Goal: Information Seeking & Learning: Learn about a topic

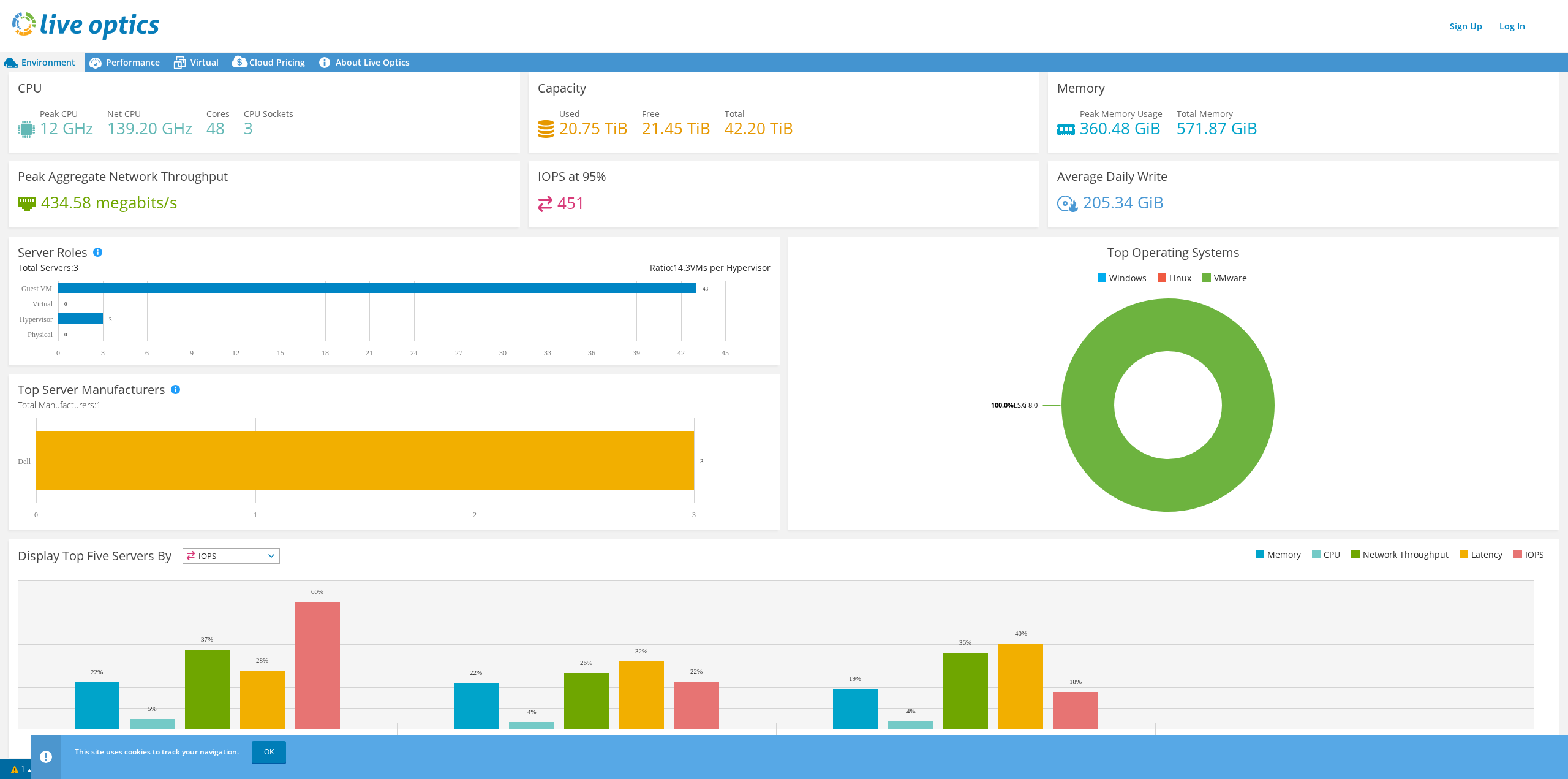
click at [152, 75] on div "CPU Peak CPU 12 GHz Net CPU 139.20 GHz Cores 48 CPU Sockets 3" at bounding box center [264, 112] width 511 height 80
click at [143, 66] on span "Performance" at bounding box center [133, 62] width 54 height 12
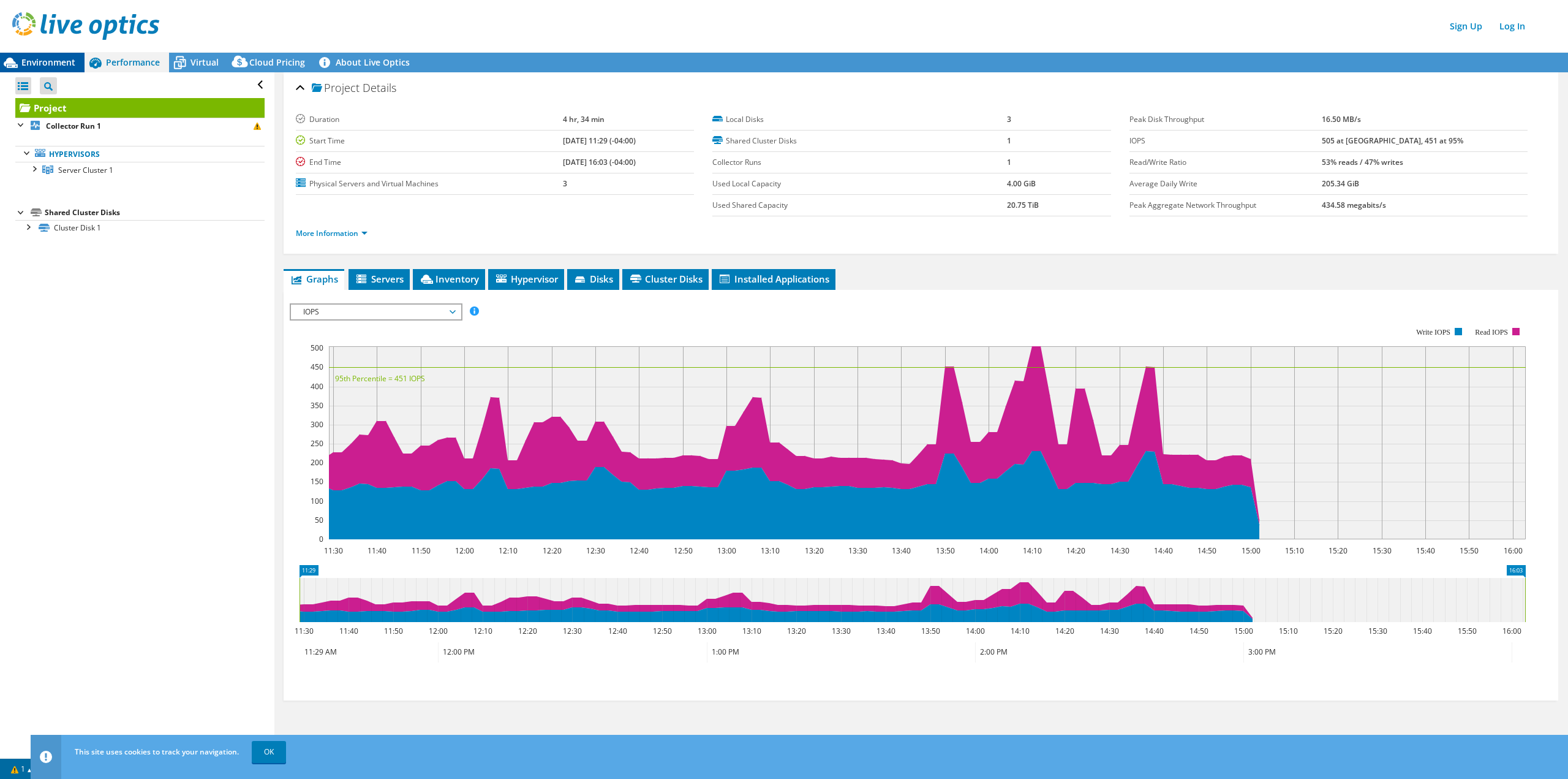
click at [67, 61] on span "Environment" at bounding box center [48, 62] width 54 height 12
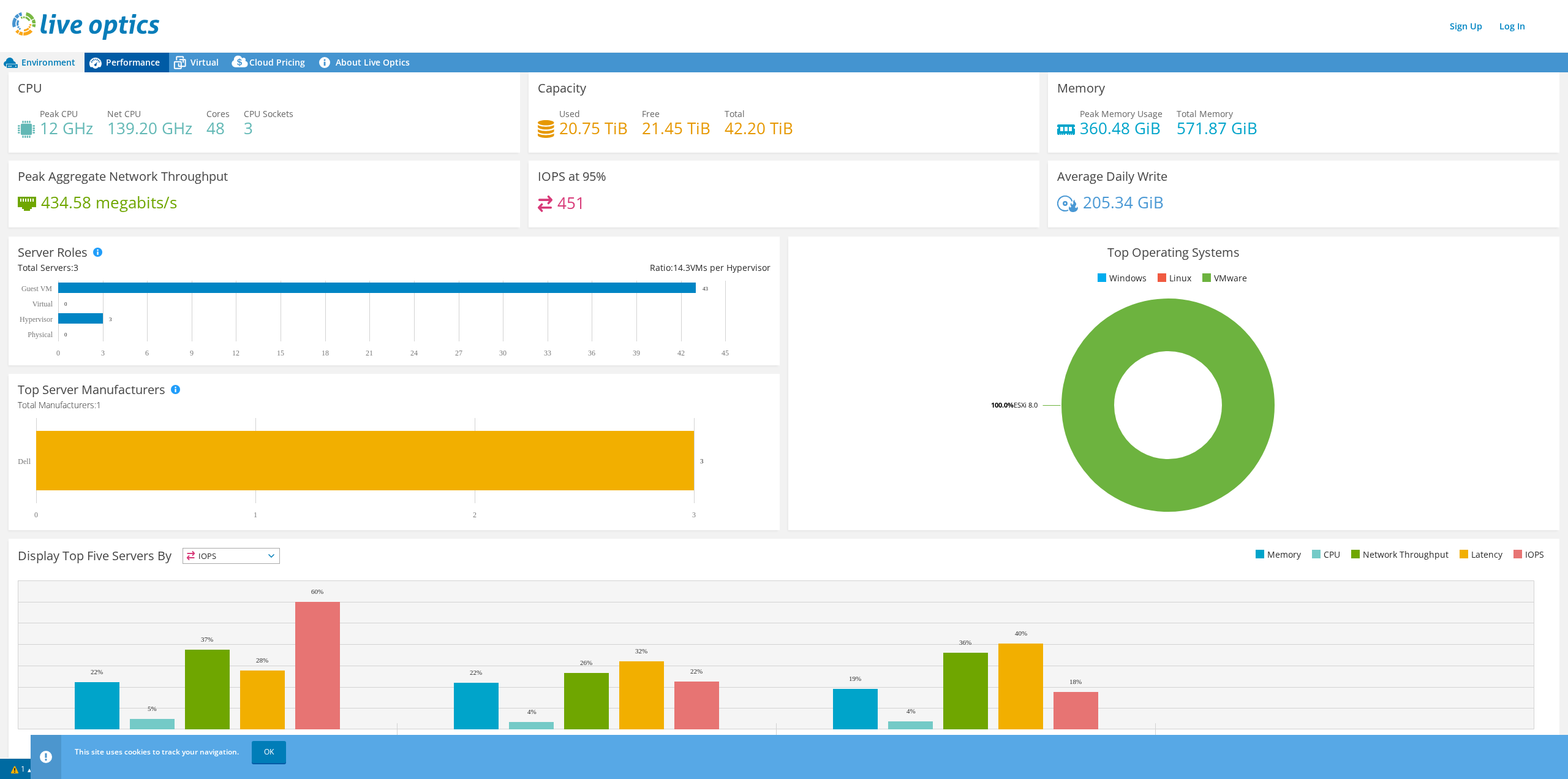
click at [127, 61] on span "Performance" at bounding box center [133, 62] width 54 height 12
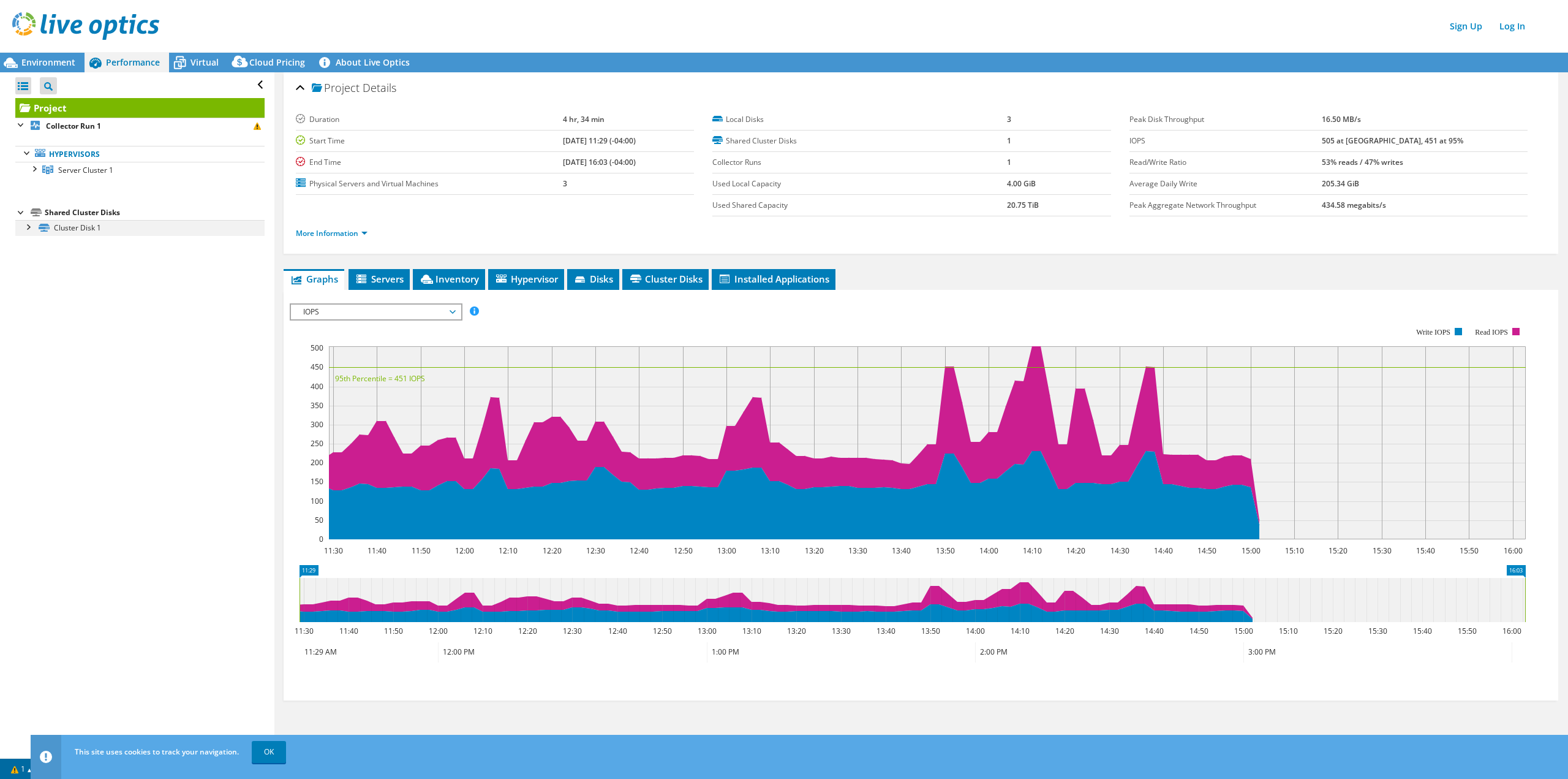
click at [28, 228] on div at bounding box center [28, 226] width 13 height 13
click at [34, 171] on div at bounding box center [34, 168] width 13 height 13
click at [467, 282] on span "Inventory" at bounding box center [449, 279] width 60 height 13
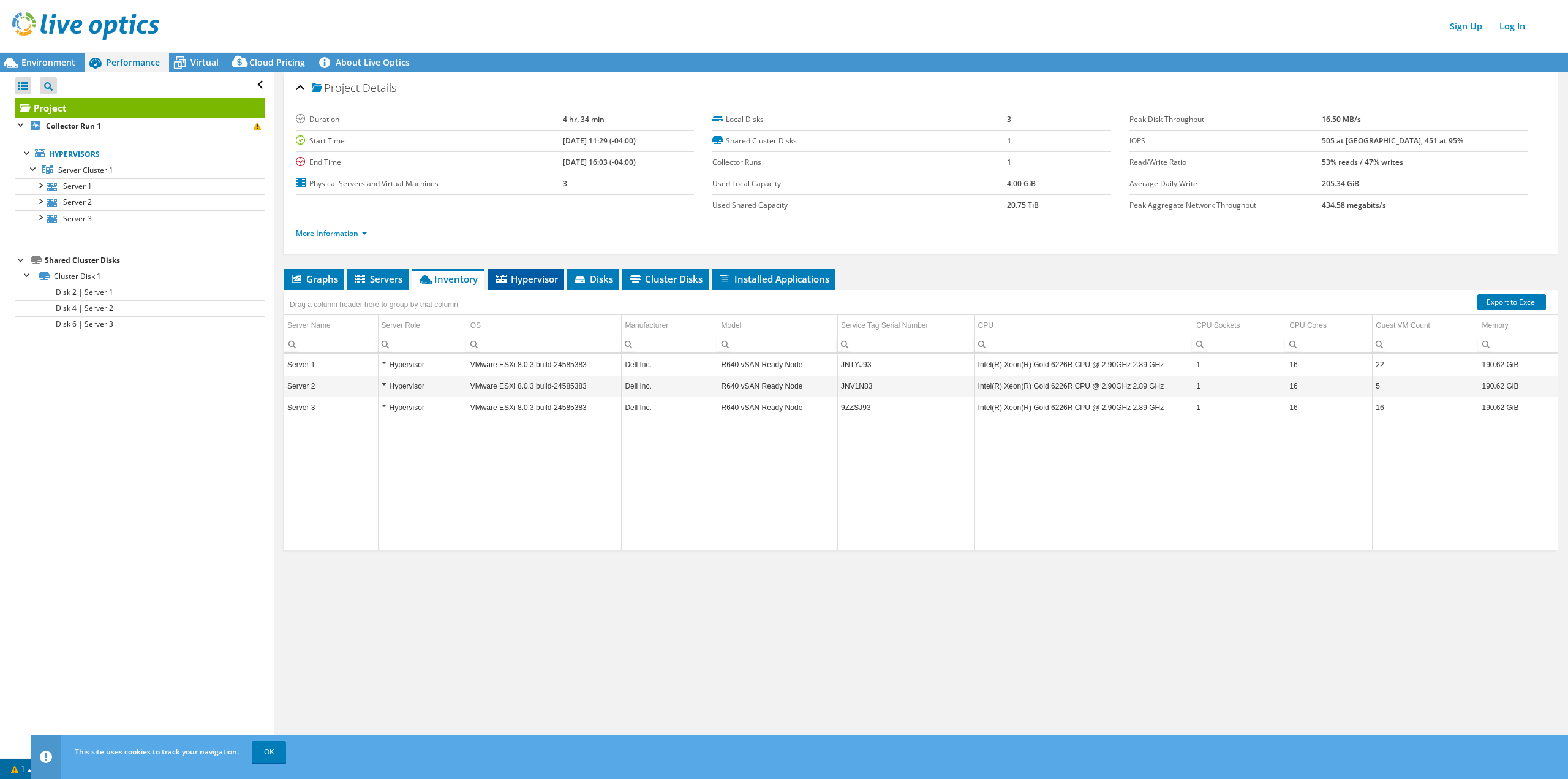
click at [522, 272] on li "Hypervisor" at bounding box center [526, 279] width 76 height 21
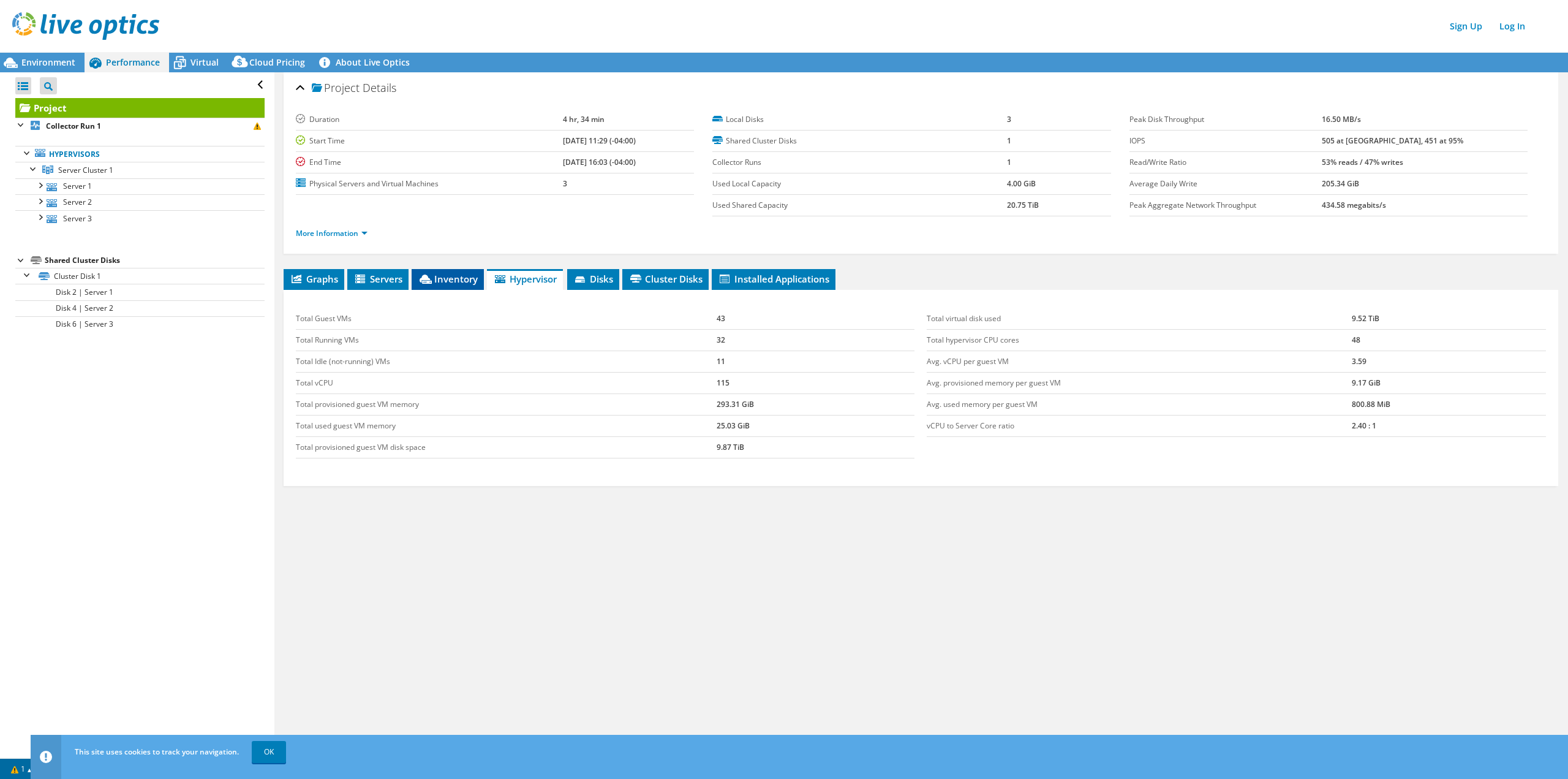
click at [447, 279] on span "Inventory" at bounding box center [448, 279] width 60 height 13
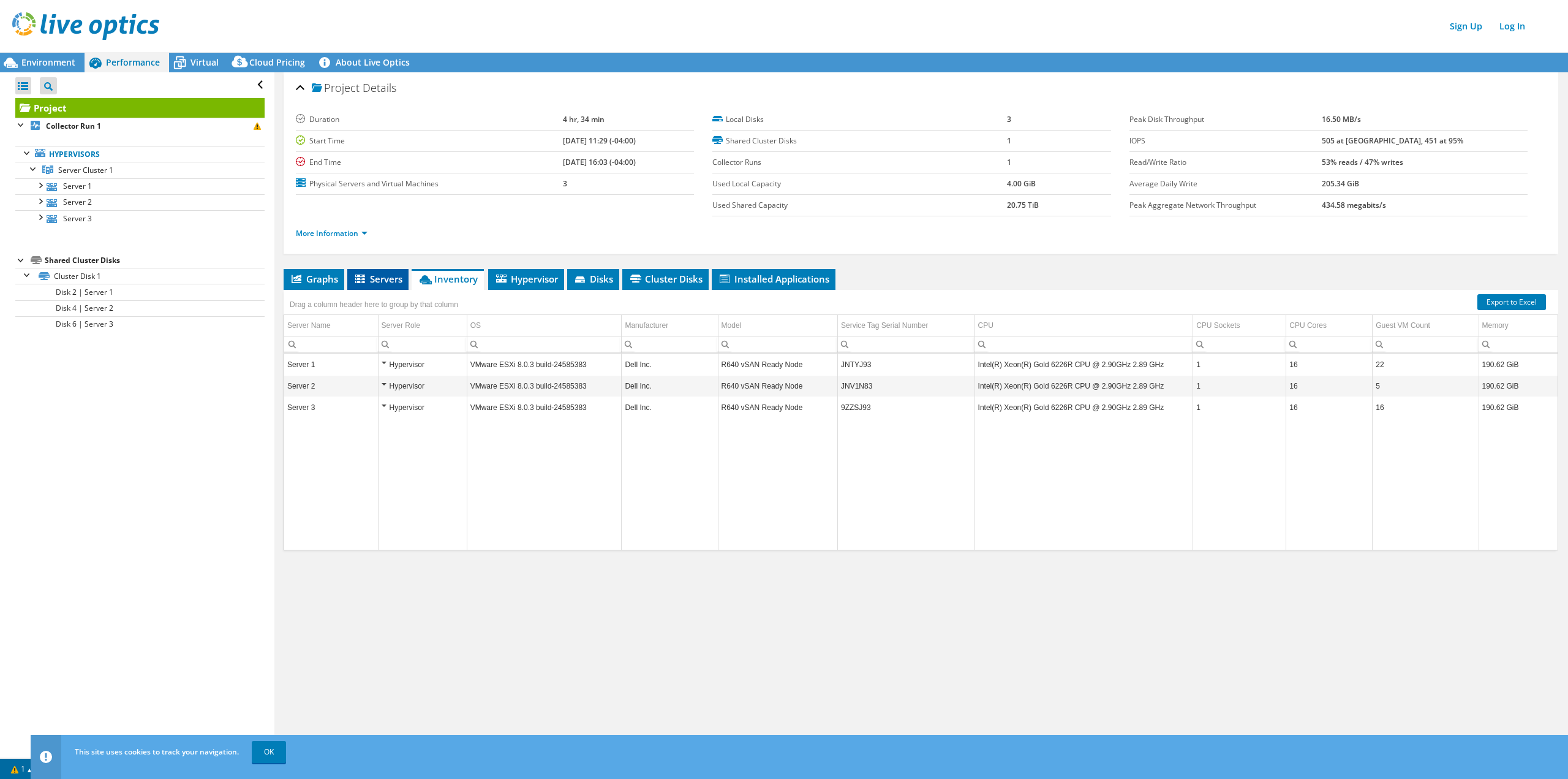
click at [385, 282] on span "Servers" at bounding box center [378, 279] width 49 height 13
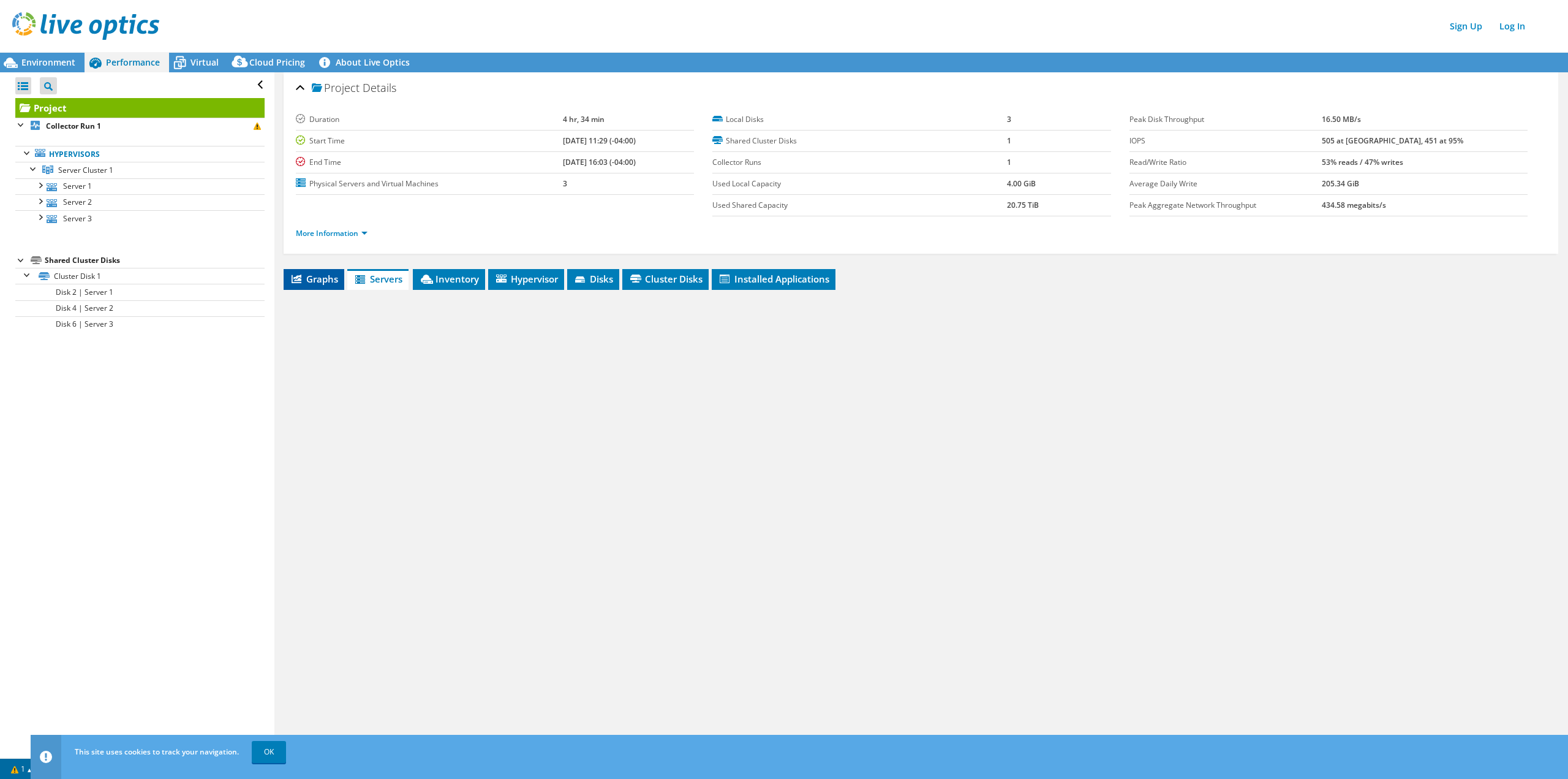
click at [305, 281] on span "Graphs" at bounding box center [314, 279] width 48 height 13
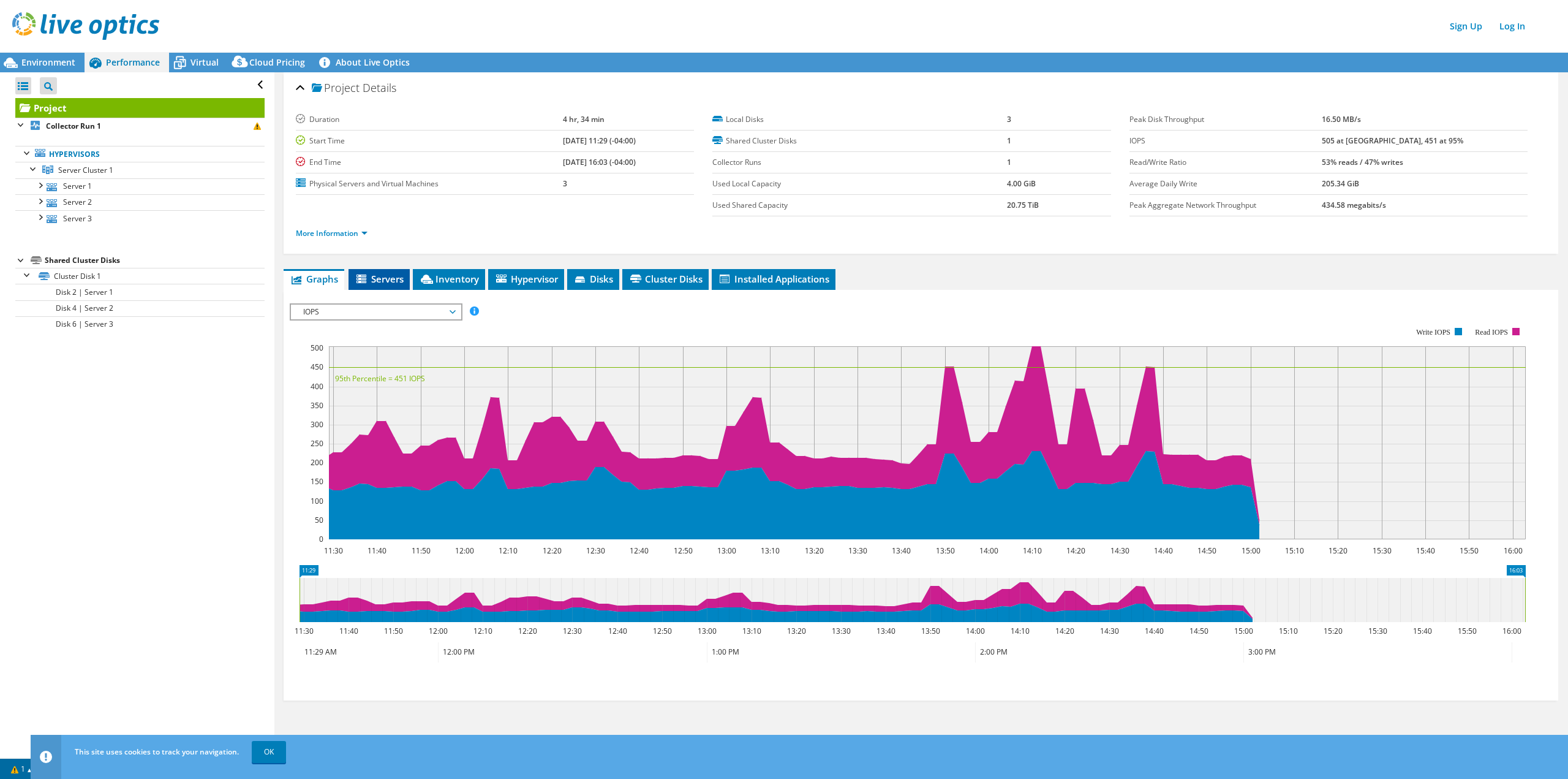
click at [386, 279] on span "Servers" at bounding box center [379, 279] width 49 height 13
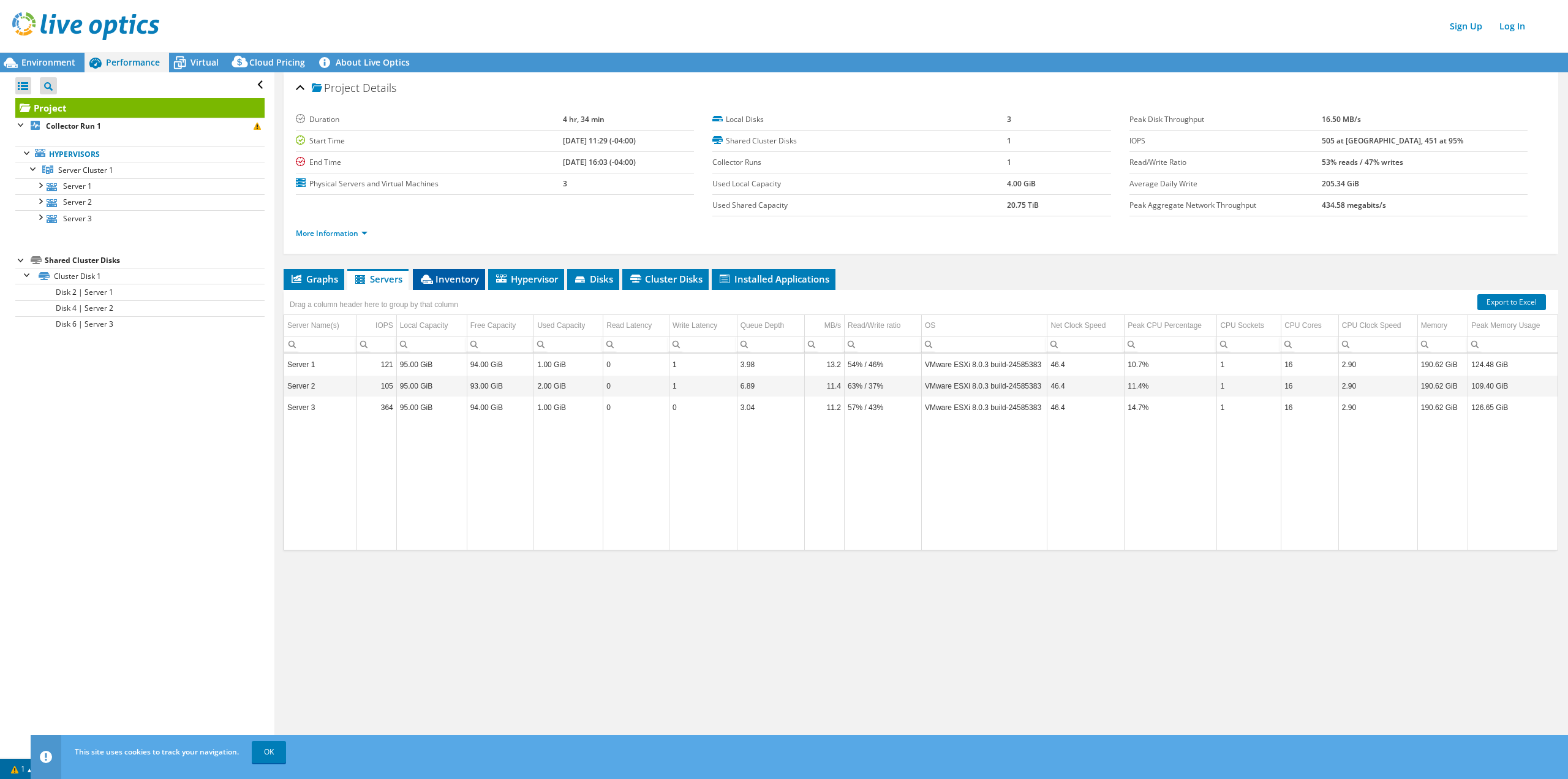
click at [450, 284] on span "Inventory" at bounding box center [449, 279] width 60 height 13
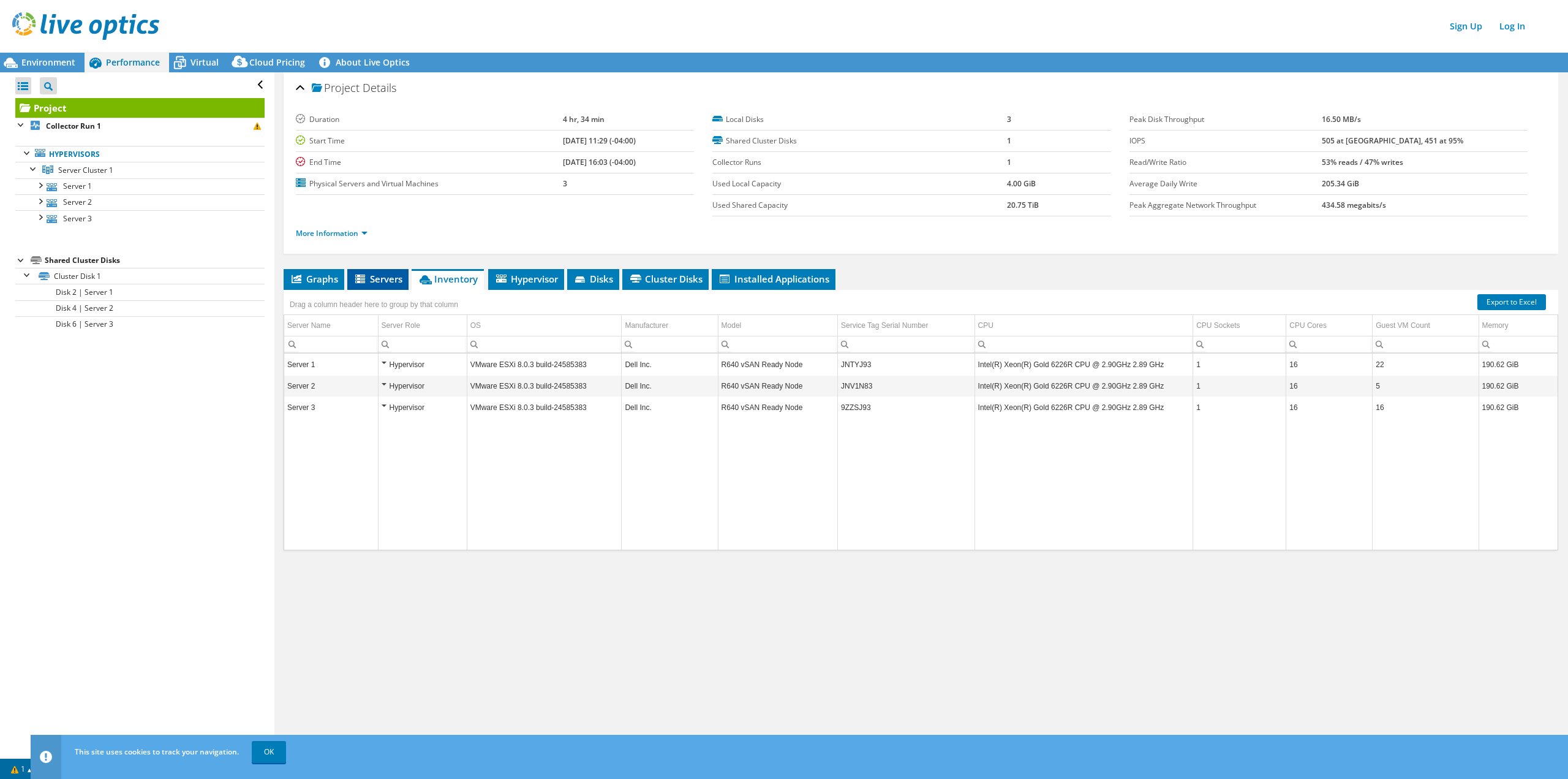
click at [382, 276] on span "Servers" at bounding box center [378, 279] width 49 height 13
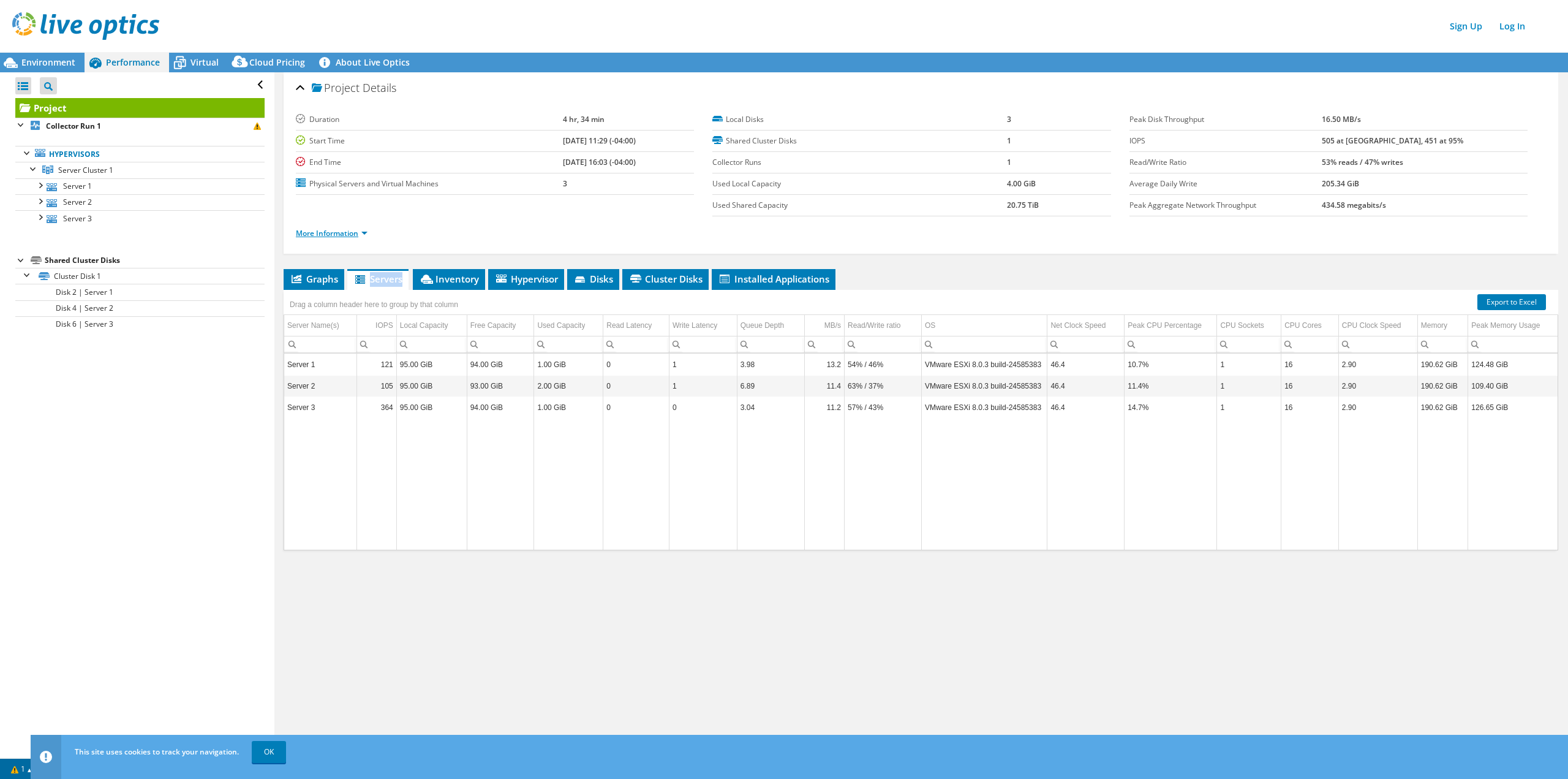
click at [362, 231] on link "More Information" at bounding box center [332, 233] width 72 height 10
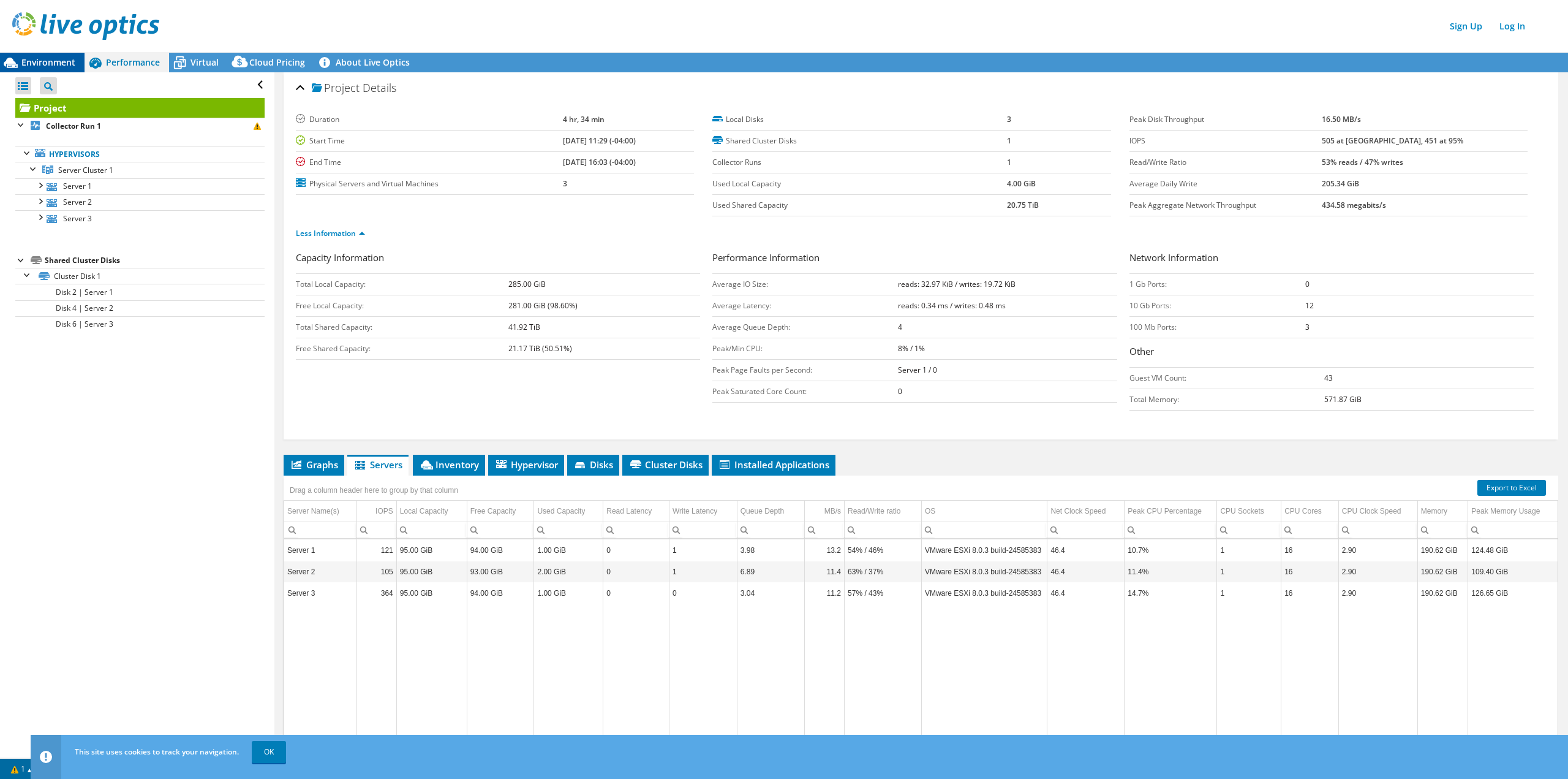
click at [53, 59] on span "Environment" at bounding box center [48, 62] width 54 height 12
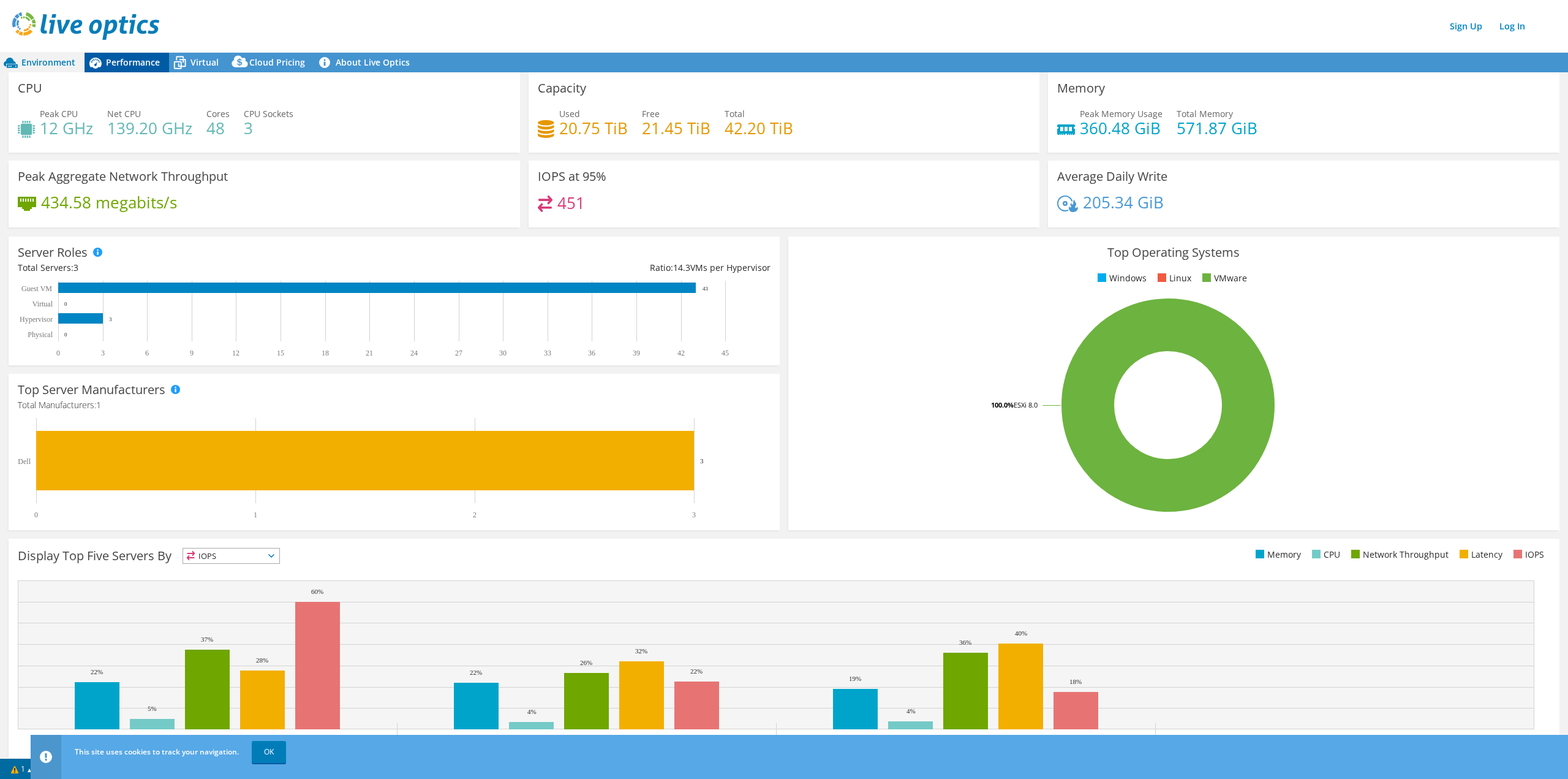
click at [132, 66] on span "Performance" at bounding box center [133, 62] width 54 height 12
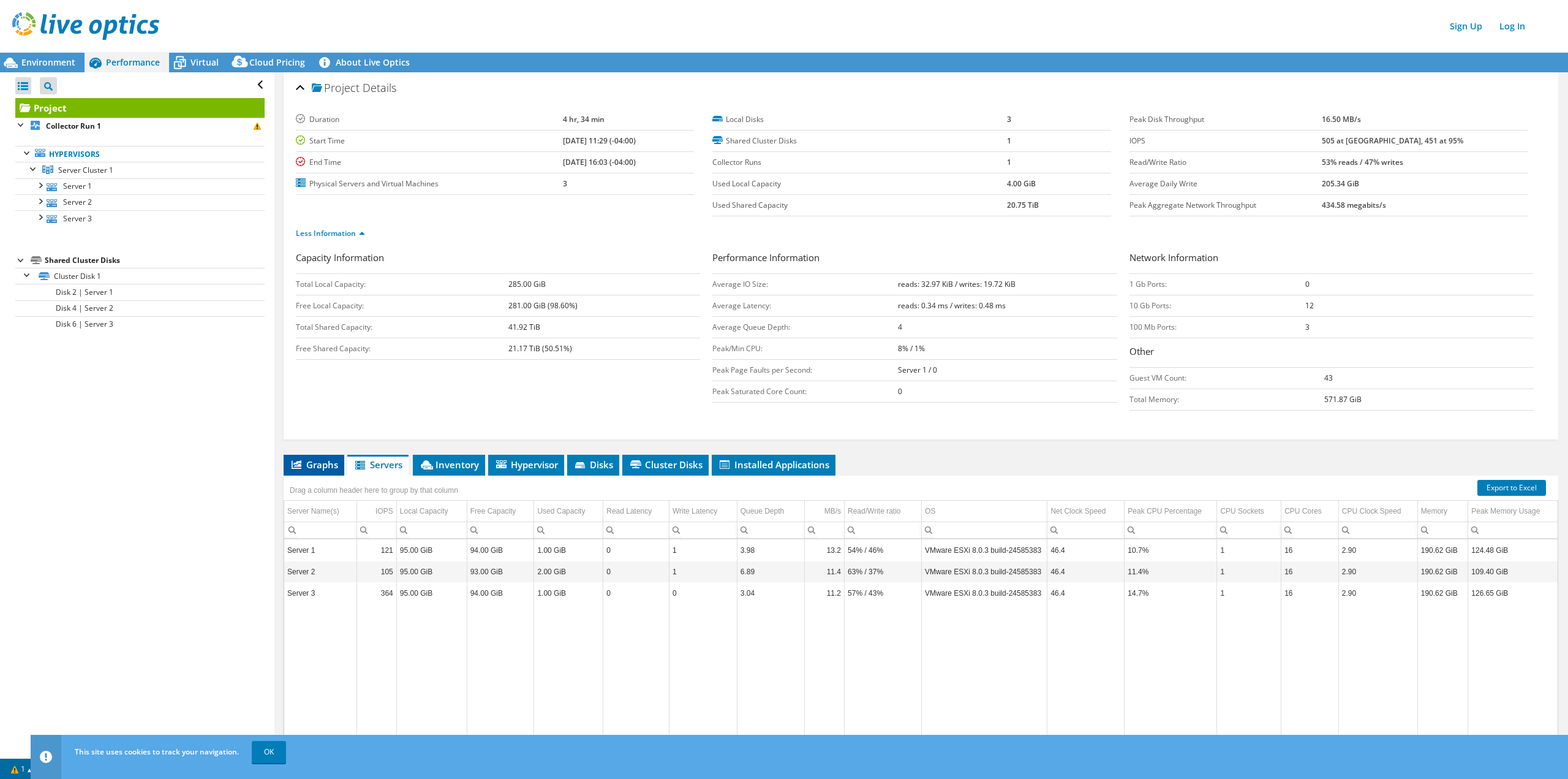
click at [328, 462] on span "Graphs" at bounding box center [314, 465] width 48 height 13
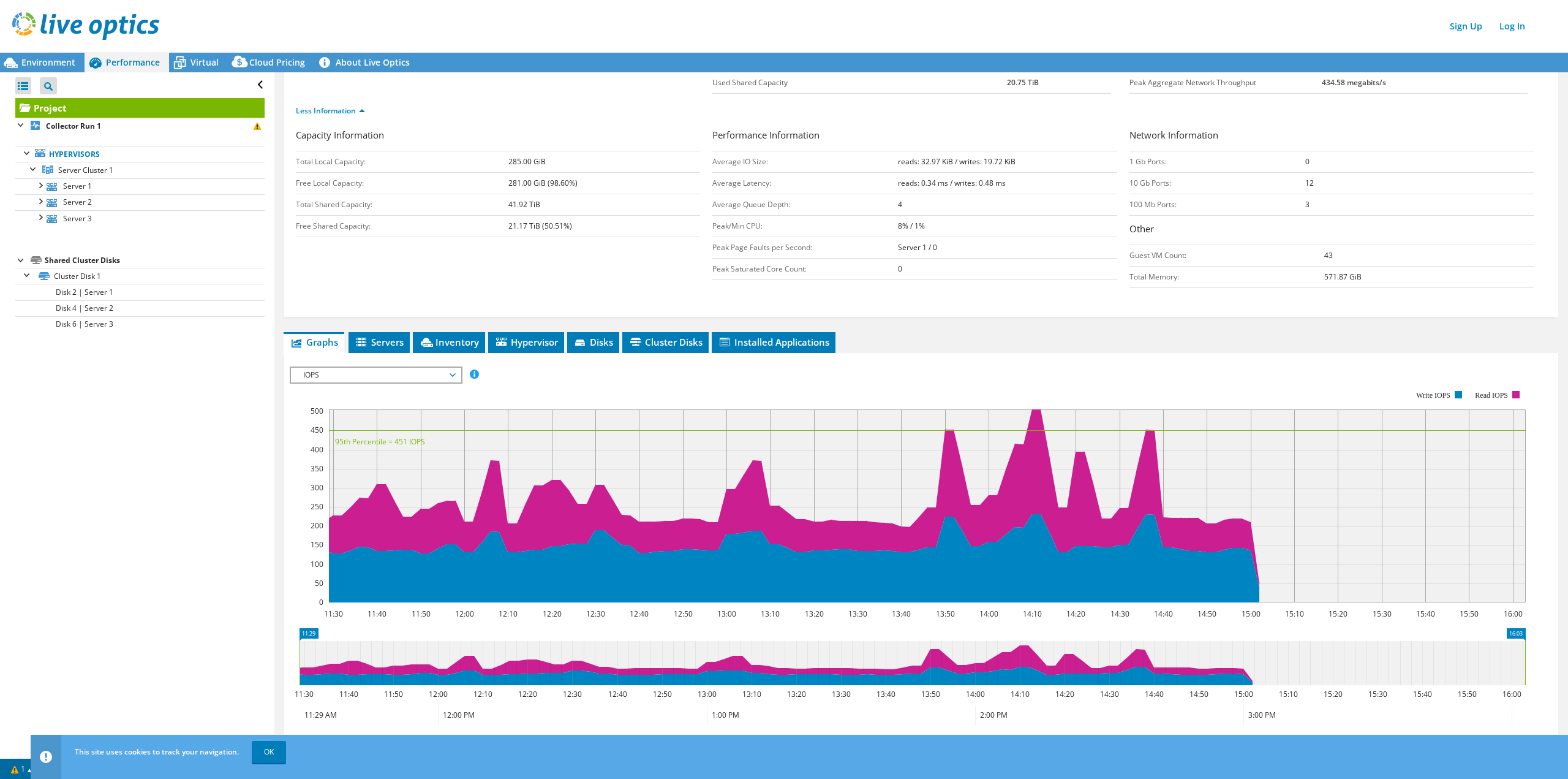
scroll to position [150, 0]
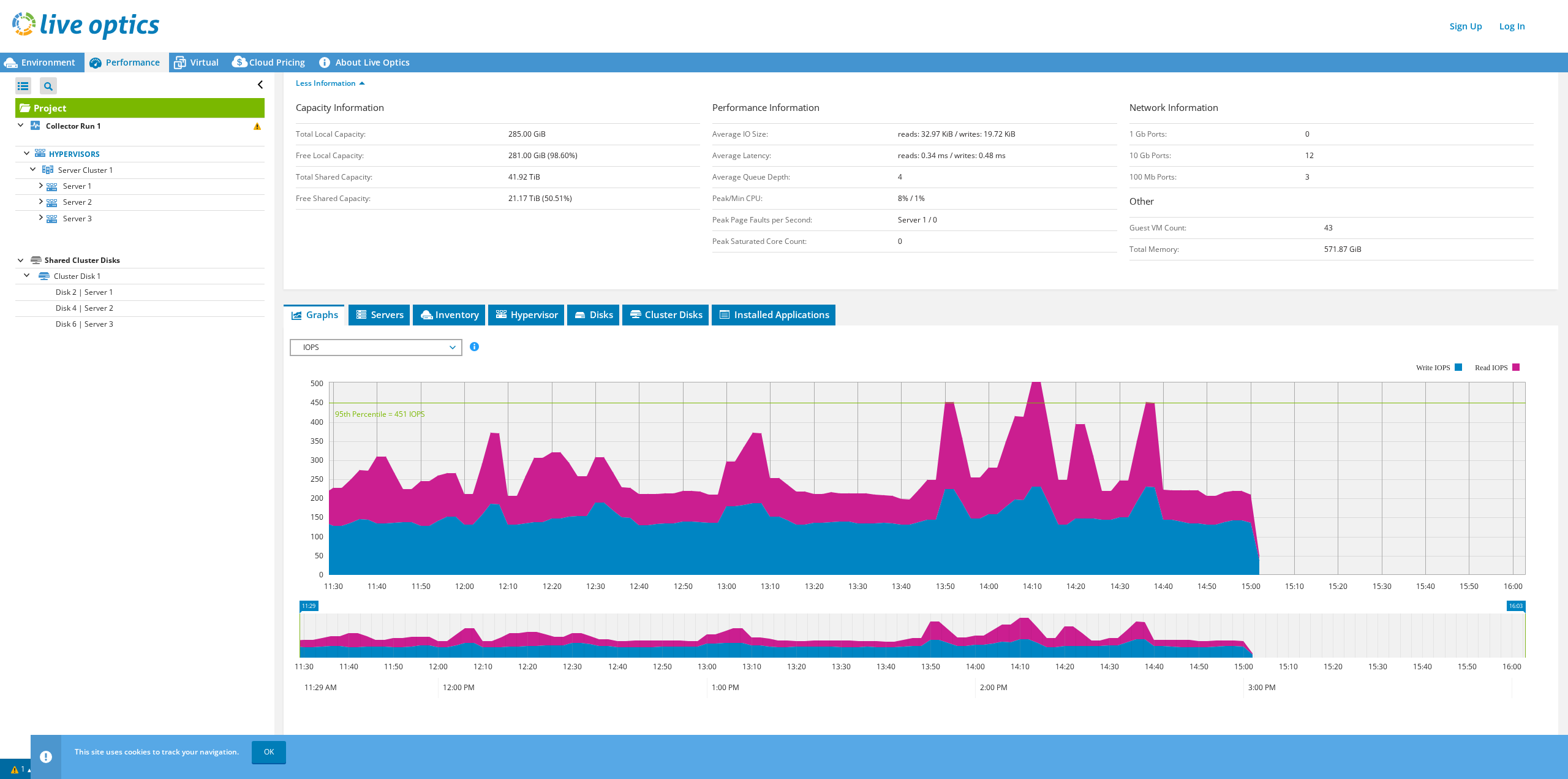
click at [377, 353] on span "IOPS" at bounding box center [375, 347] width 157 height 15
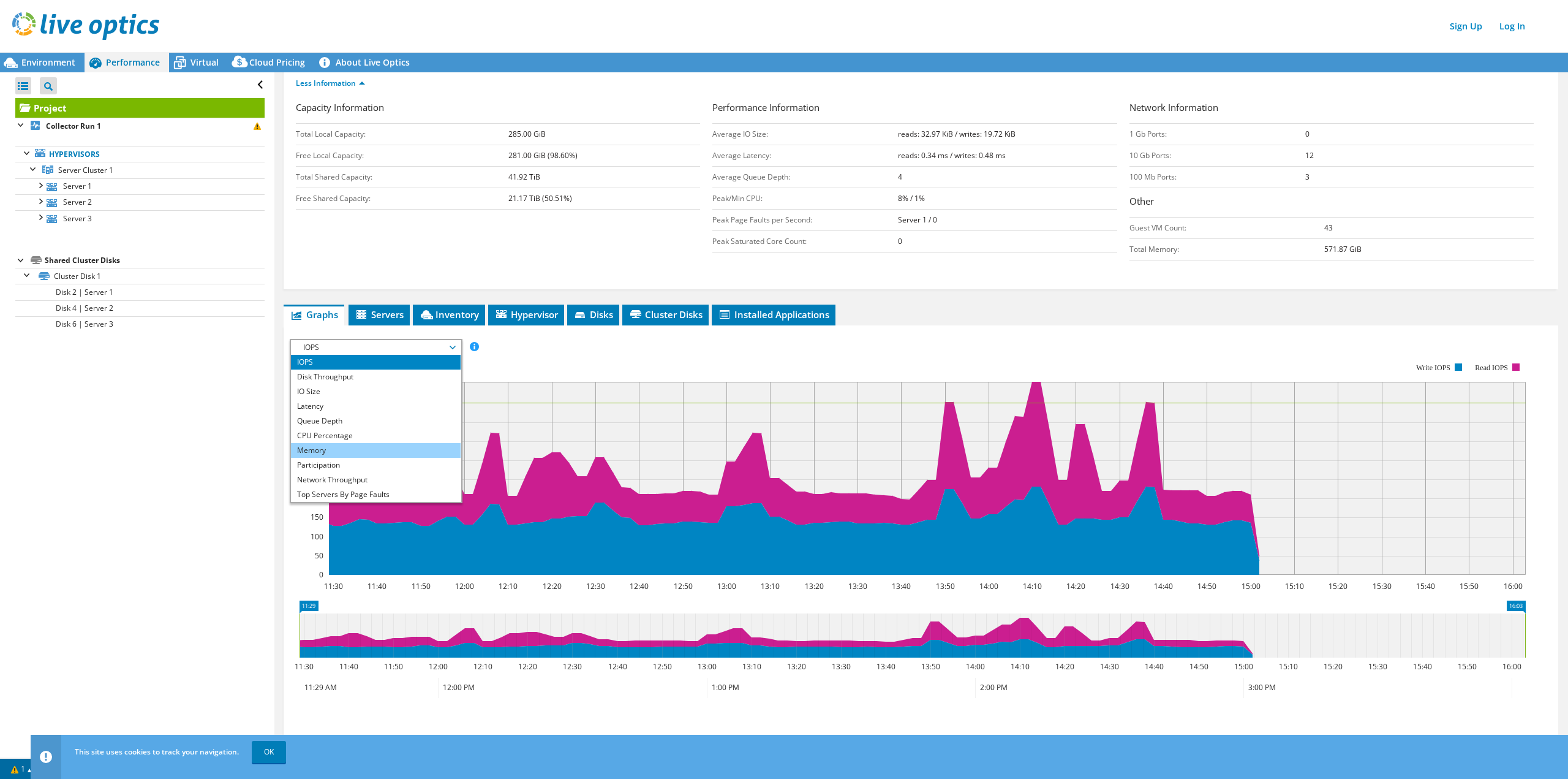
click at [329, 451] on li "Memory" at bounding box center [376, 450] width 170 height 15
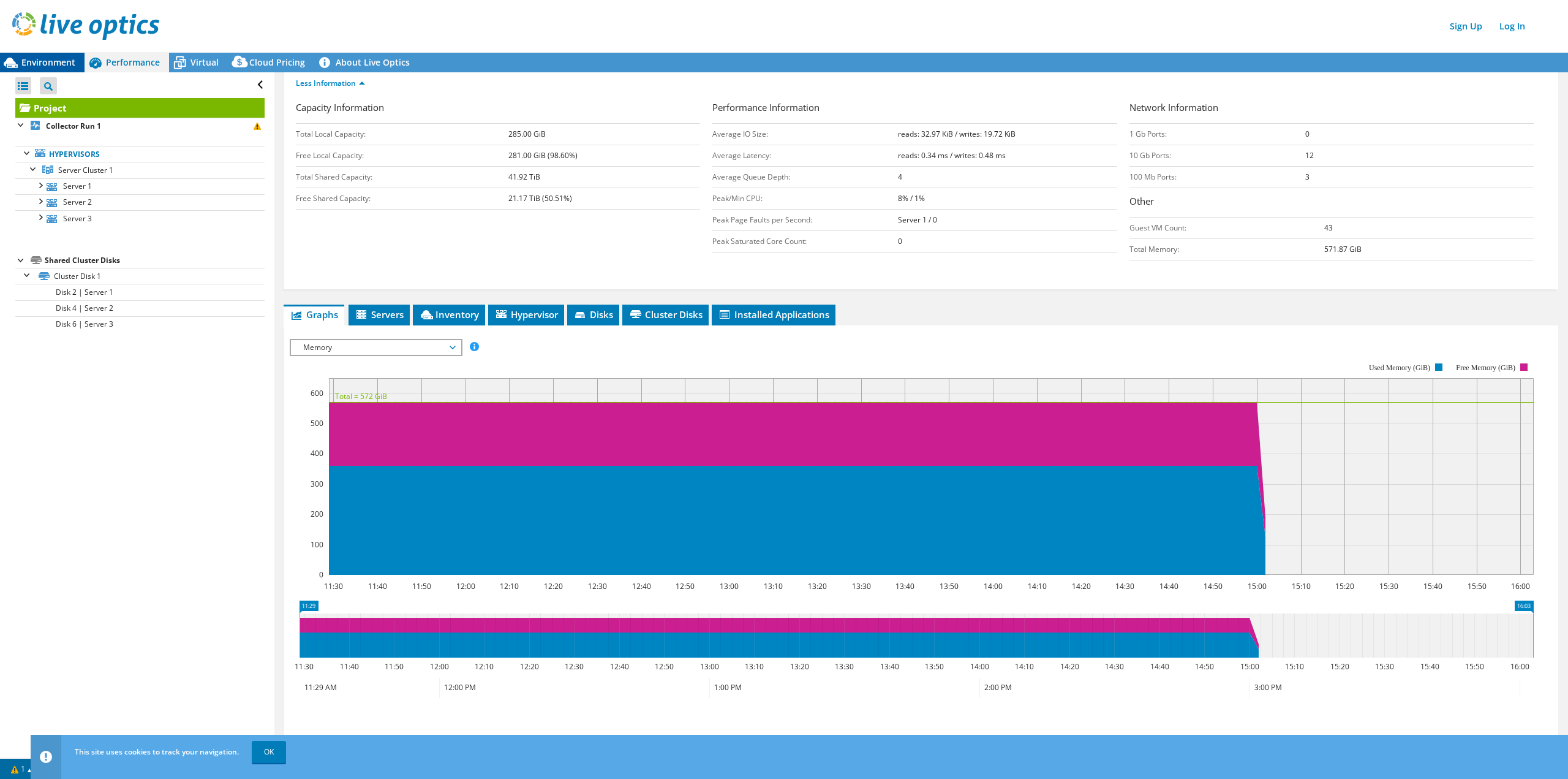
click at [28, 61] on span "Environment" at bounding box center [48, 62] width 54 height 12
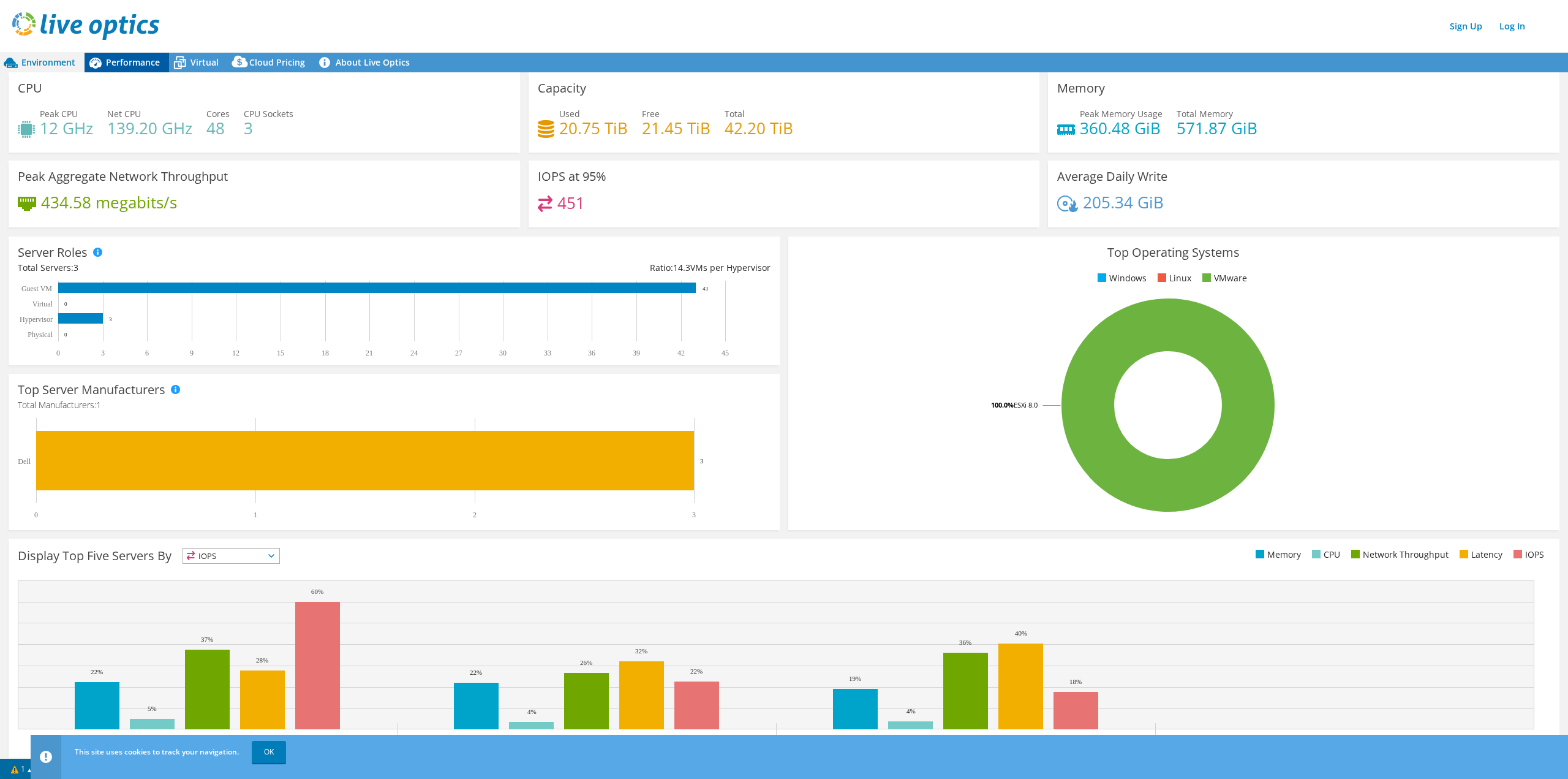
click at [129, 64] on span "Performance" at bounding box center [133, 62] width 54 height 12
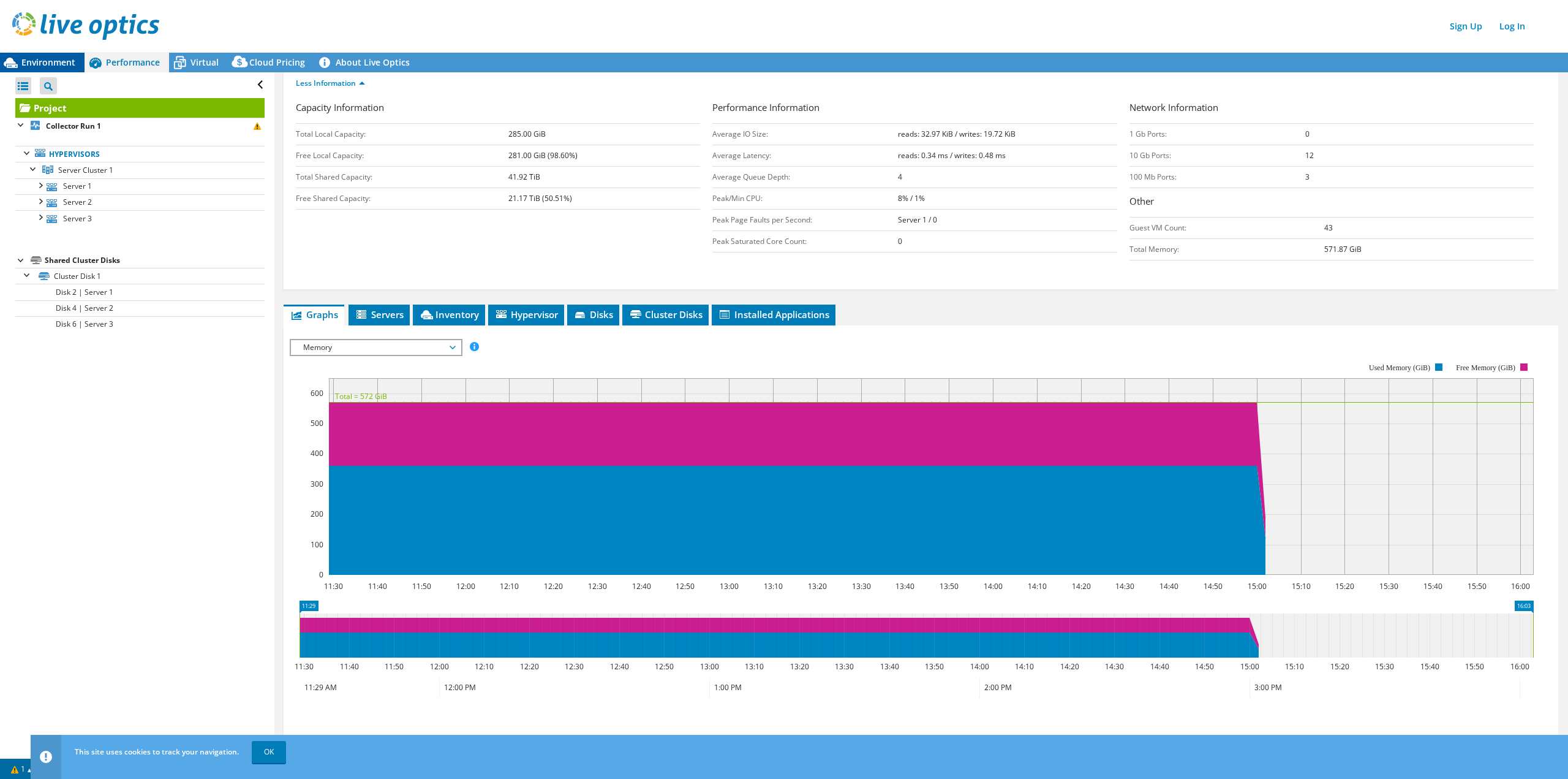
click at [46, 59] on span "Environment" at bounding box center [48, 62] width 54 height 12
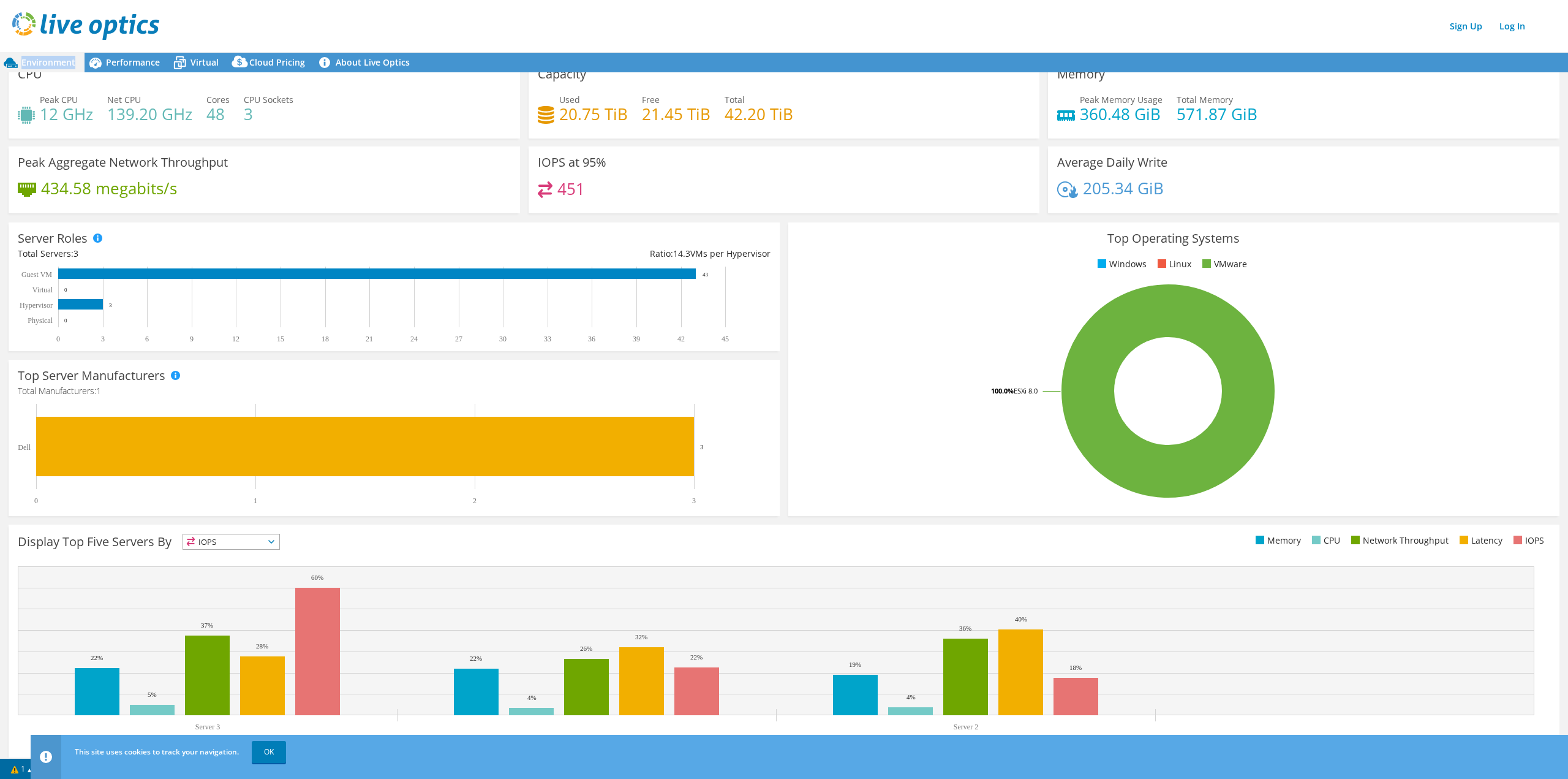
scroll to position [0, 0]
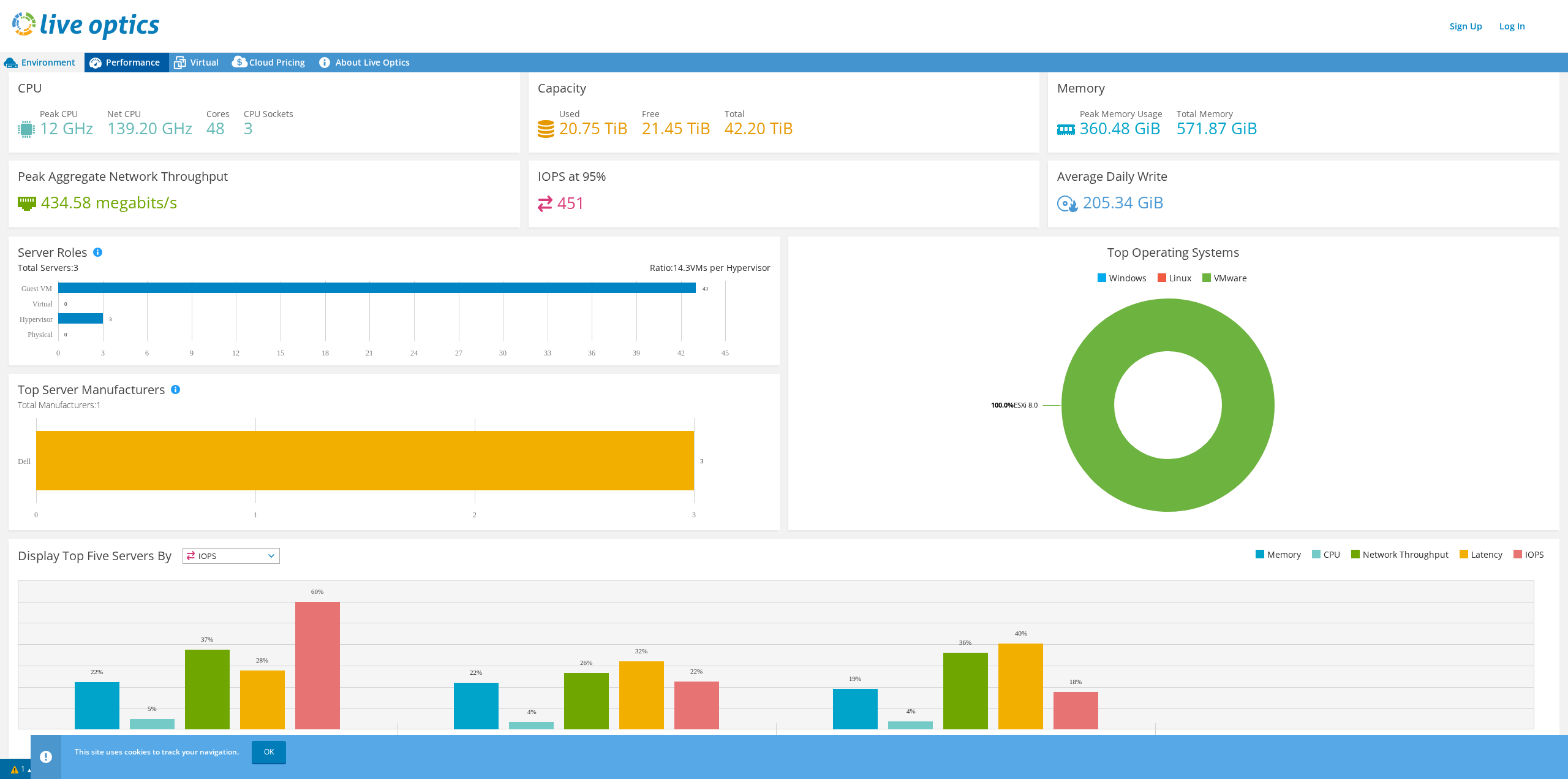
click at [117, 62] on span "Performance" at bounding box center [133, 62] width 54 height 12
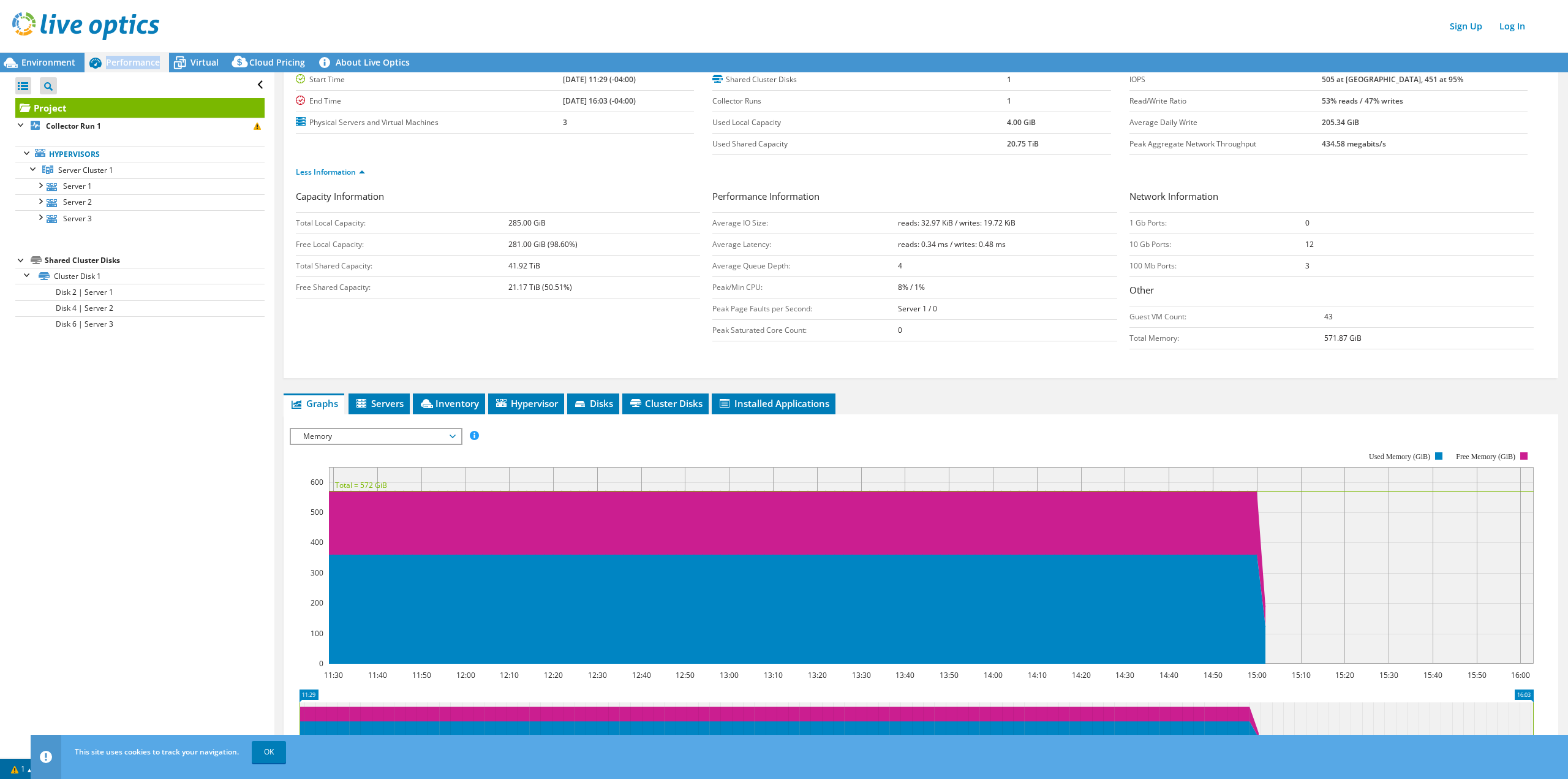
scroll to position [150, 0]
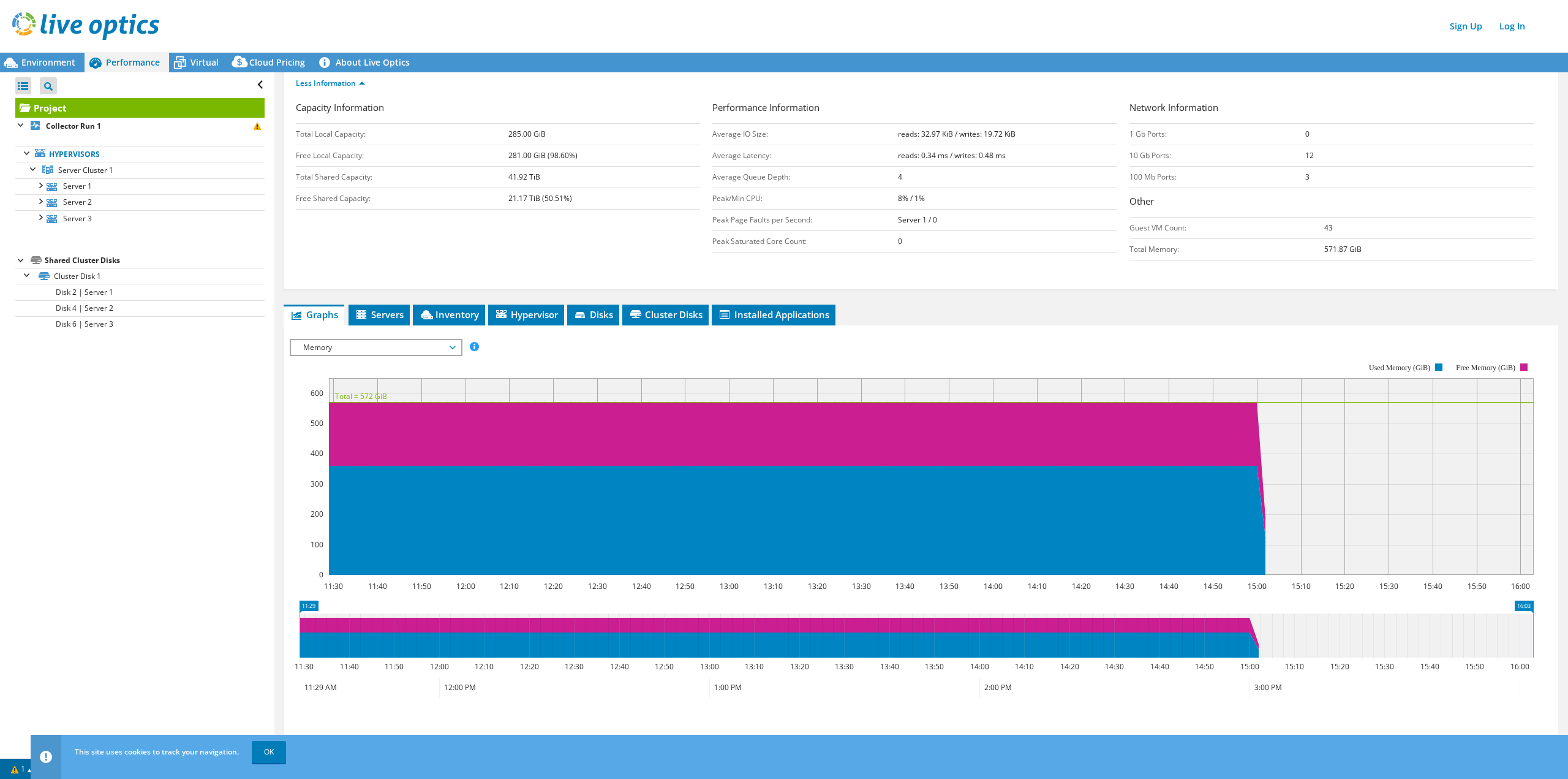
click at [386, 349] on span "Memory" at bounding box center [375, 347] width 157 height 15
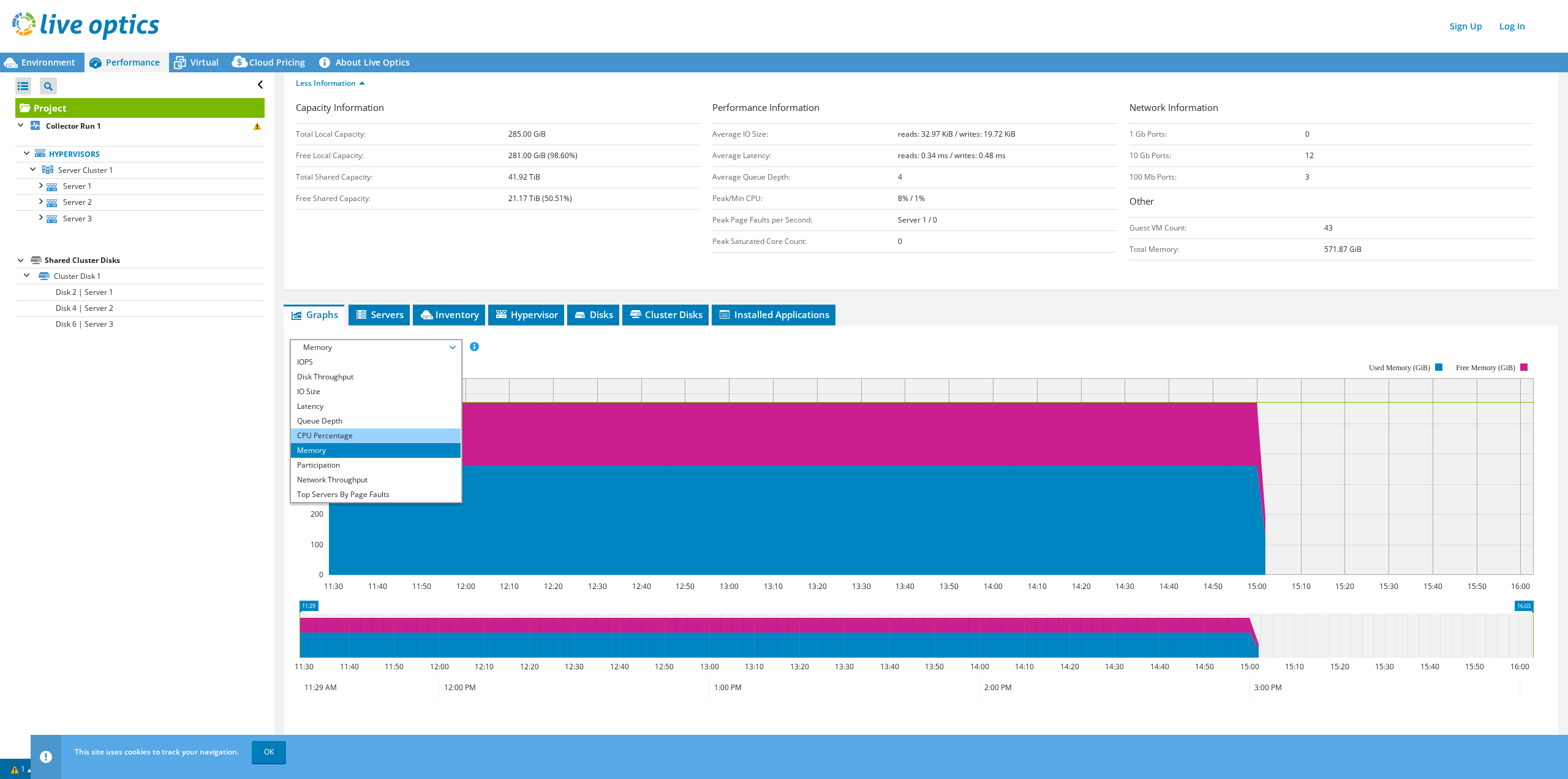
click at [361, 439] on li "CPU Percentage" at bounding box center [376, 435] width 170 height 15
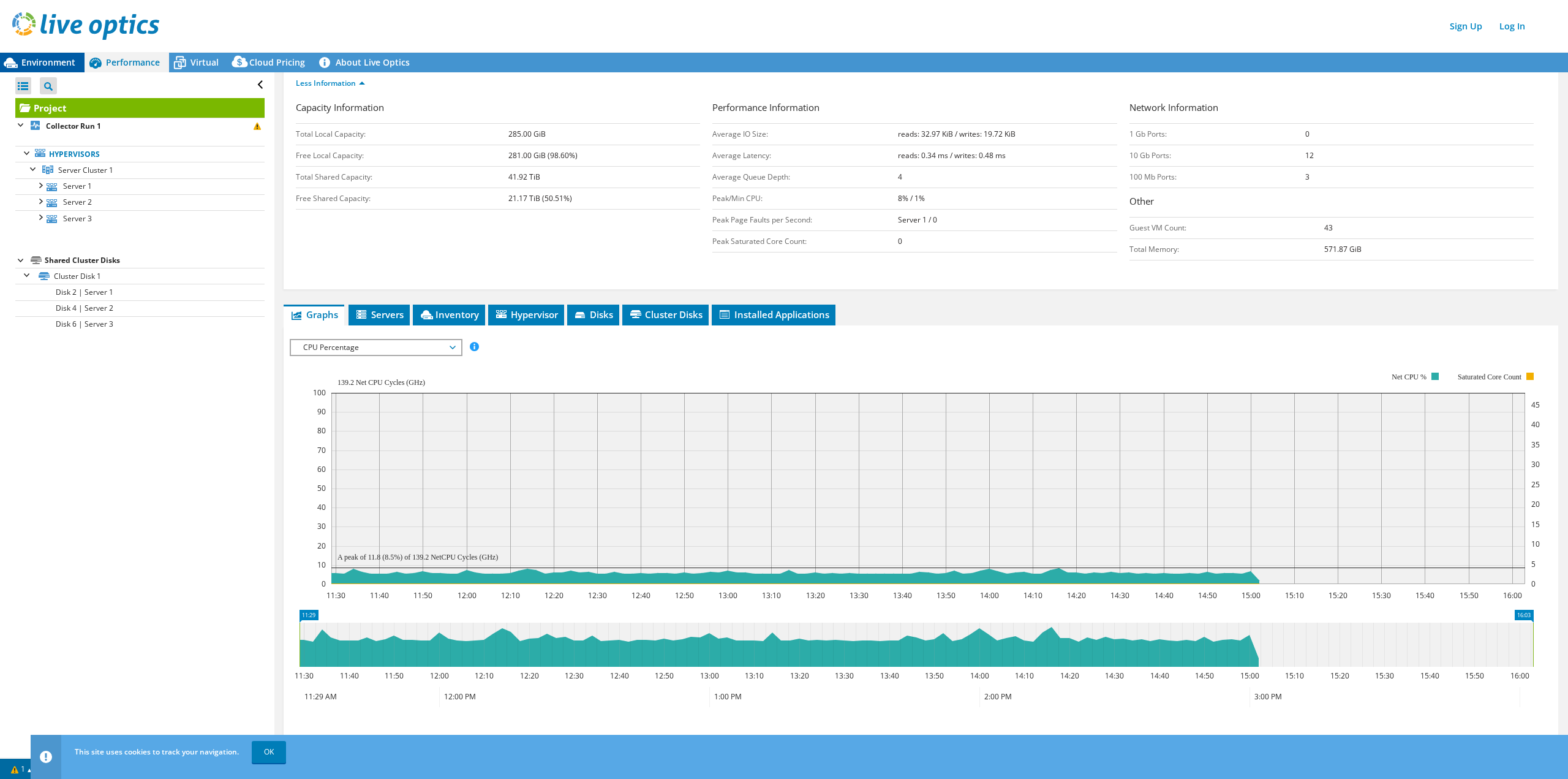
click at [54, 60] on span "Environment" at bounding box center [48, 62] width 54 height 12
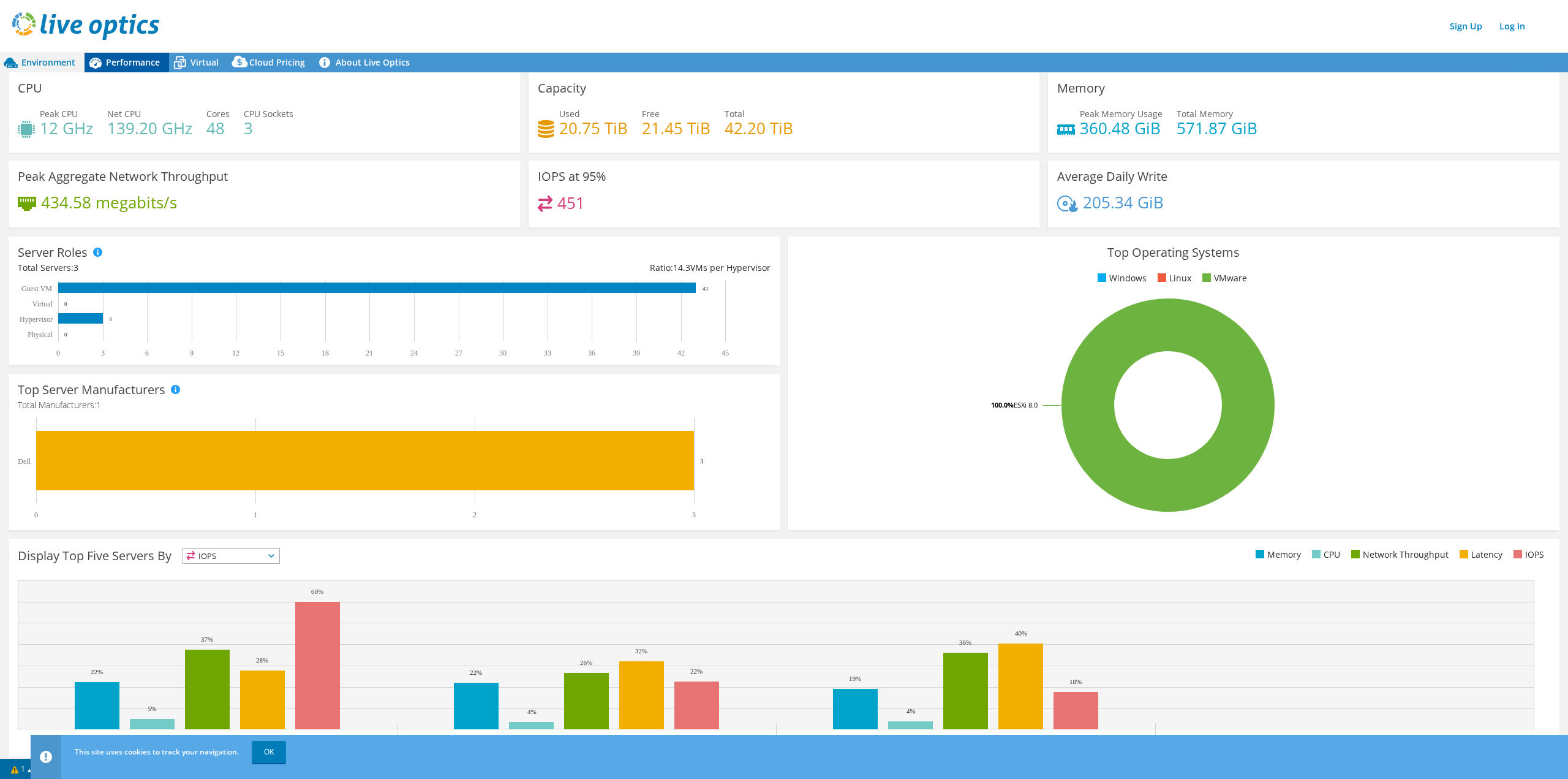
click at [145, 61] on span "Performance" at bounding box center [133, 62] width 54 height 12
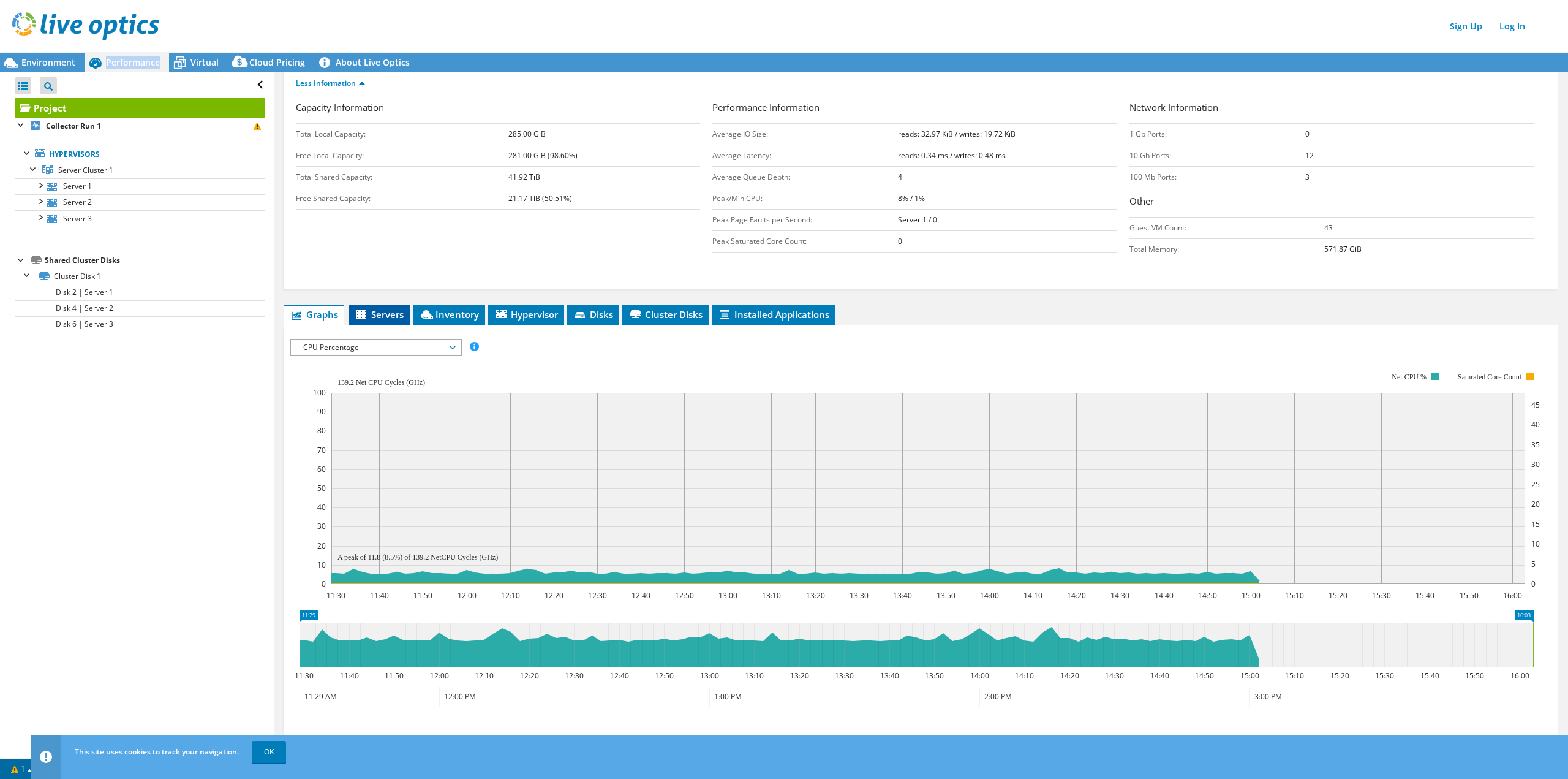
click at [385, 318] on span "Servers" at bounding box center [379, 314] width 49 height 13
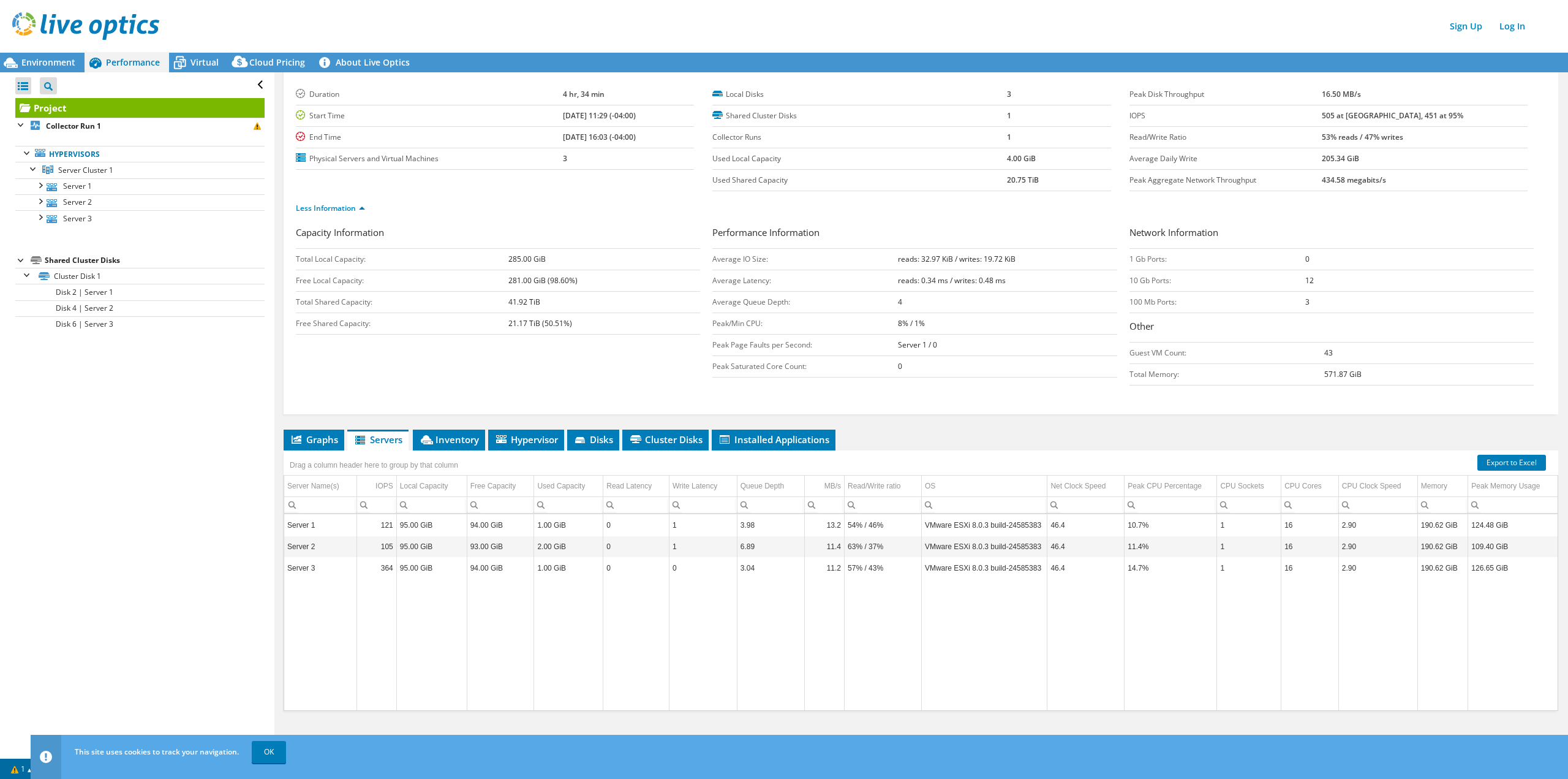
click at [443, 428] on div "Project Details Duration 4 hr, 34 min Start Time [DATE] 11:29 (-04:00) End Time…" at bounding box center [921, 402] width 1293 height 710
click at [450, 441] on span "Inventory" at bounding box center [449, 439] width 60 height 13
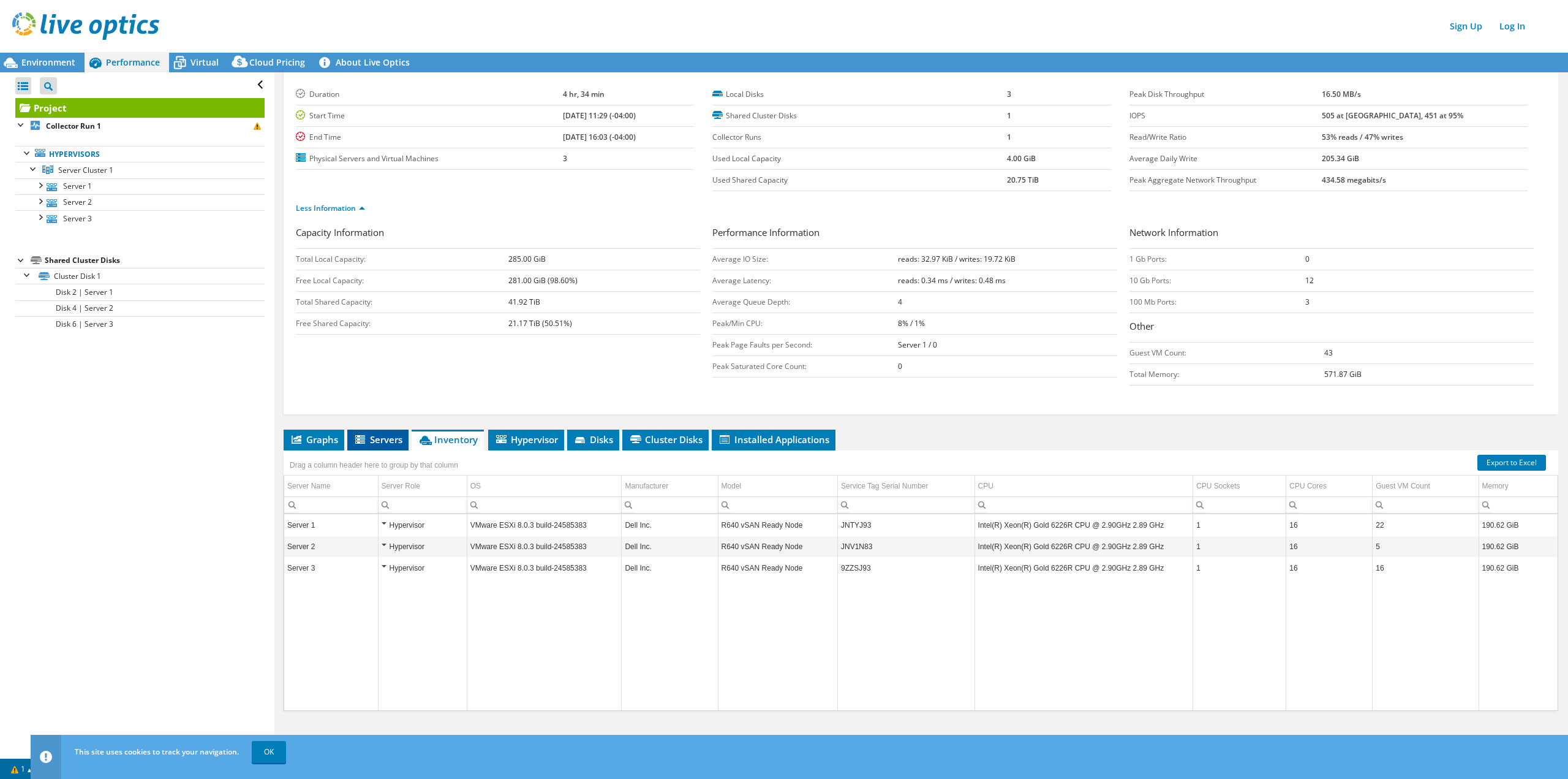
click at [391, 442] on span "Servers" at bounding box center [378, 439] width 49 height 13
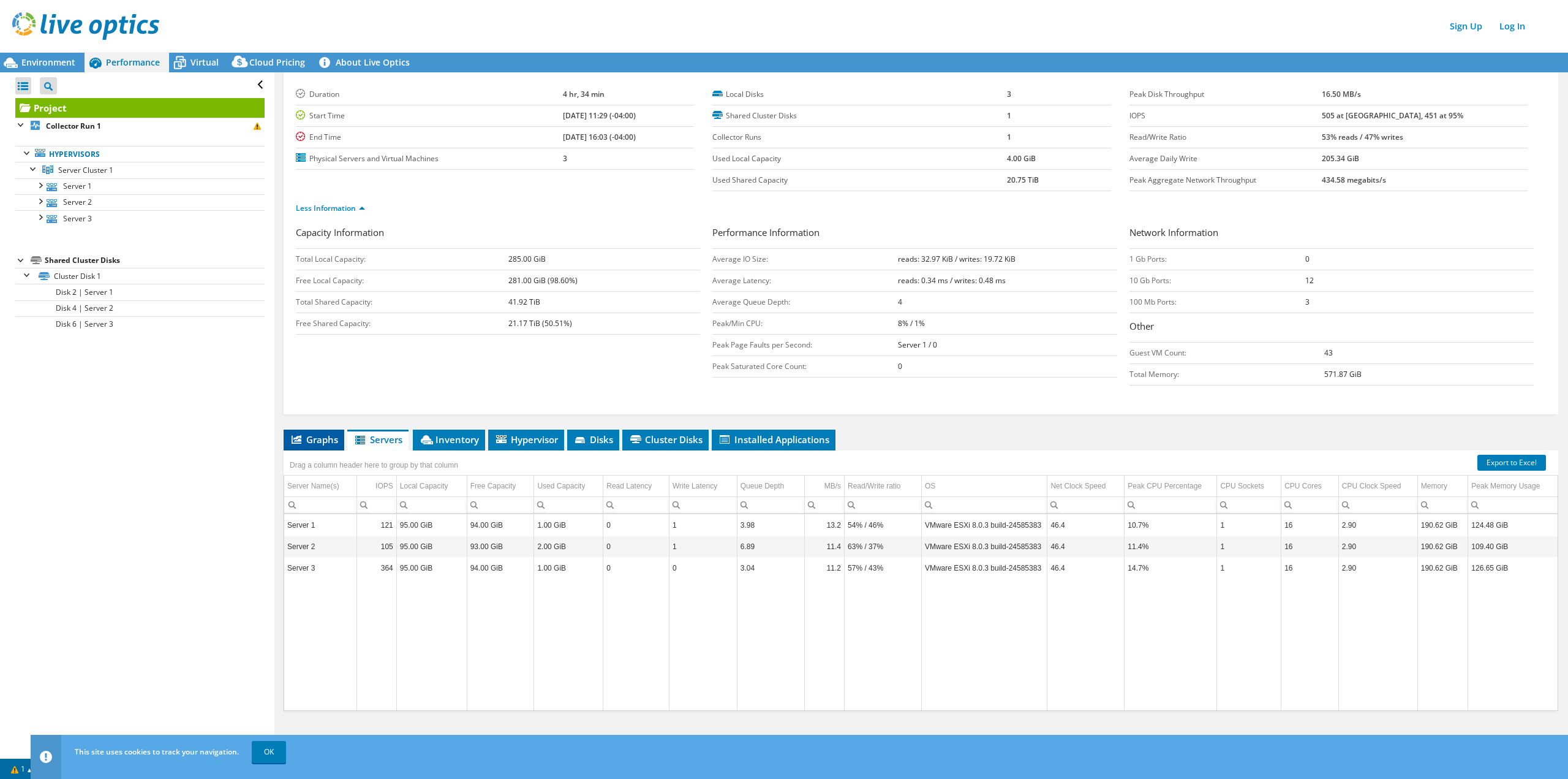
click at [291, 442] on icon at bounding box center [296, 439] width 10 height 8
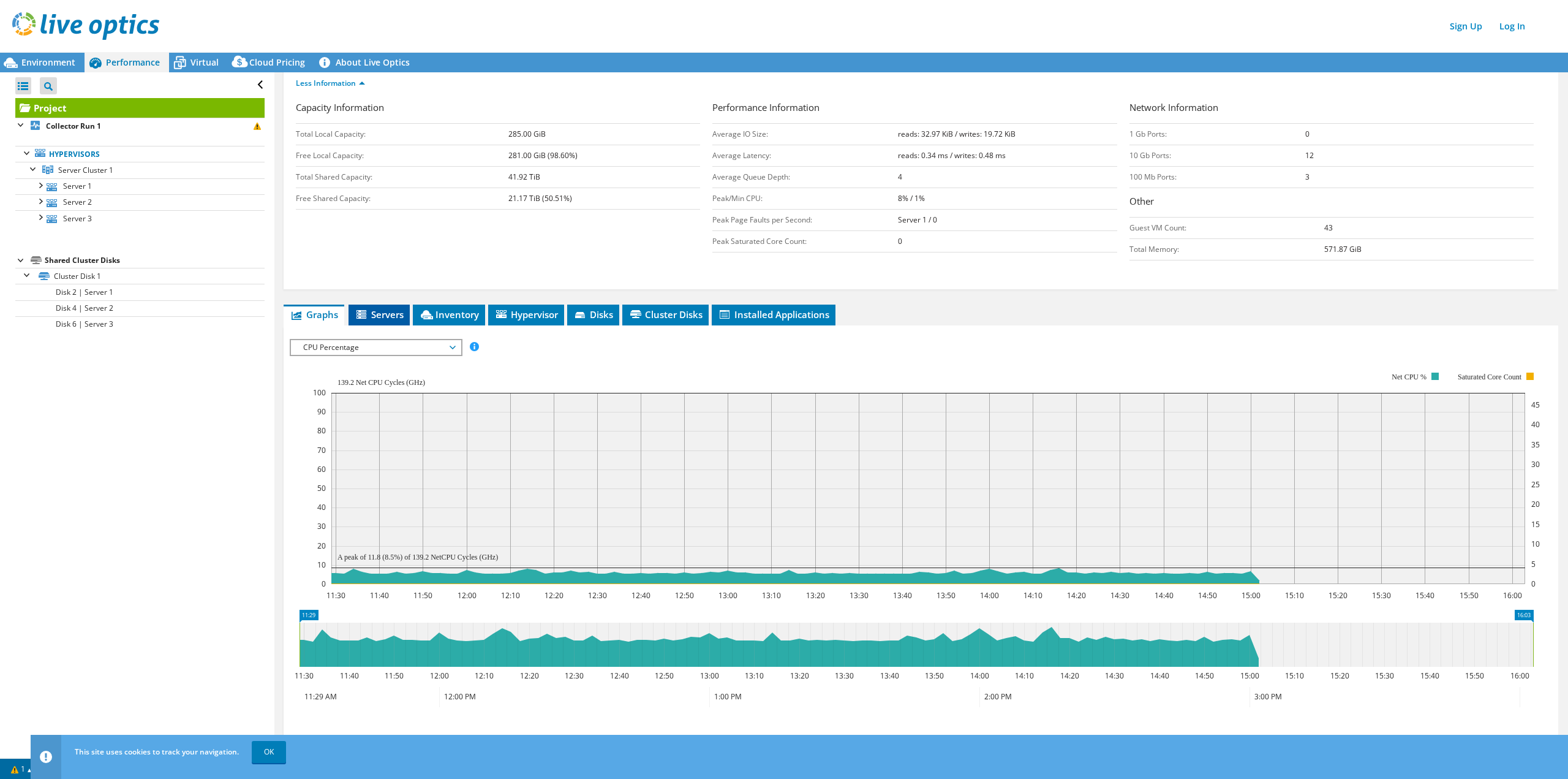
click at [374, 315] on span "Servers" at bounding box center [379, 314] width 49 height 13
click at [374, 210] on td "Free Shared Capacity:" at bounding box center [402, 198] width 212 height 22
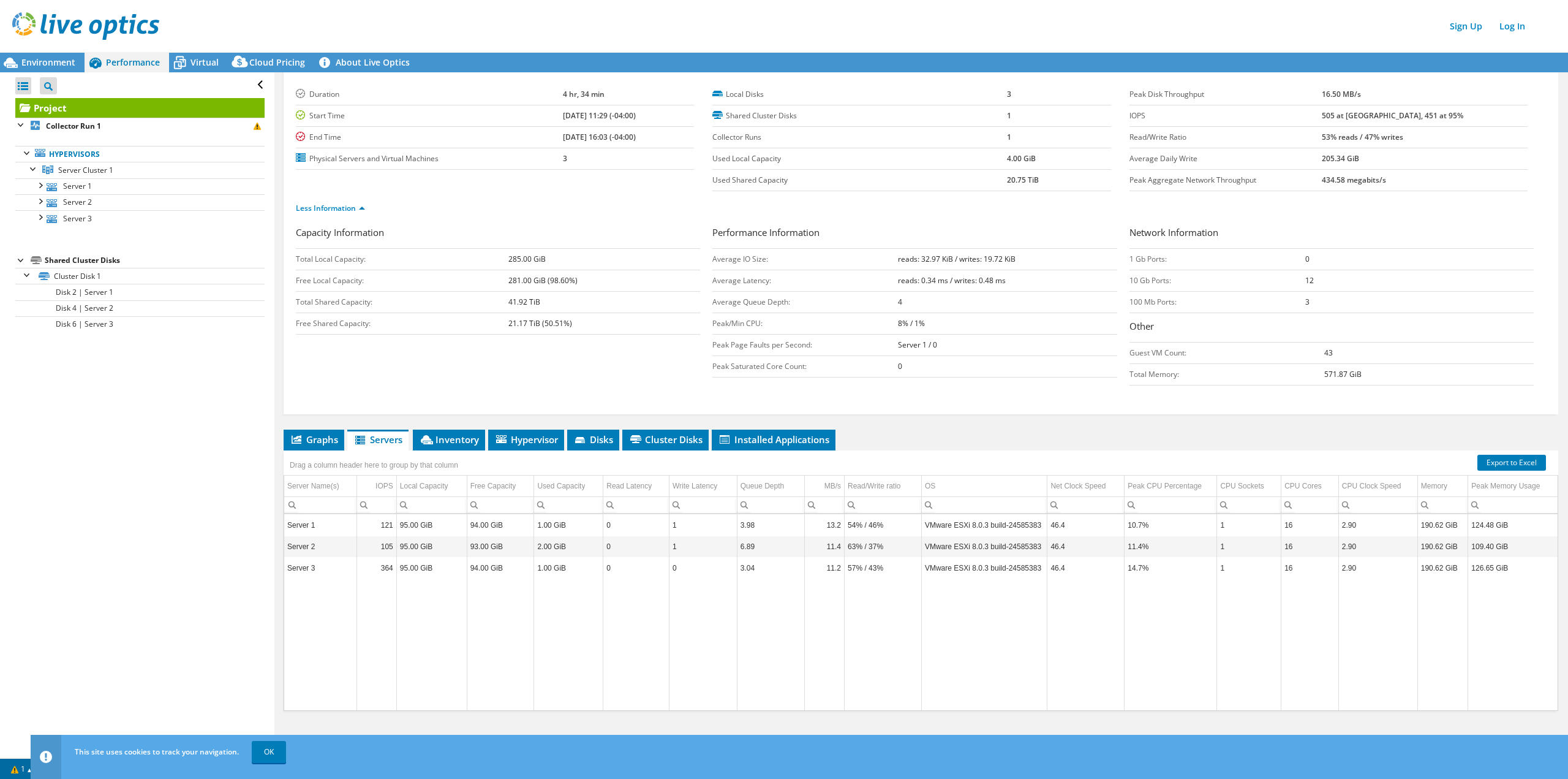
scroll to position [0, 0]
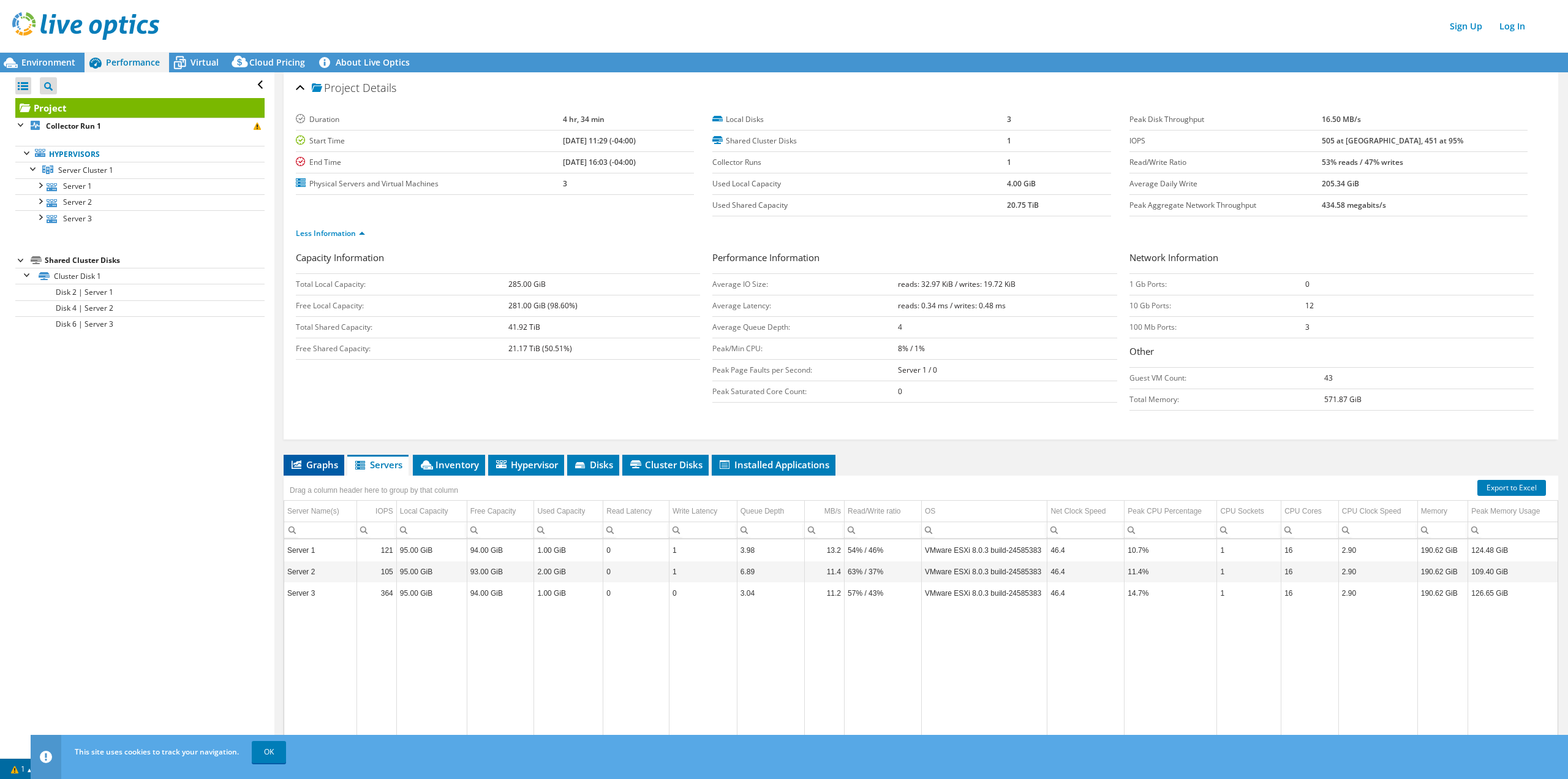
click at [321, 465] on span "Graphs" at bounding box center [314, 465] width 48 height 13
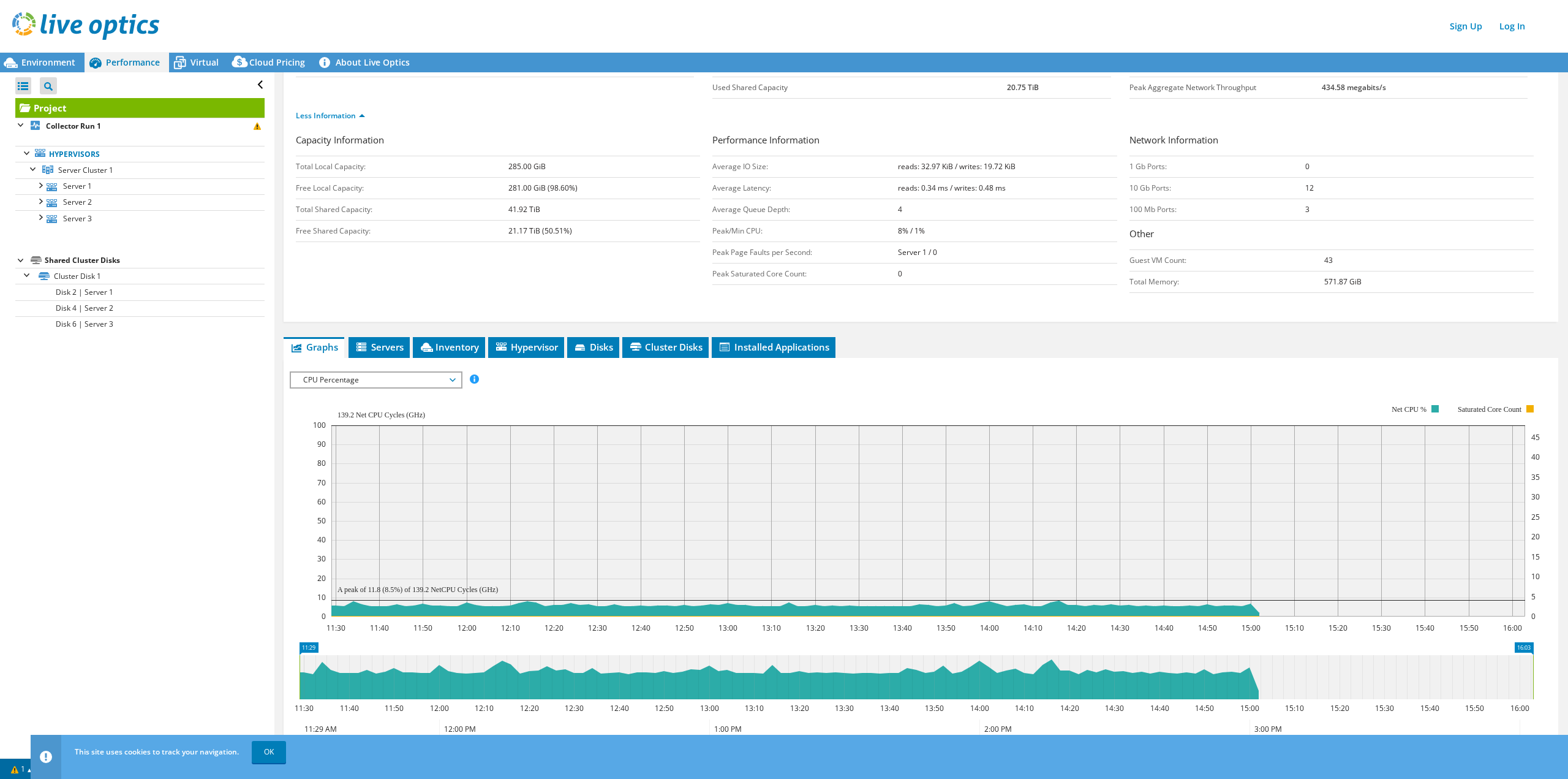
scroll to position [122, 0]
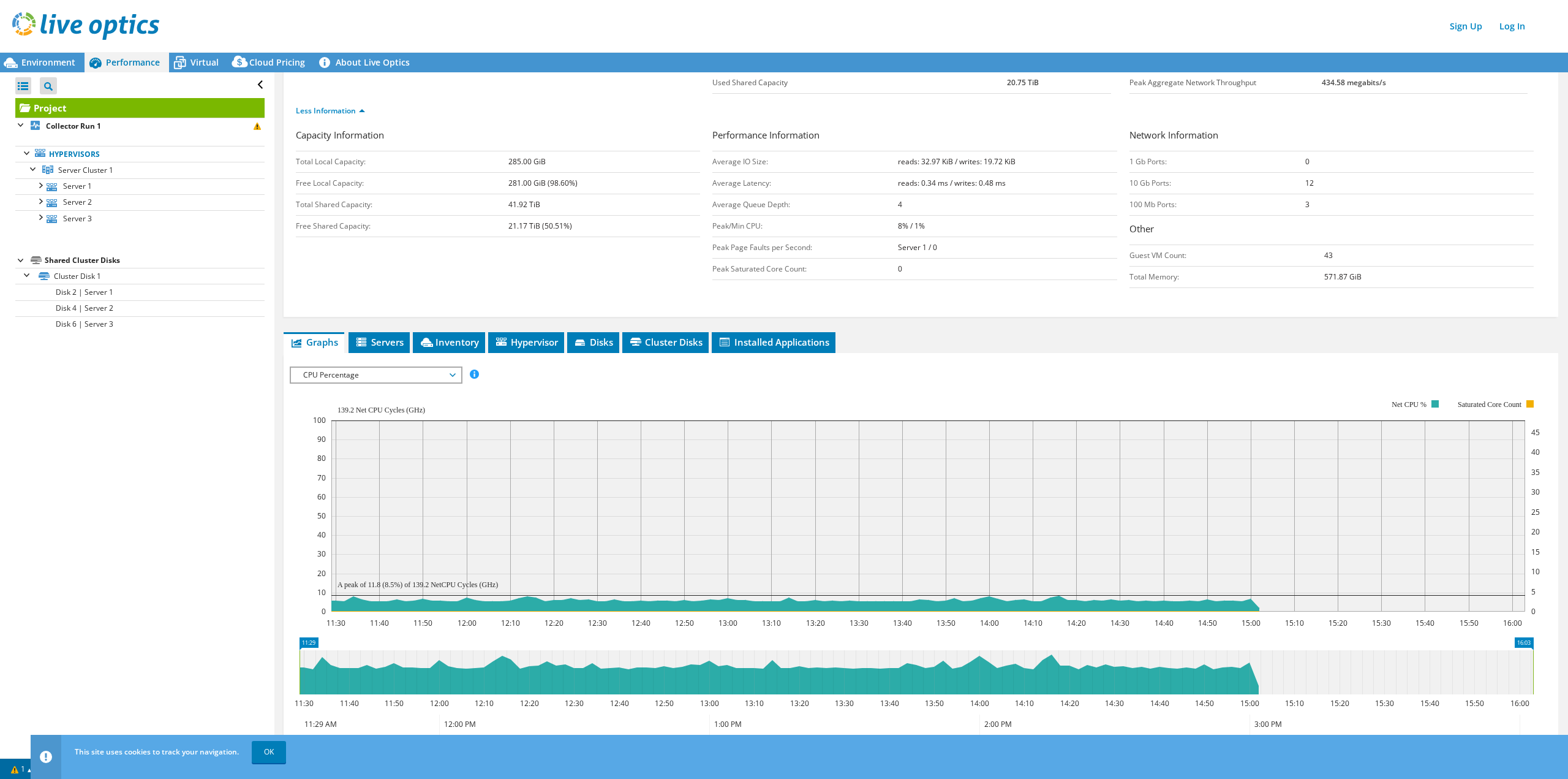
click at [452, 377] on span "CPU Percentage" at bounding box center [375, 374] width 157 height 15
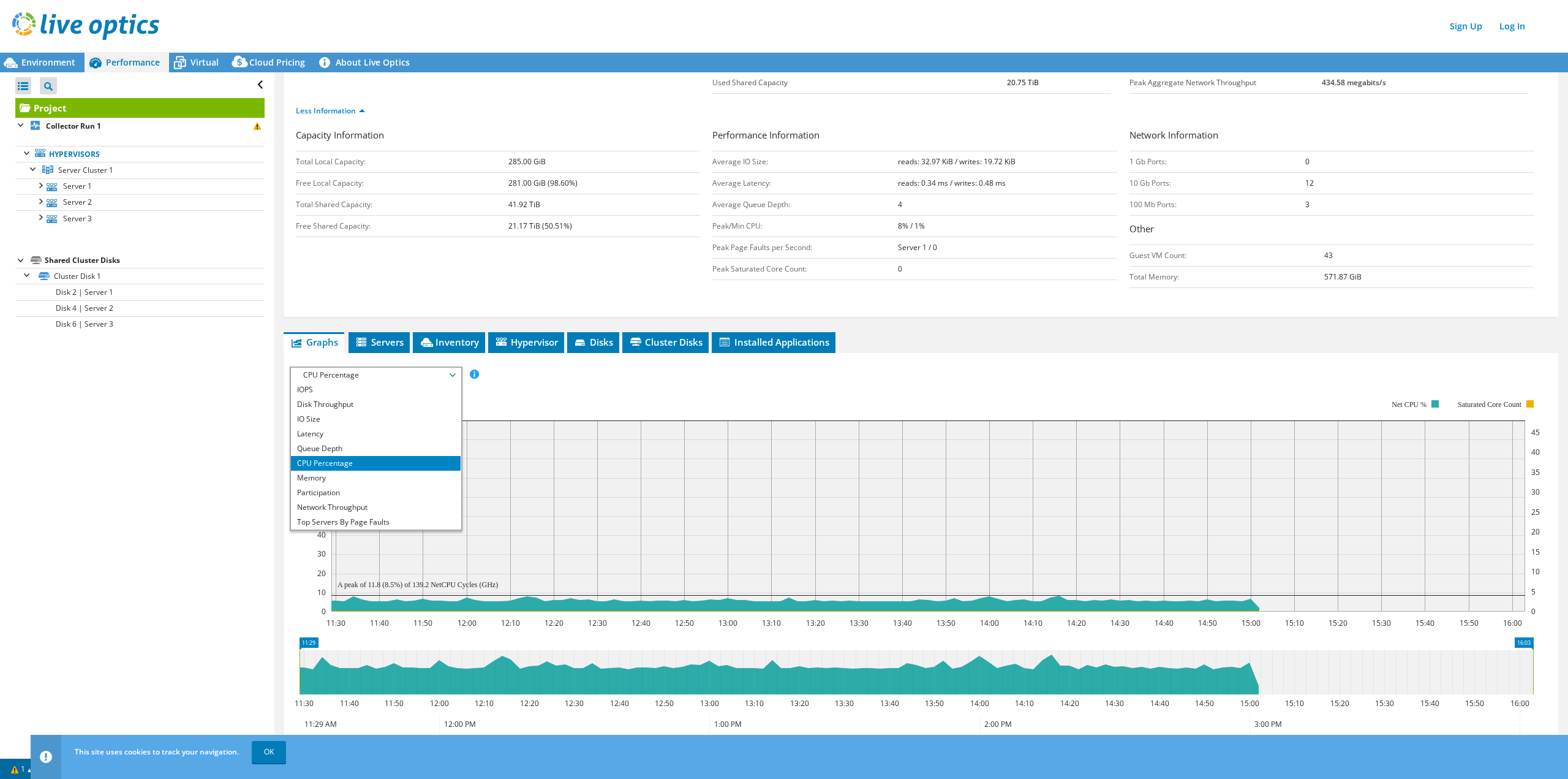
click at [452, 377] on span "CPU Percentage" at bounding box center [375, 374] width 157 height 15
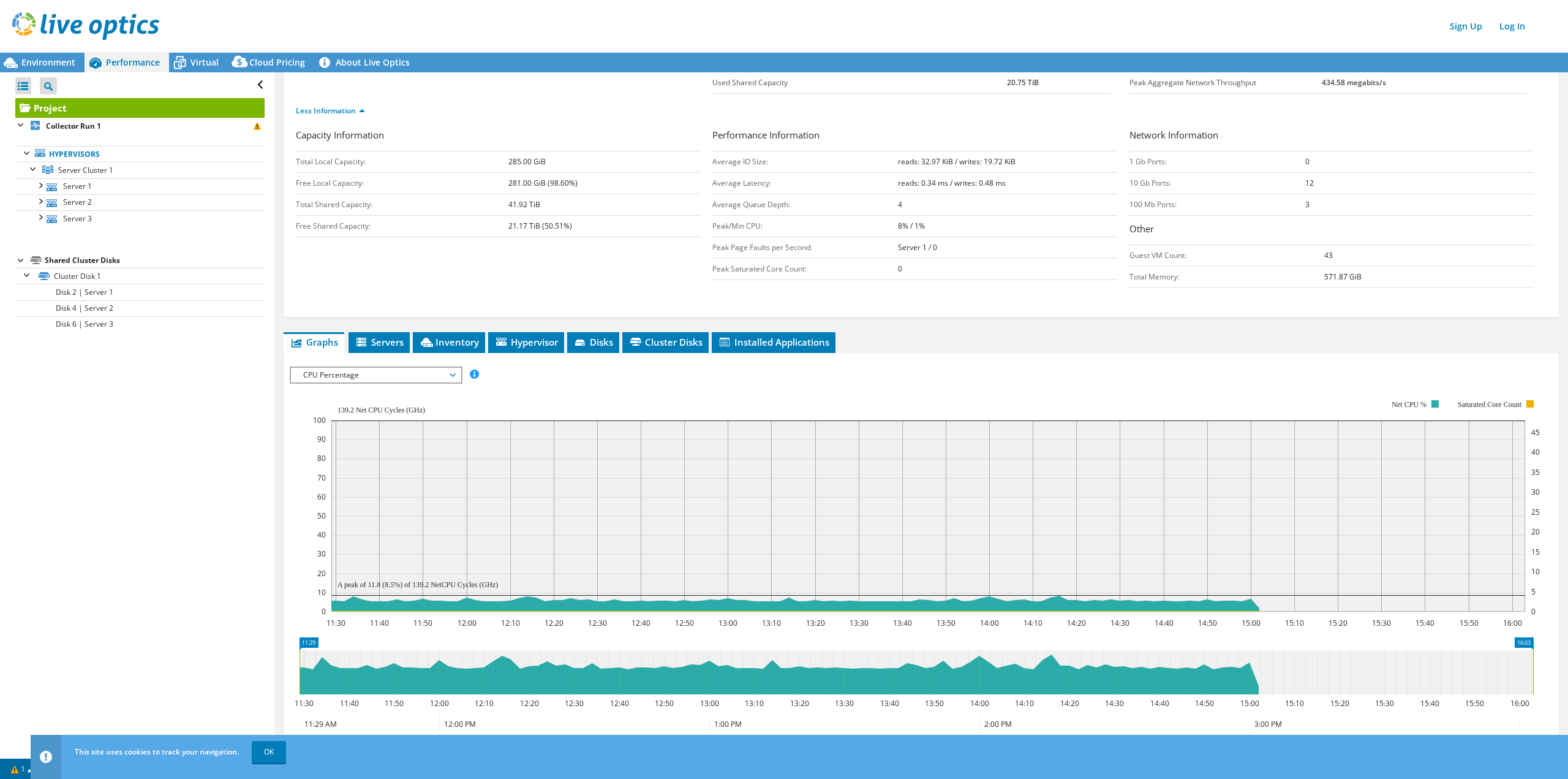
click at [451, 377] on span "CPU Percentage" at bounding box center [375, 374] width 157 height 15
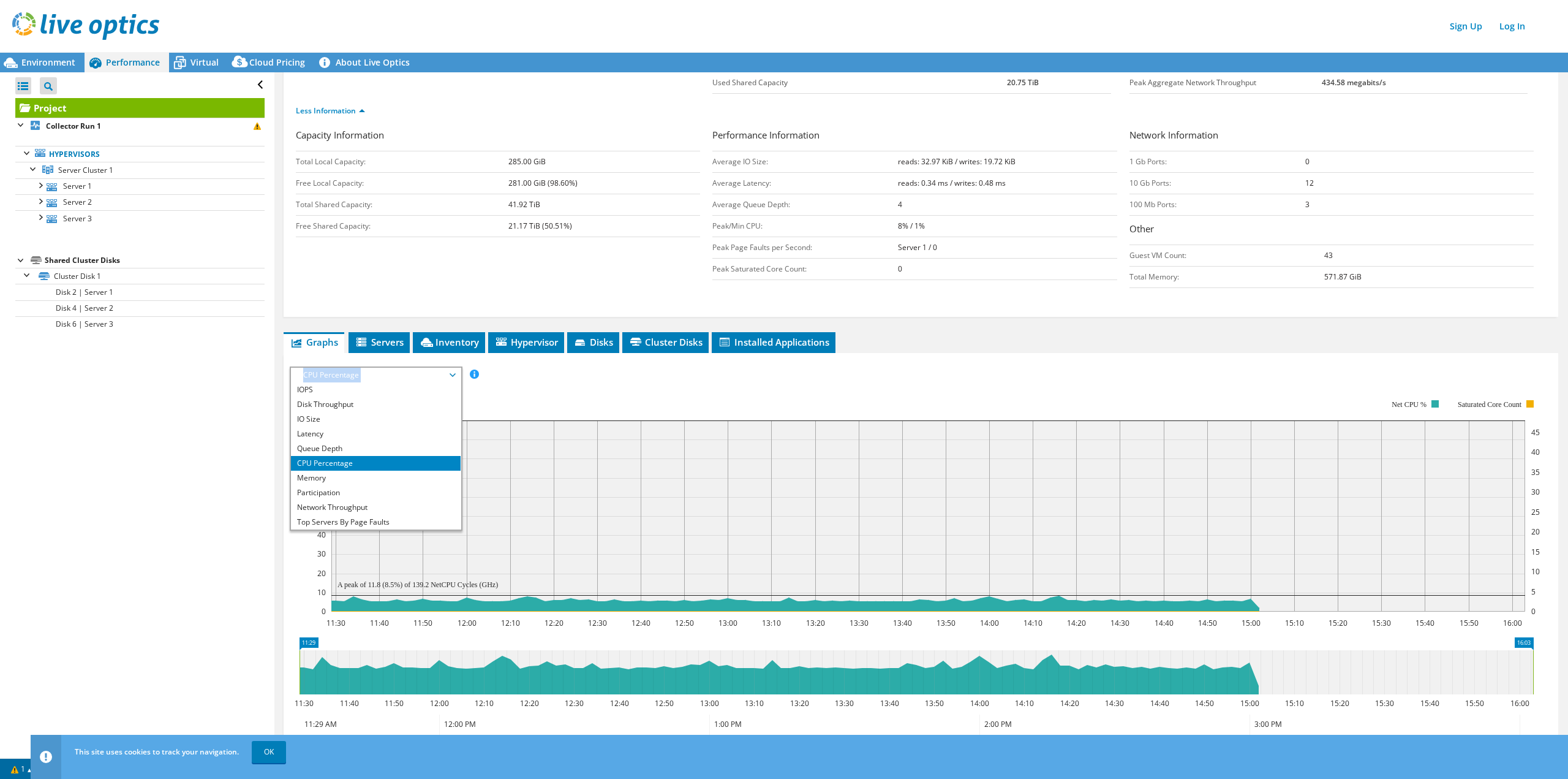
click at [451, 377] on span "CPU Percentage" at bounding box center [375, 374] width 157 height 15
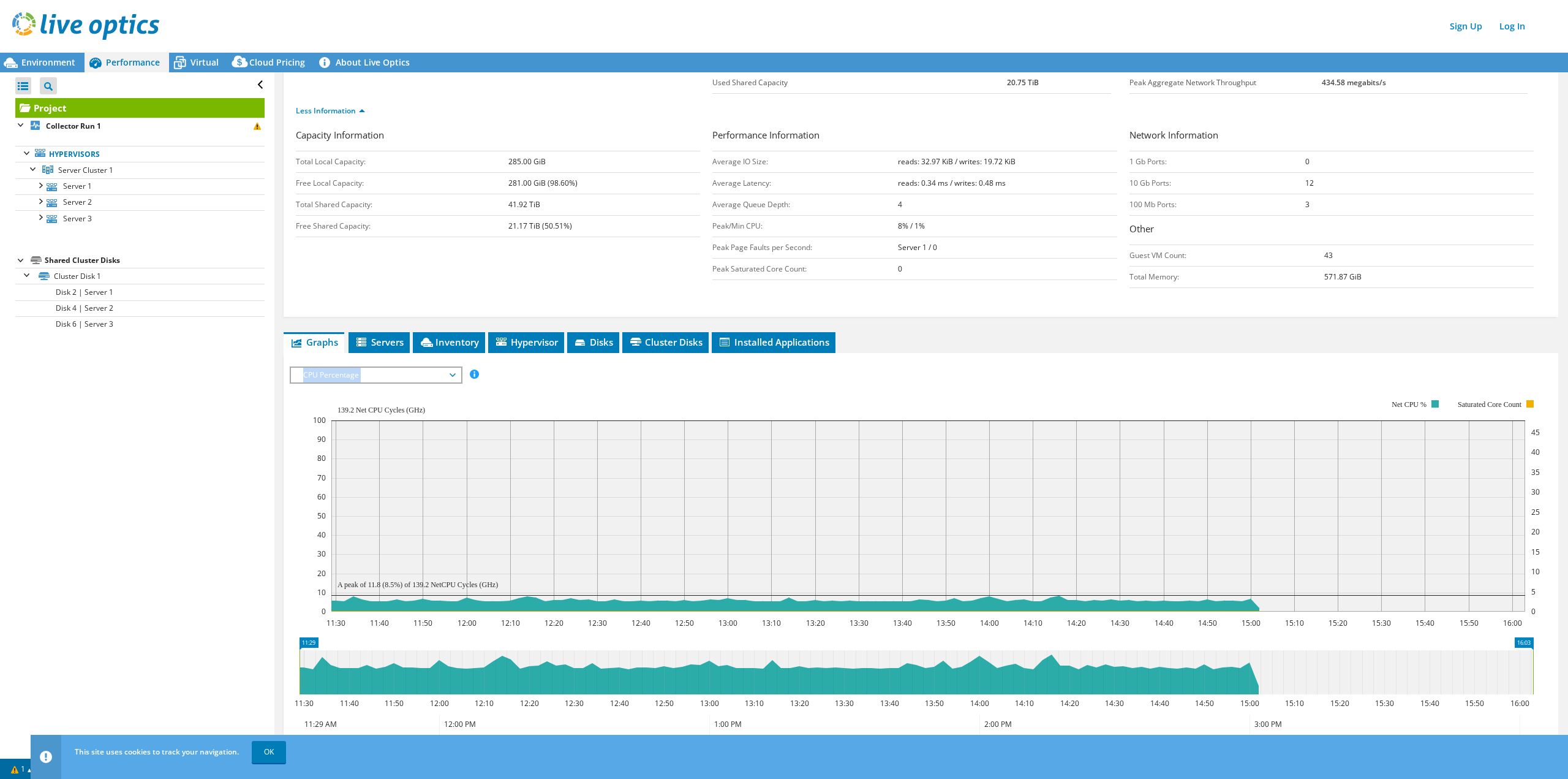
click at [451, 377] on span "CPU Percentage" at bounding box center [375, 374] width 157 height 15
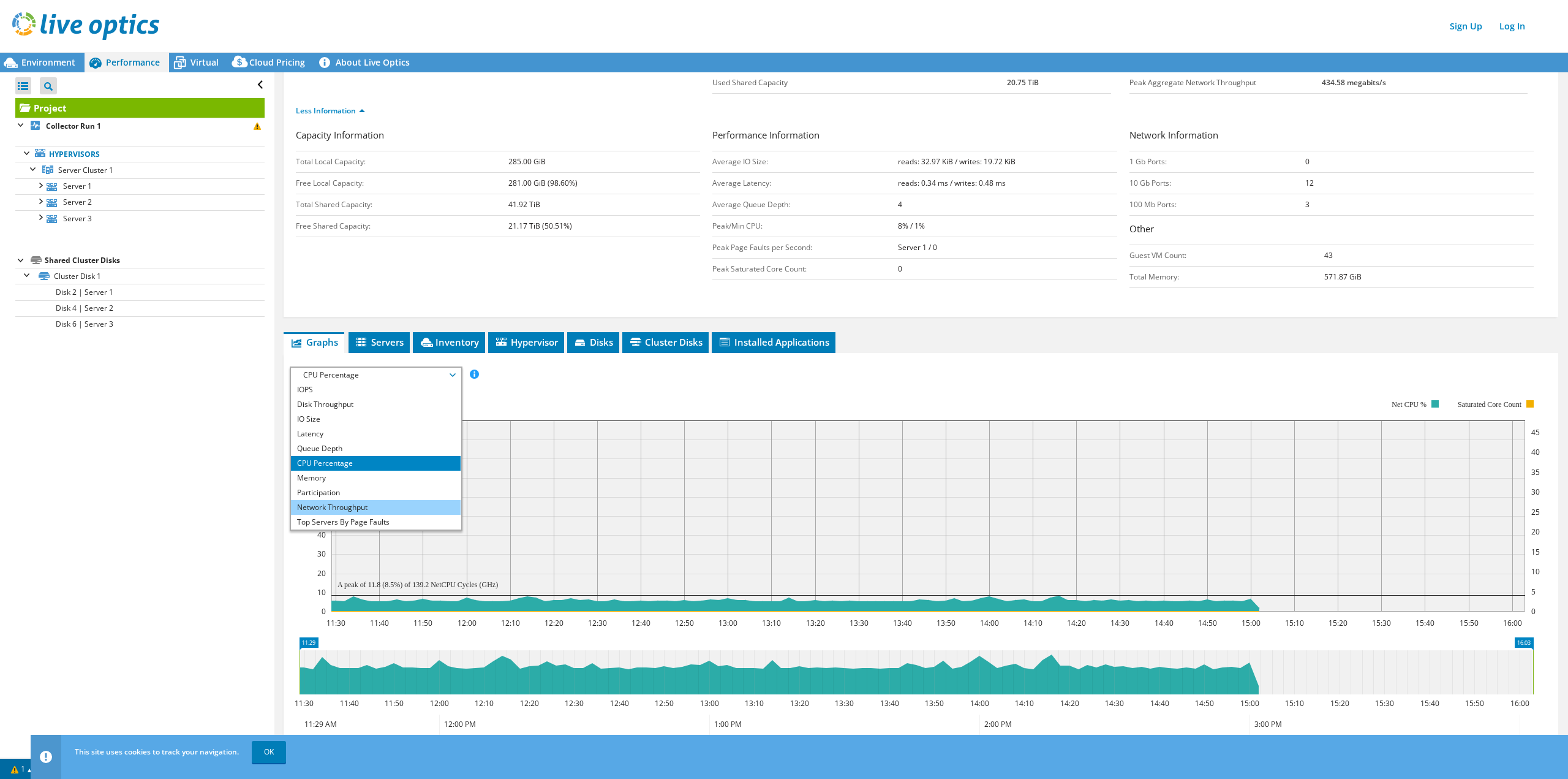
click at [384, 510] on li "Network Throughput" at bounding box center [376, 507] width 170 height 15
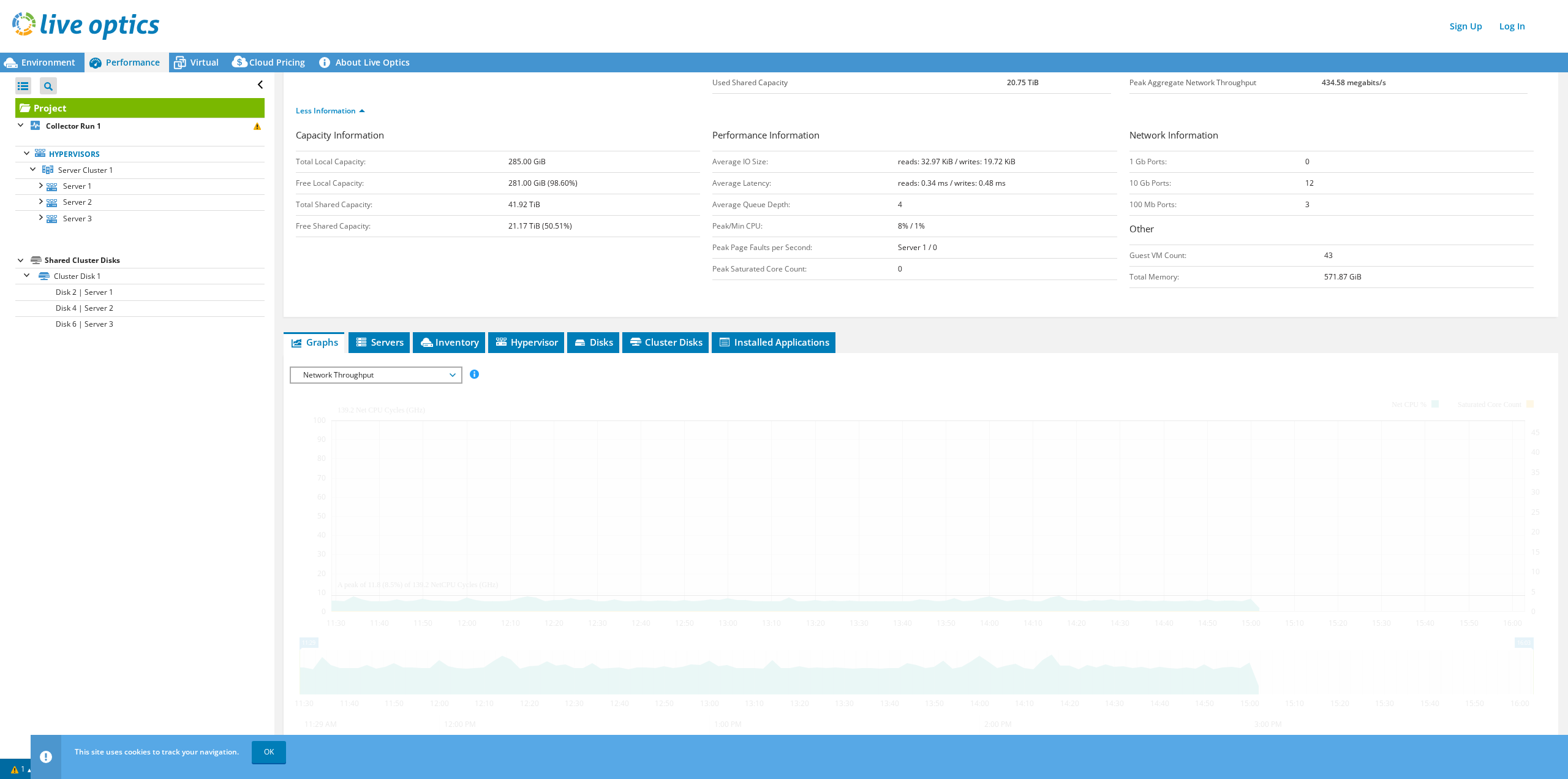
click at [384, 510] on div "IOPS Disk Throughput IO Size Latency Queue Depth CPU Percentage Memory Page Fau…" at bounding box center [921, 569] width 1262 height 406
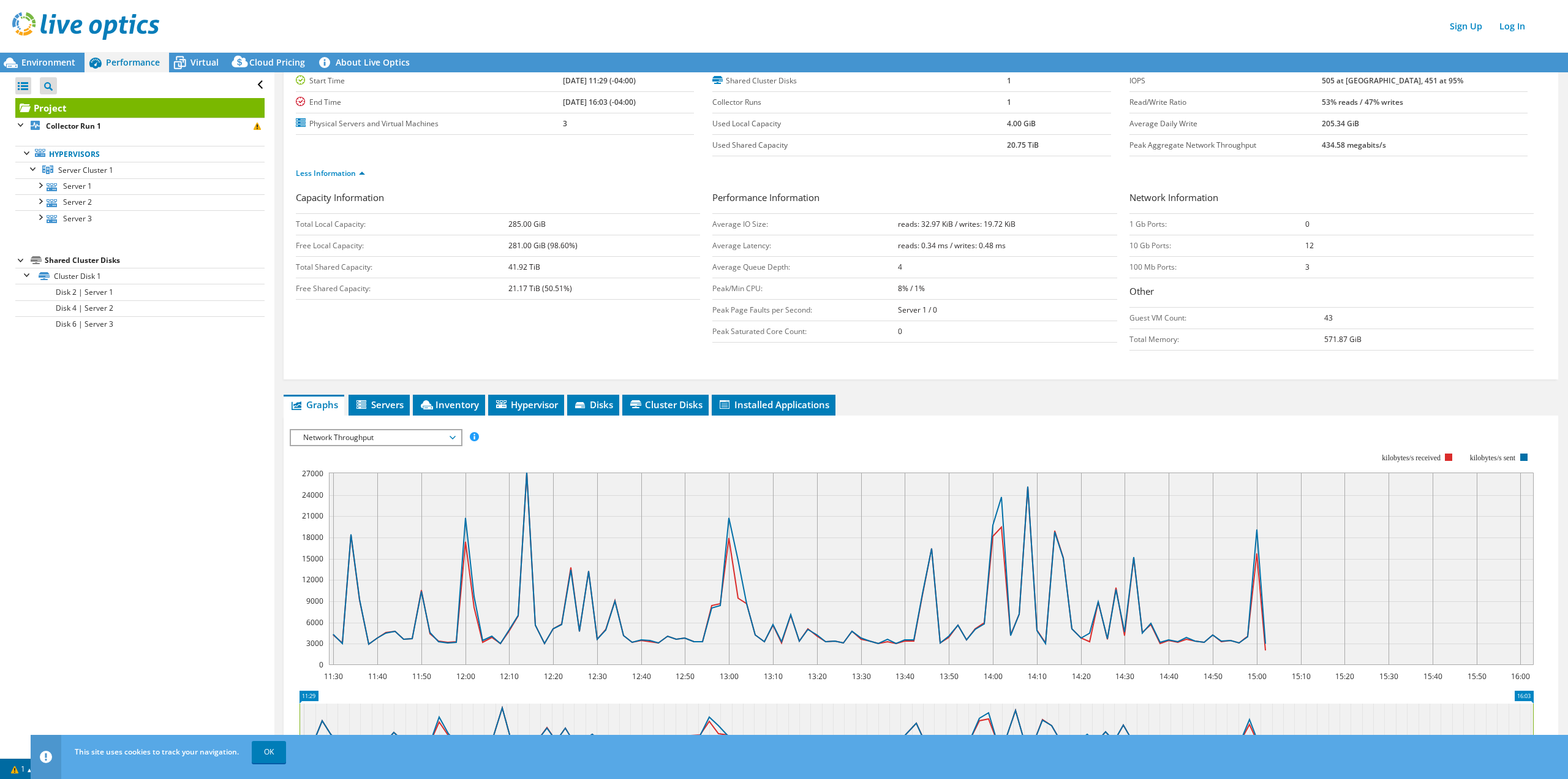
scroll to position [150, 0]
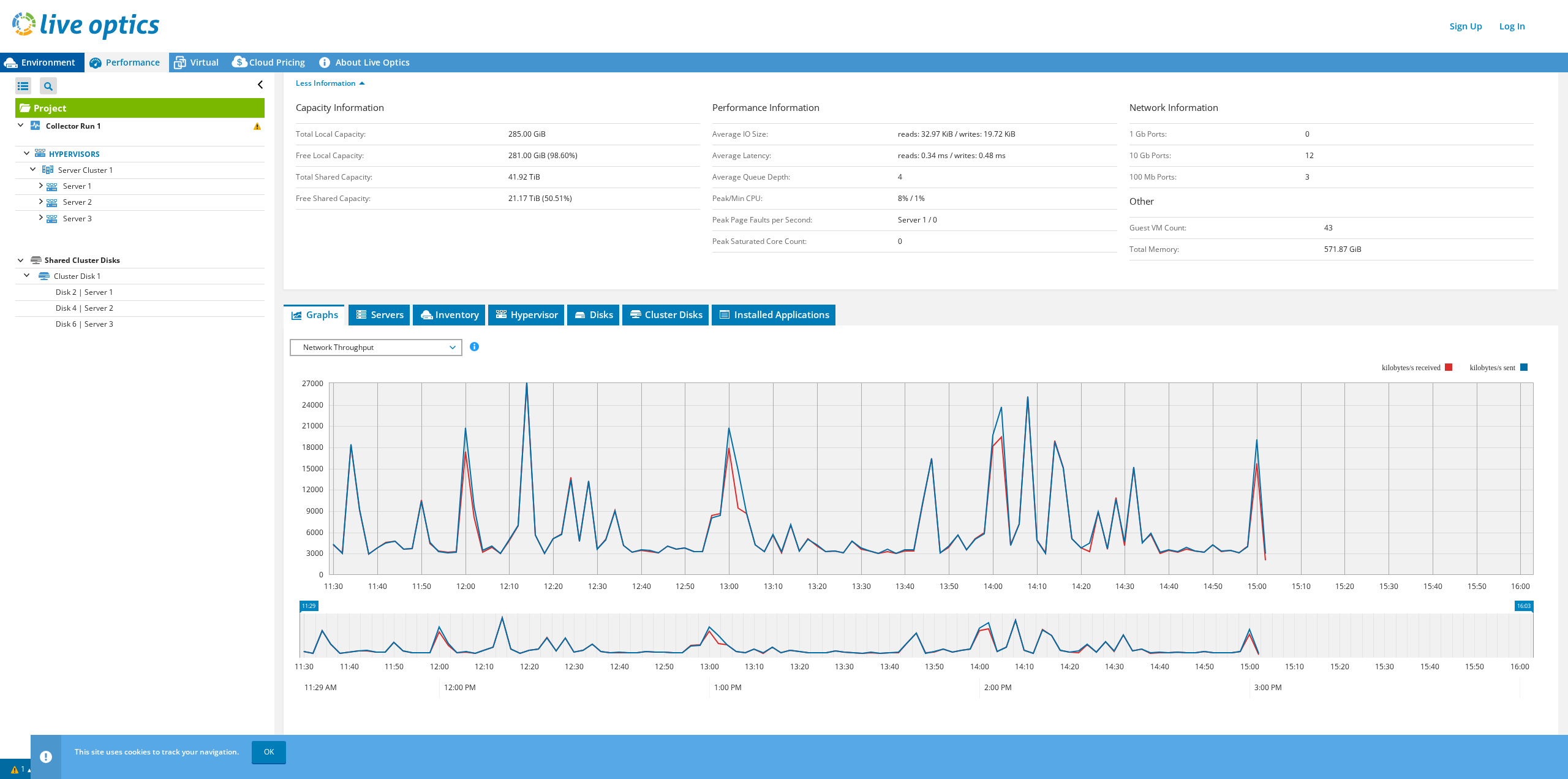
click at [58, 62] on span "Environment" at bounding box center [48, 62] width 54 height 12
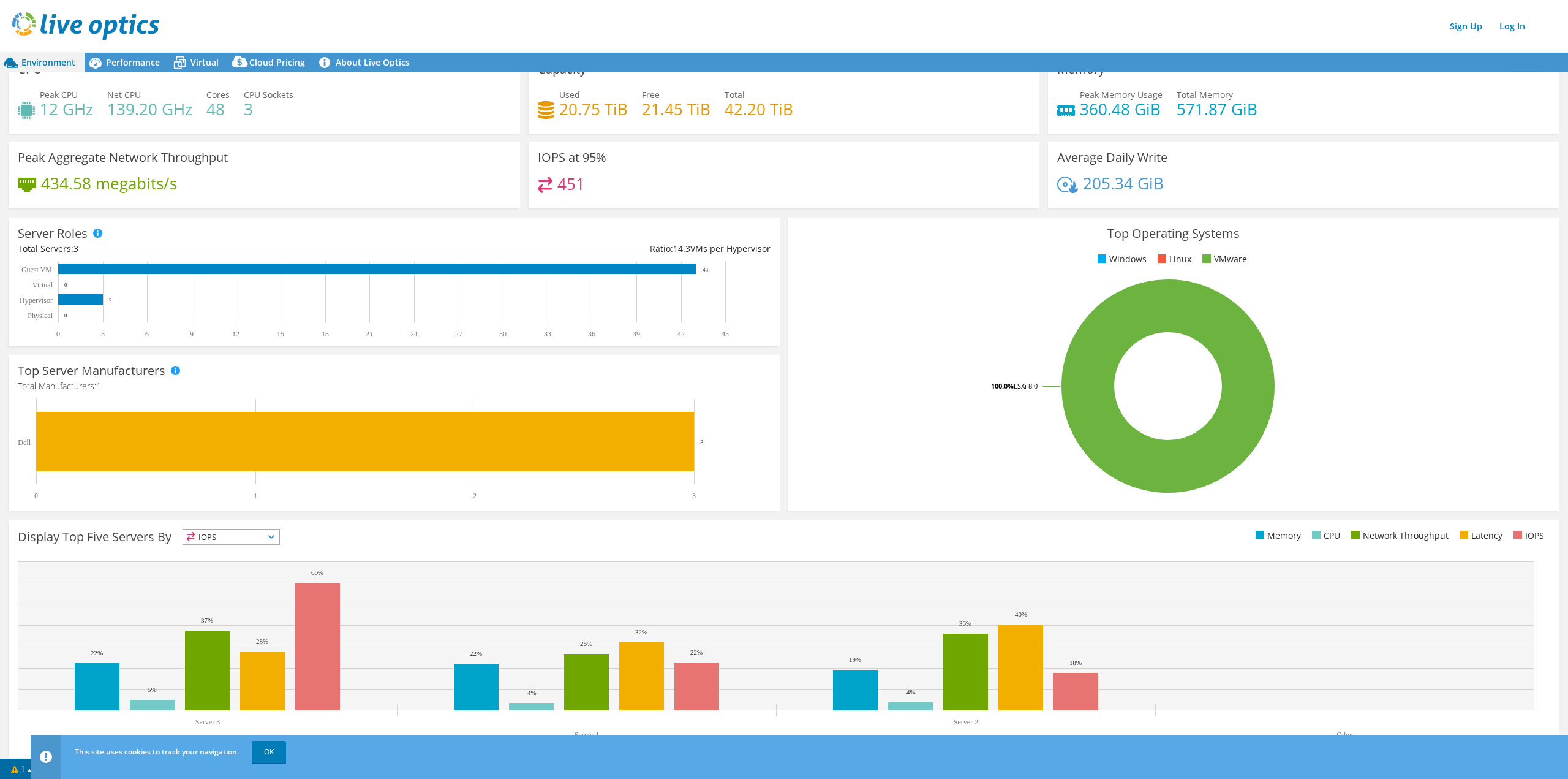
scroll to position [29, 0]
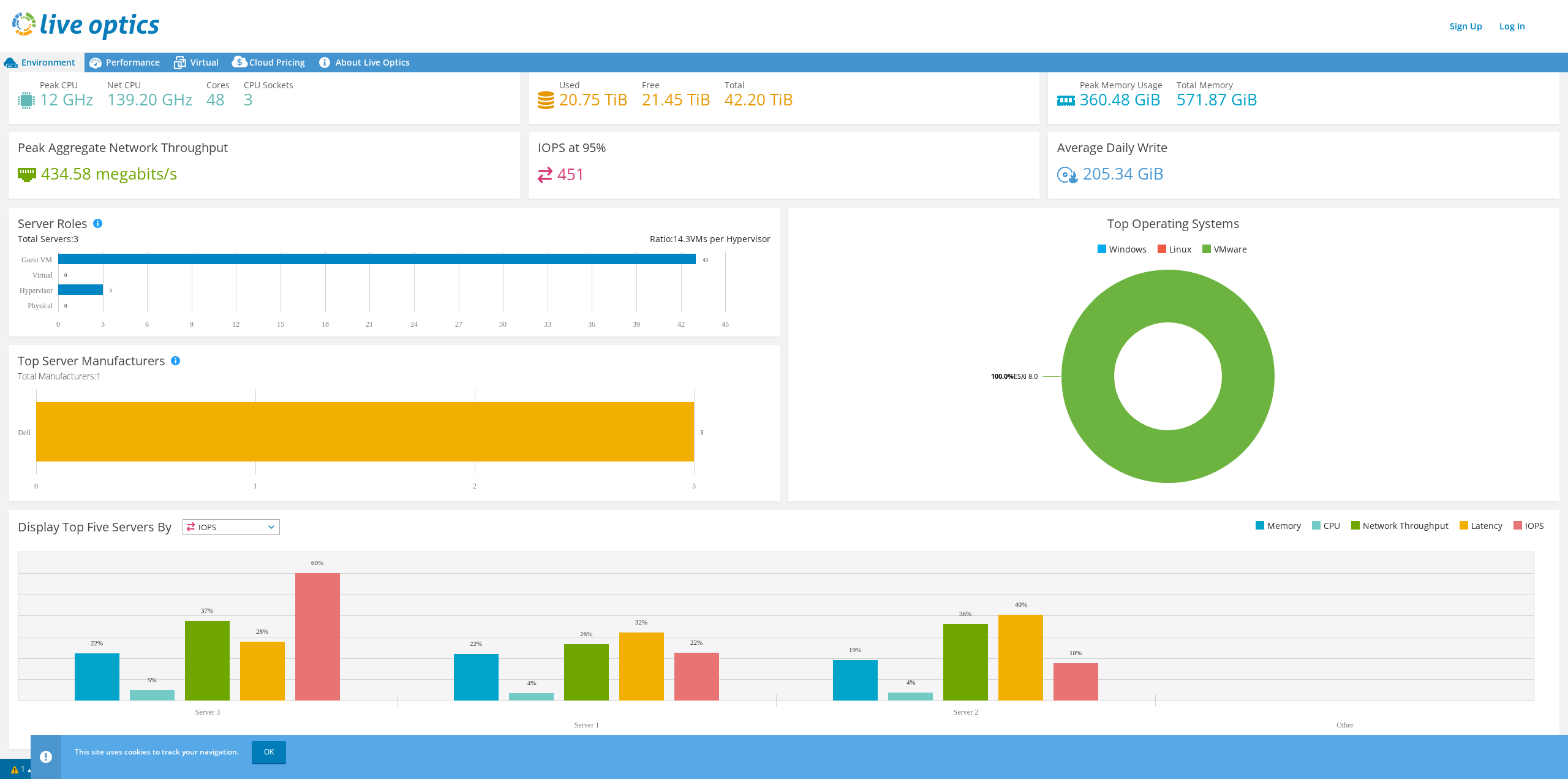
click at [272, 530] on span "IOPS" at bounding box center [231, 527] width 96 height 15
click at [232, 610] on li "Latency" at bounding box center [231, 611] width 96 height 17
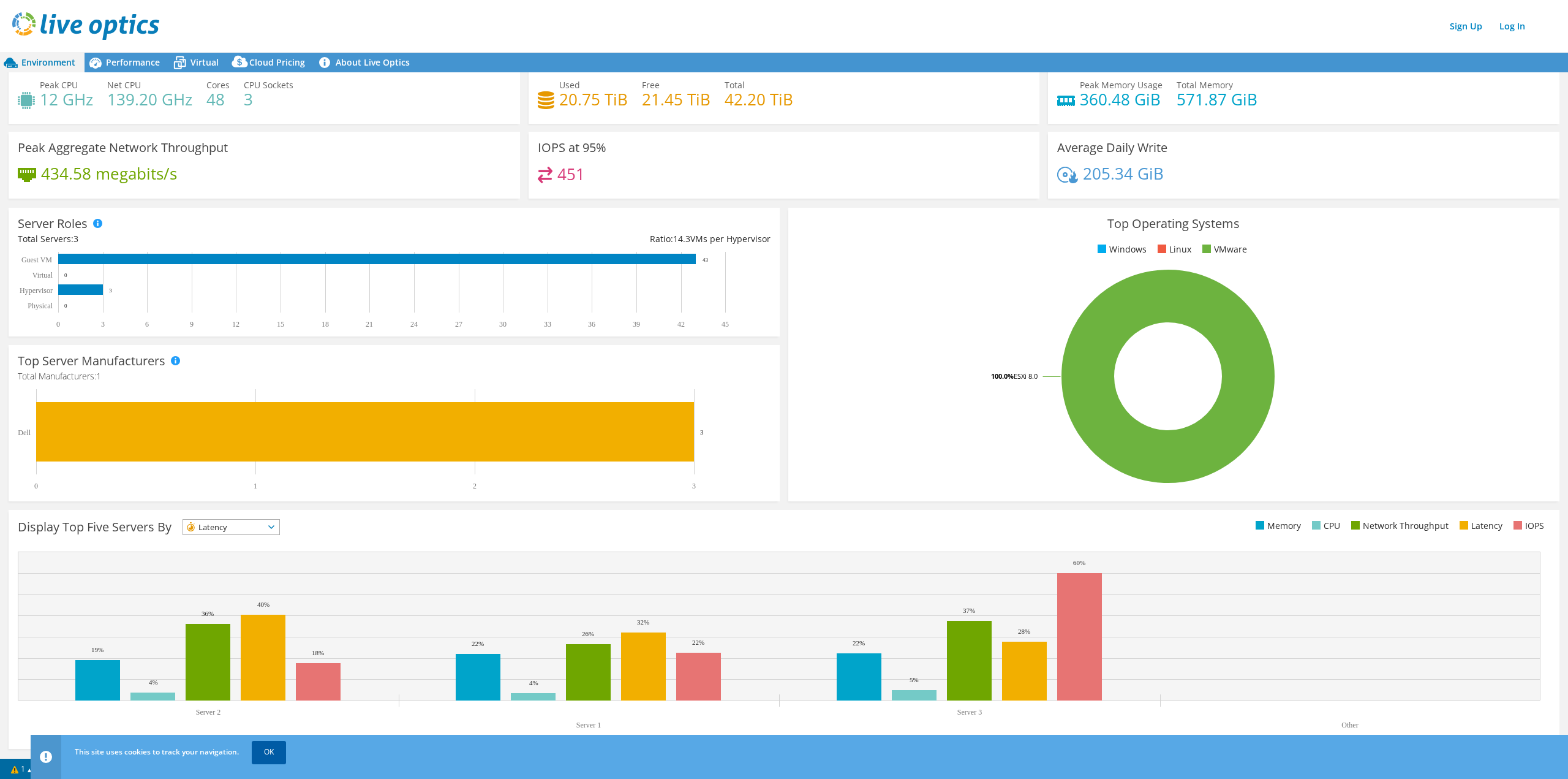
click at [265, 755] on link "OK" at bounding box center [268, 752] width 34 height 22
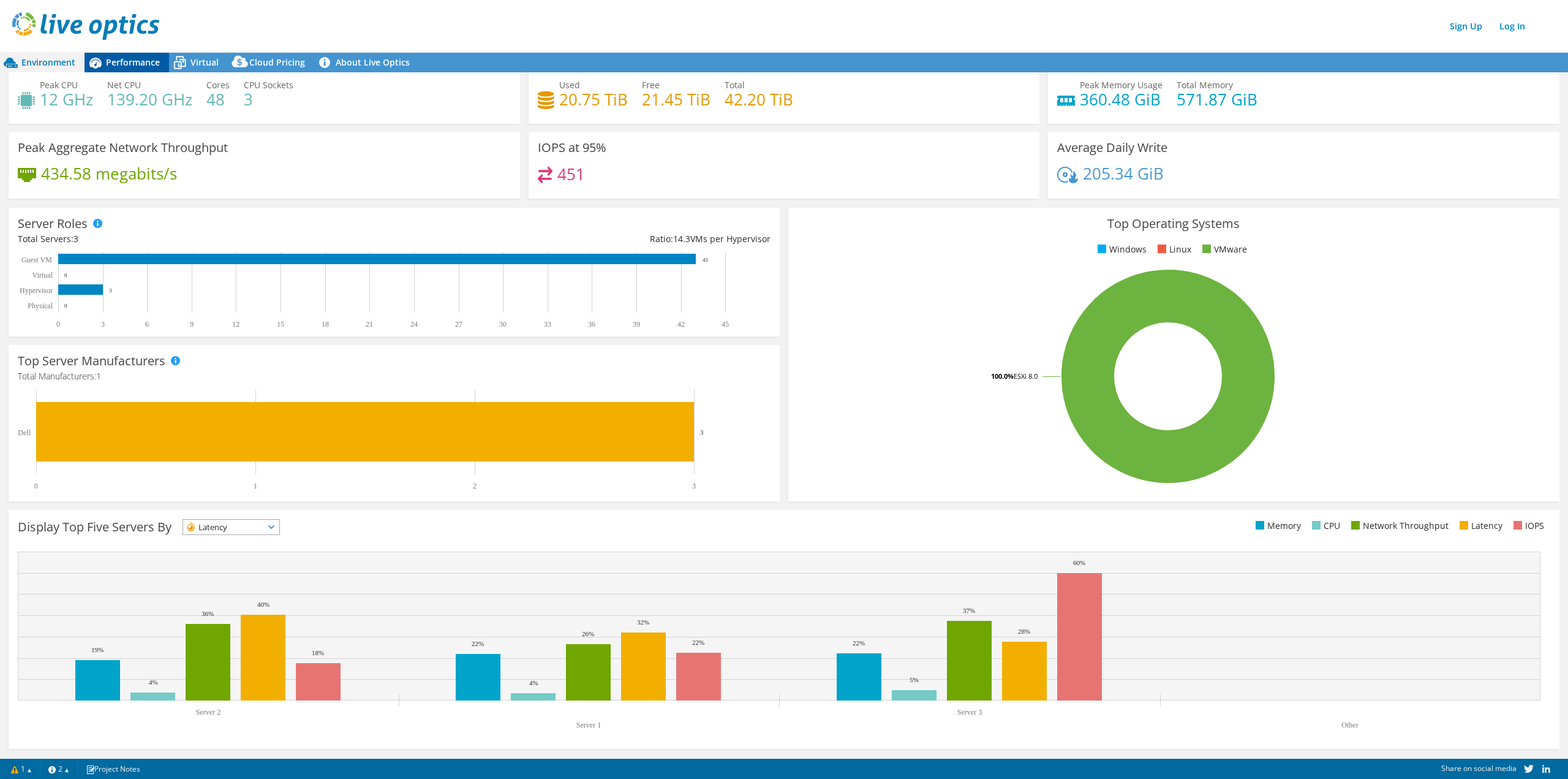
click at [106, 67] on span "Performance" at bounding box center [133, 62] width 54 height 12
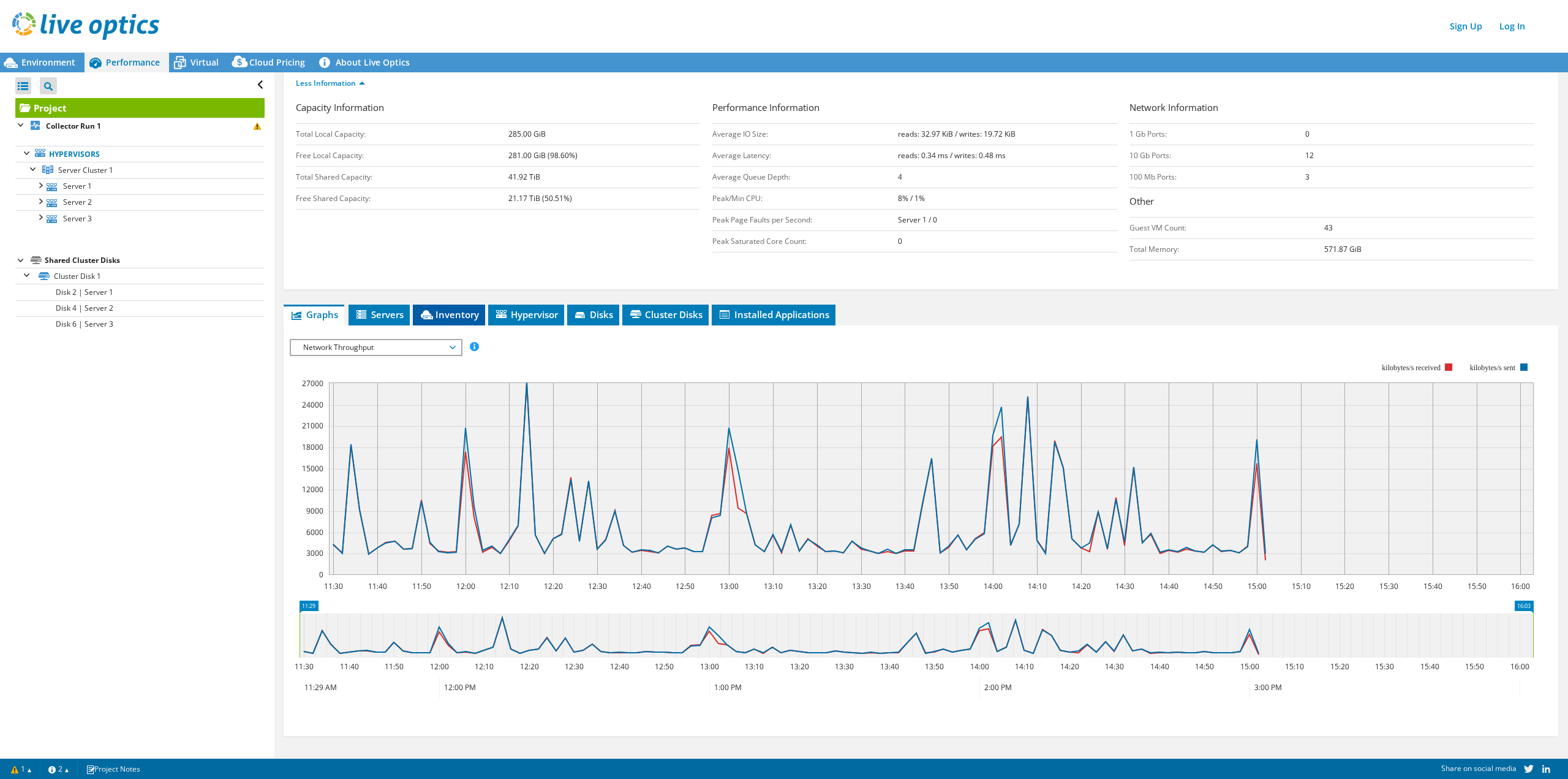
click at [432, 319] on span "Inventory" at bounding box center [449, 314] width 60 height 13
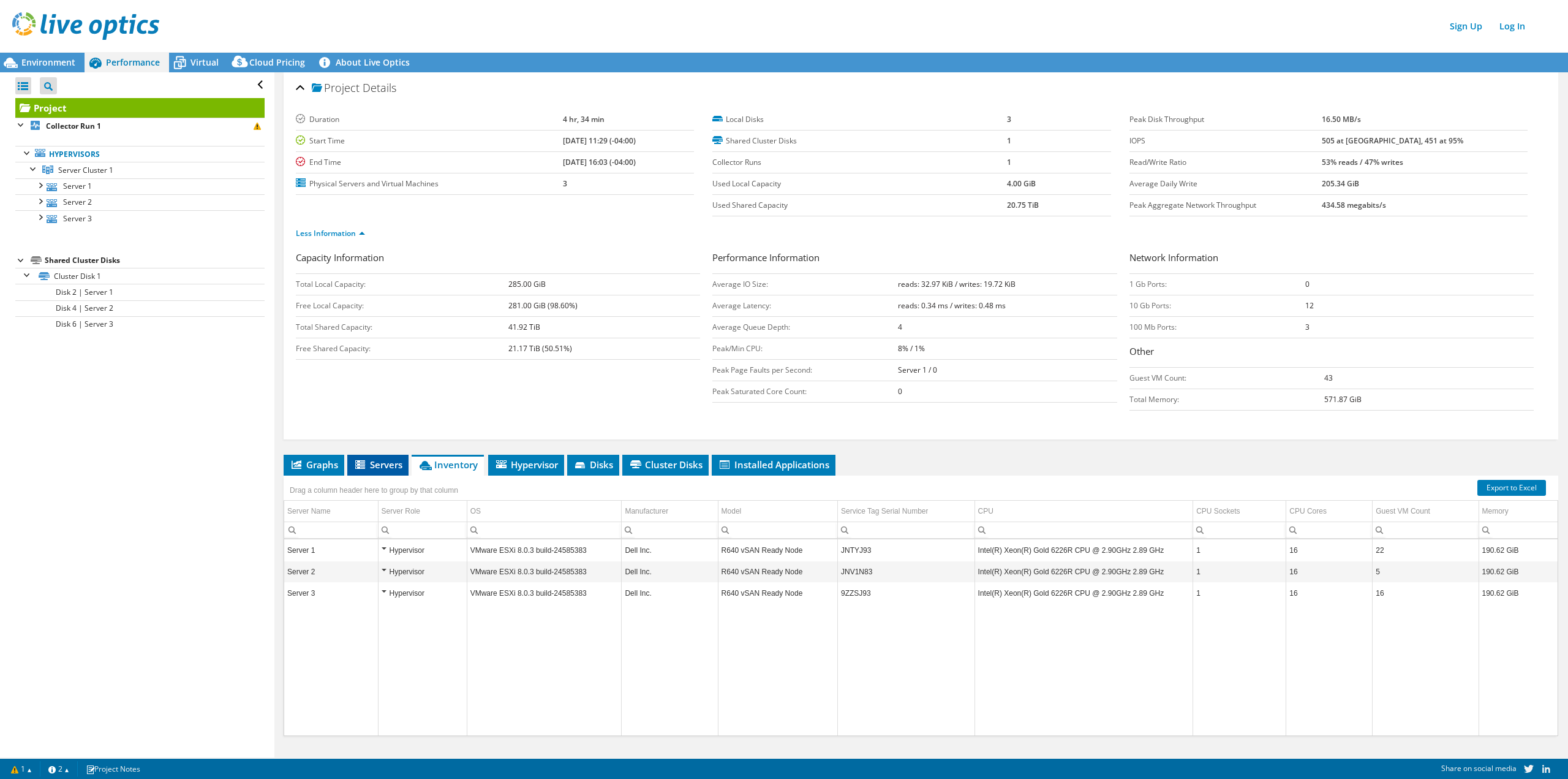
click at [369, 471] on li "Servers" at bounding box center [378, 465] width 61 height 21
click at [370, 471] on li "Servers" at bounding box center [378, 465] width 61 height 21
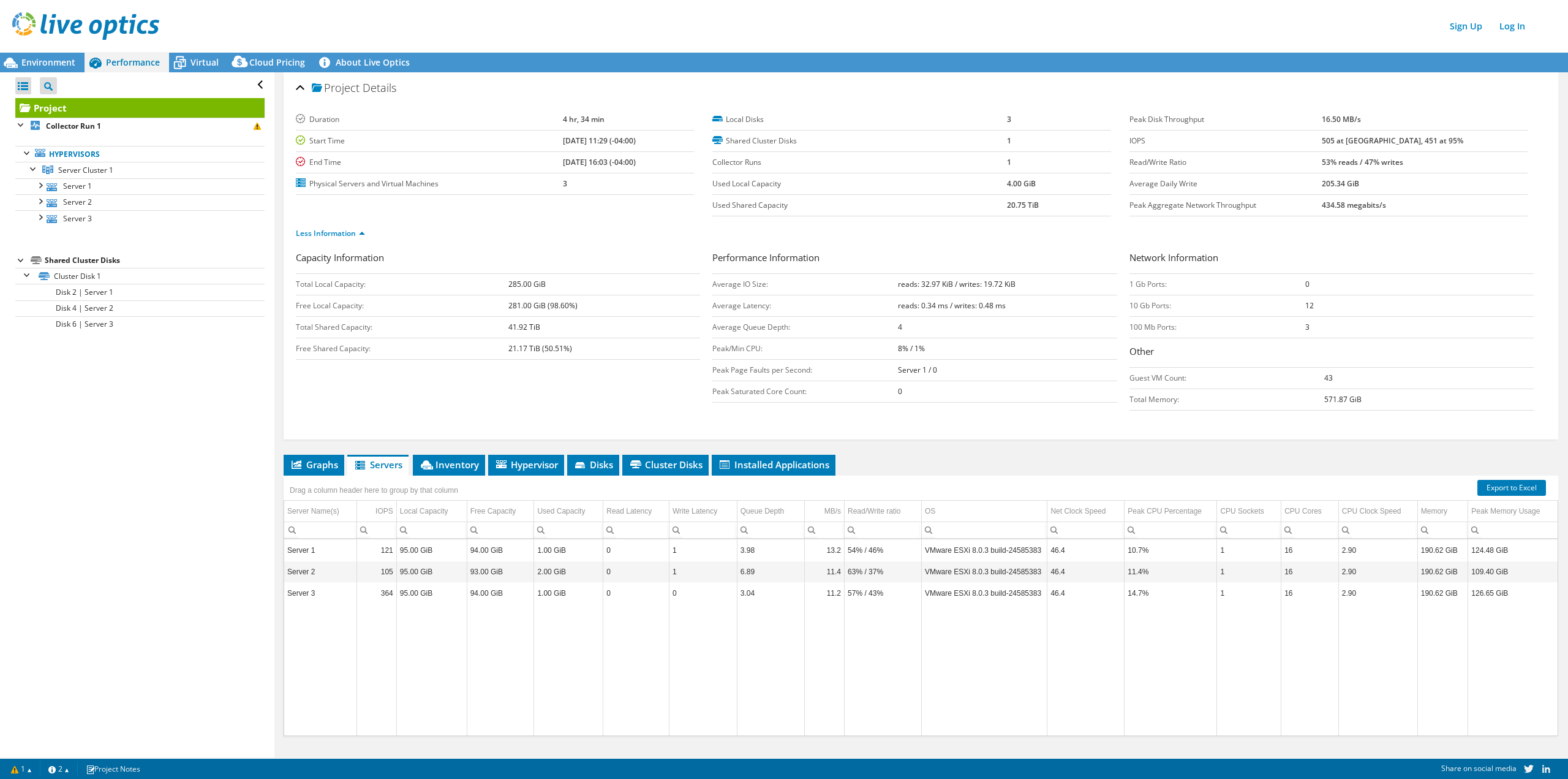
click at [31, 50] on header "Sign Up Log In" at bounding box center [796, 26] width 1592 height 52
click at [28, 61] on span "Environment" at bounding box center [48, 62] width 54 height 12
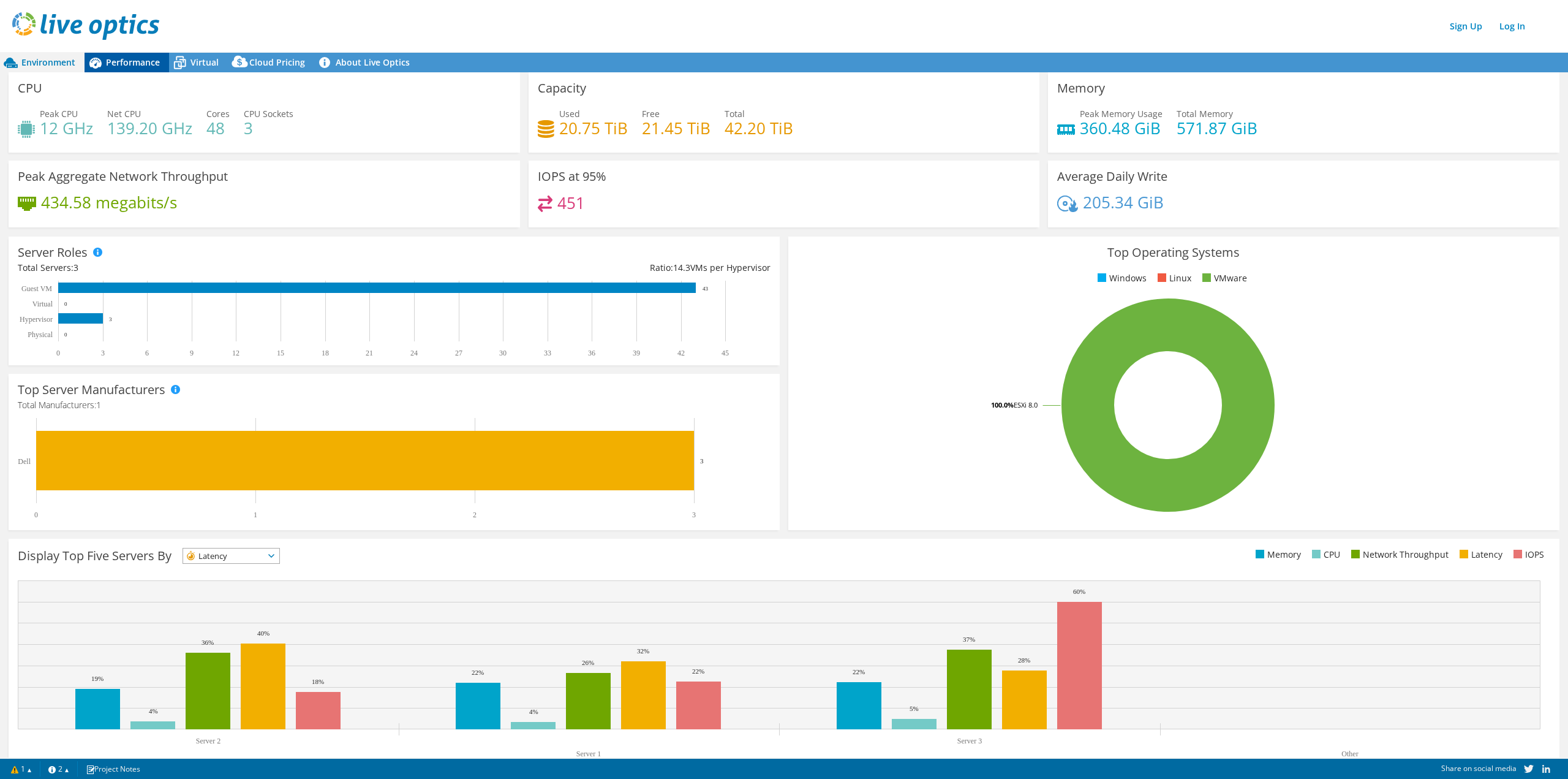
click at [124, 63] on span "Performance" at bounding box center [133, 62] width 54 height 12
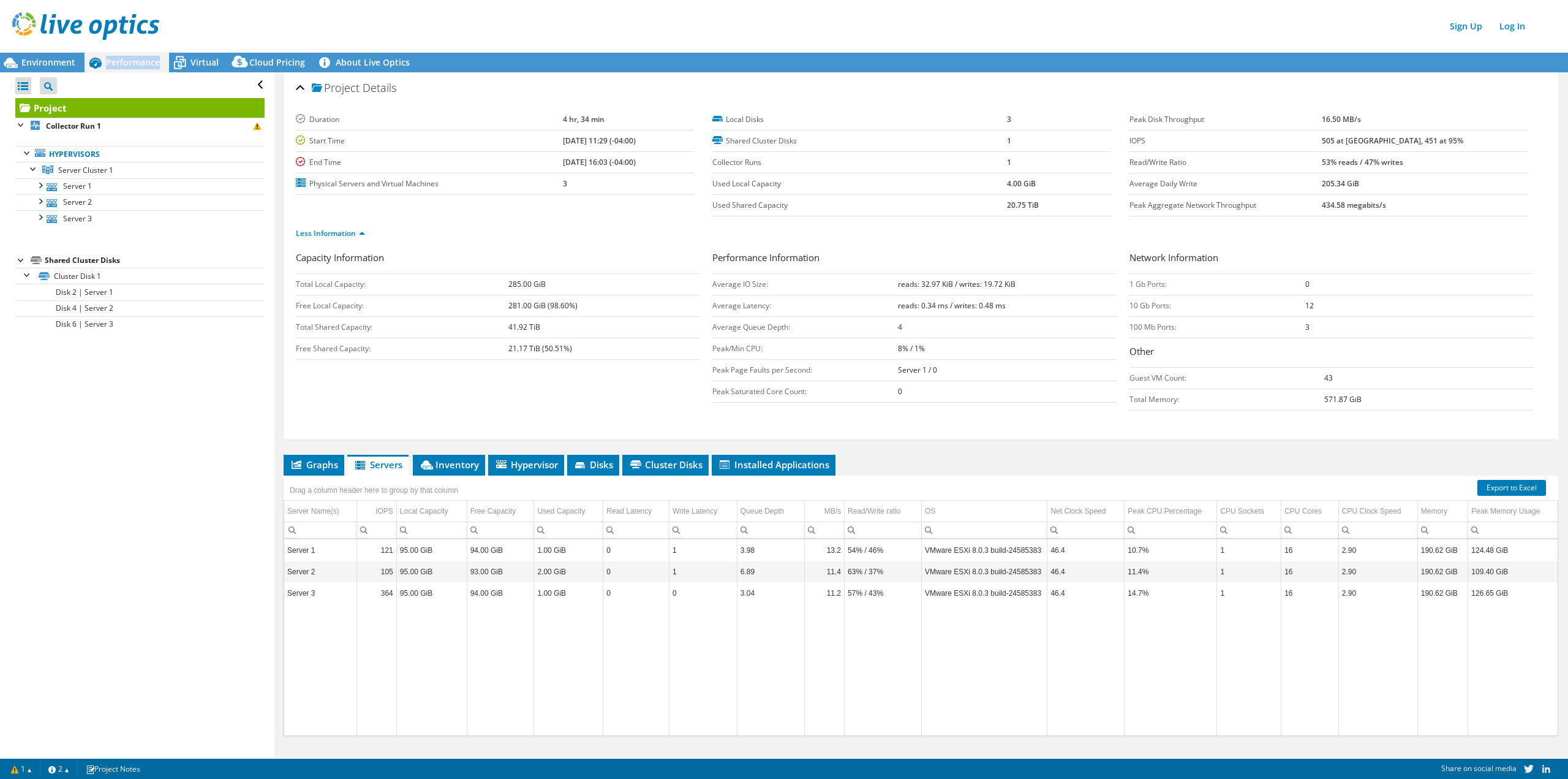
click at [124, 63] on span "Performance" at bounding box center [133, 62] width 54 height 12
click at [40, 61] on span "Environment" at bounding box center [48, 62] width 54 height 12
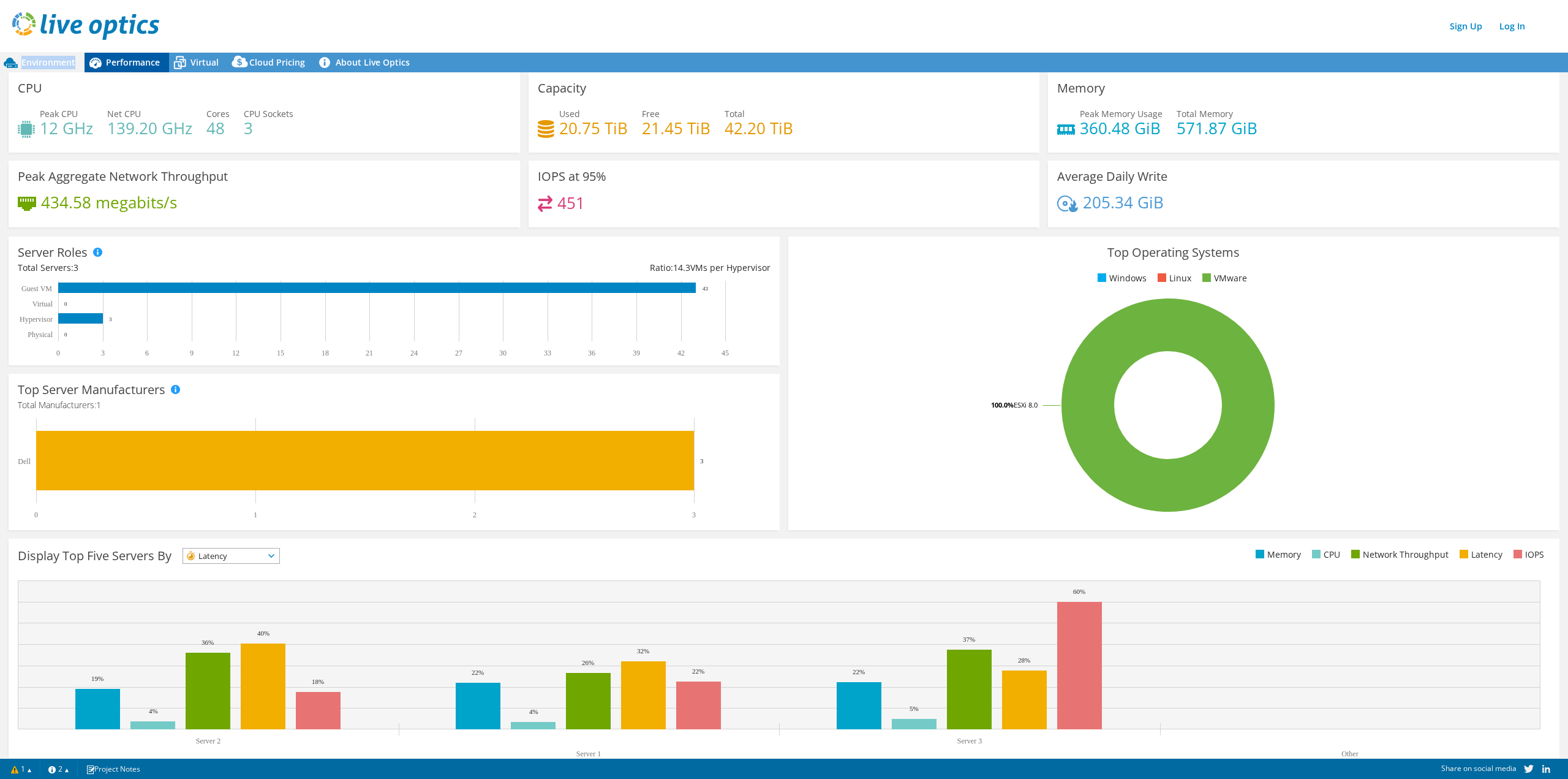
click at [141, 57] on span "Performance" at bounding box center [133, 62] width 54 height 12
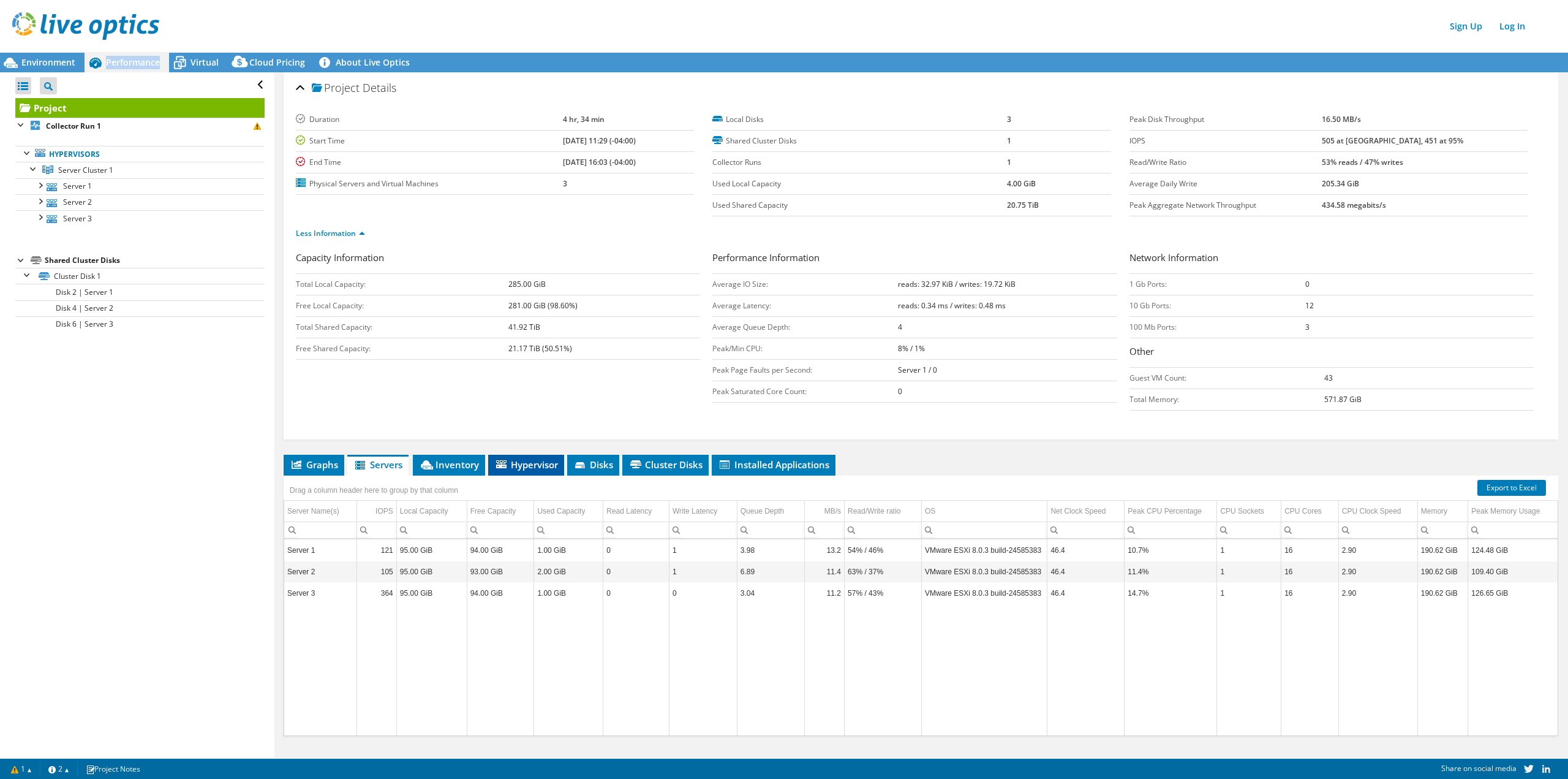
click at [518, 456] on li "Hypervisor" at bounding box center [526, 465] width 76 height 21
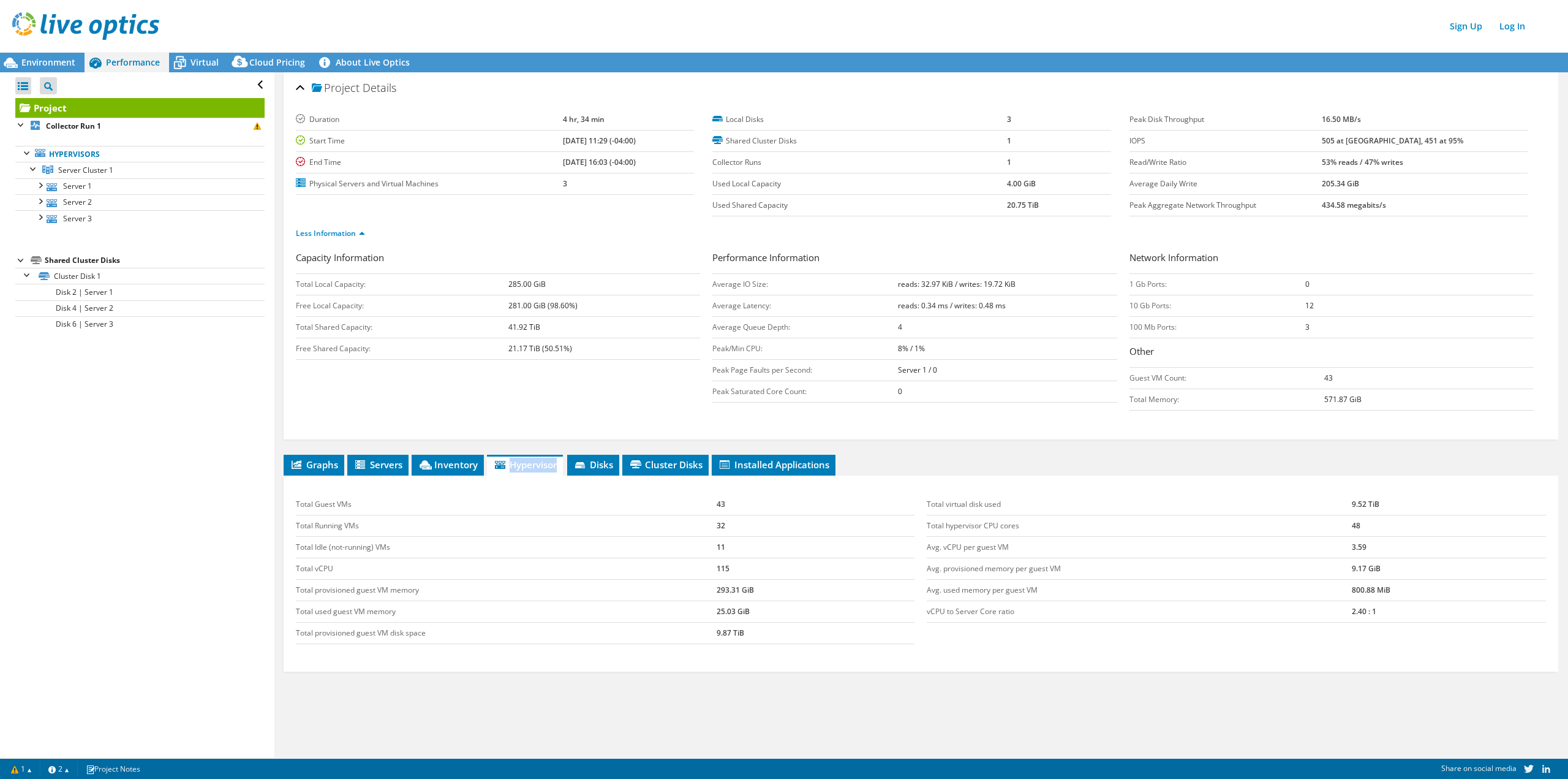
click at [518, 456] on li "Hypervisor" at bounding box center [525, 465] width 76 height 21
click at [1073, 476] on div "Total Guest VMs 43 Total Running VMs 32 Total Idle (not-running) VMs 11 Total v…" at bounding box center [921, 574] width 1275 height 196
click at [315, 476] on div "Total Guest VMs 43 Total Running VMs 32 Total Idle (not-running) VMs 11 Total v…" at bounding box center [921, 574] width 1275 height 196
click at [317, 463] on span "Graphs" at bounding box center [314, 465] width 48 height 13
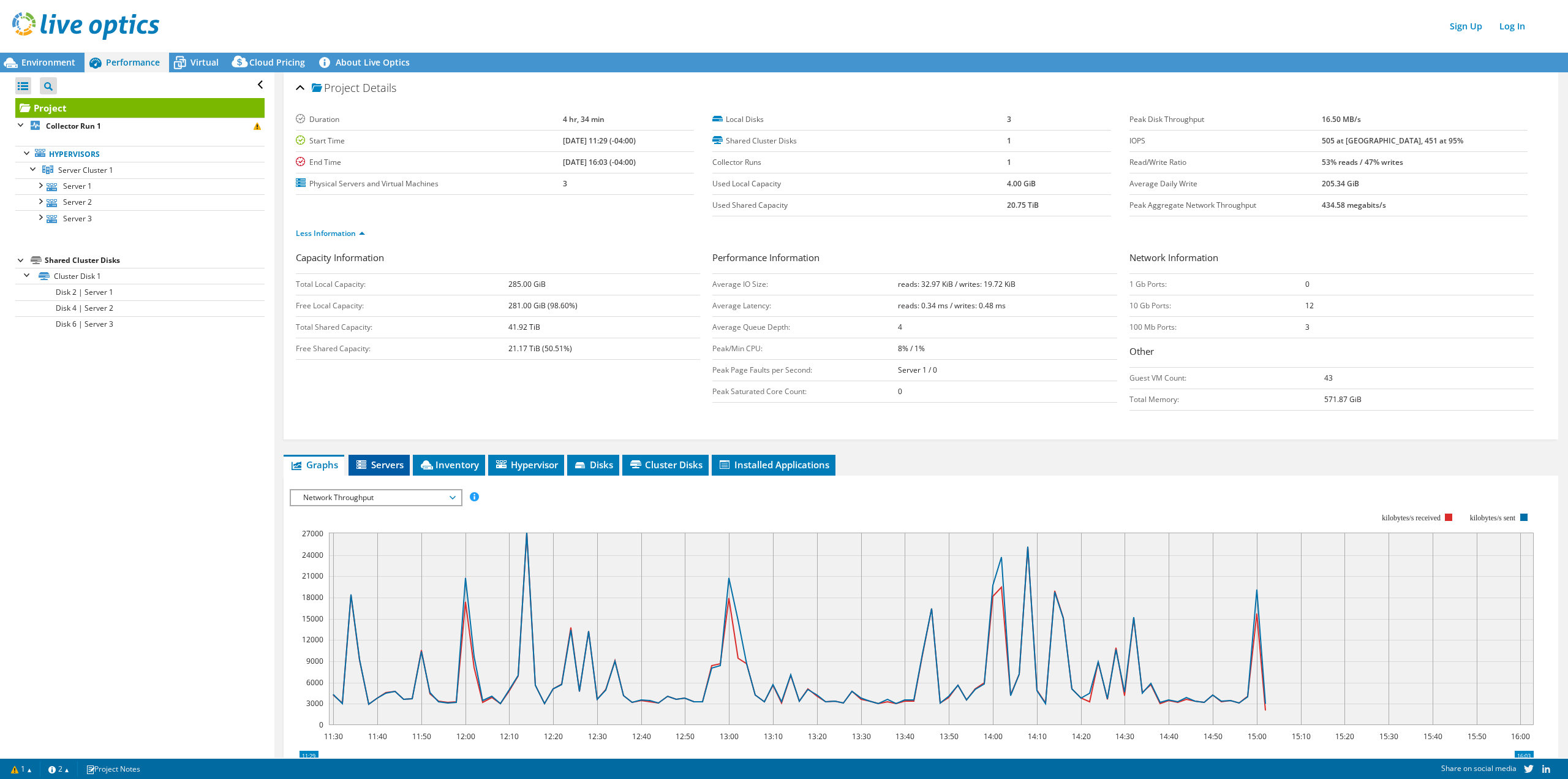
click at [380, 471] on li "Servers" at bounding box center [379, 465] width 61 height 21
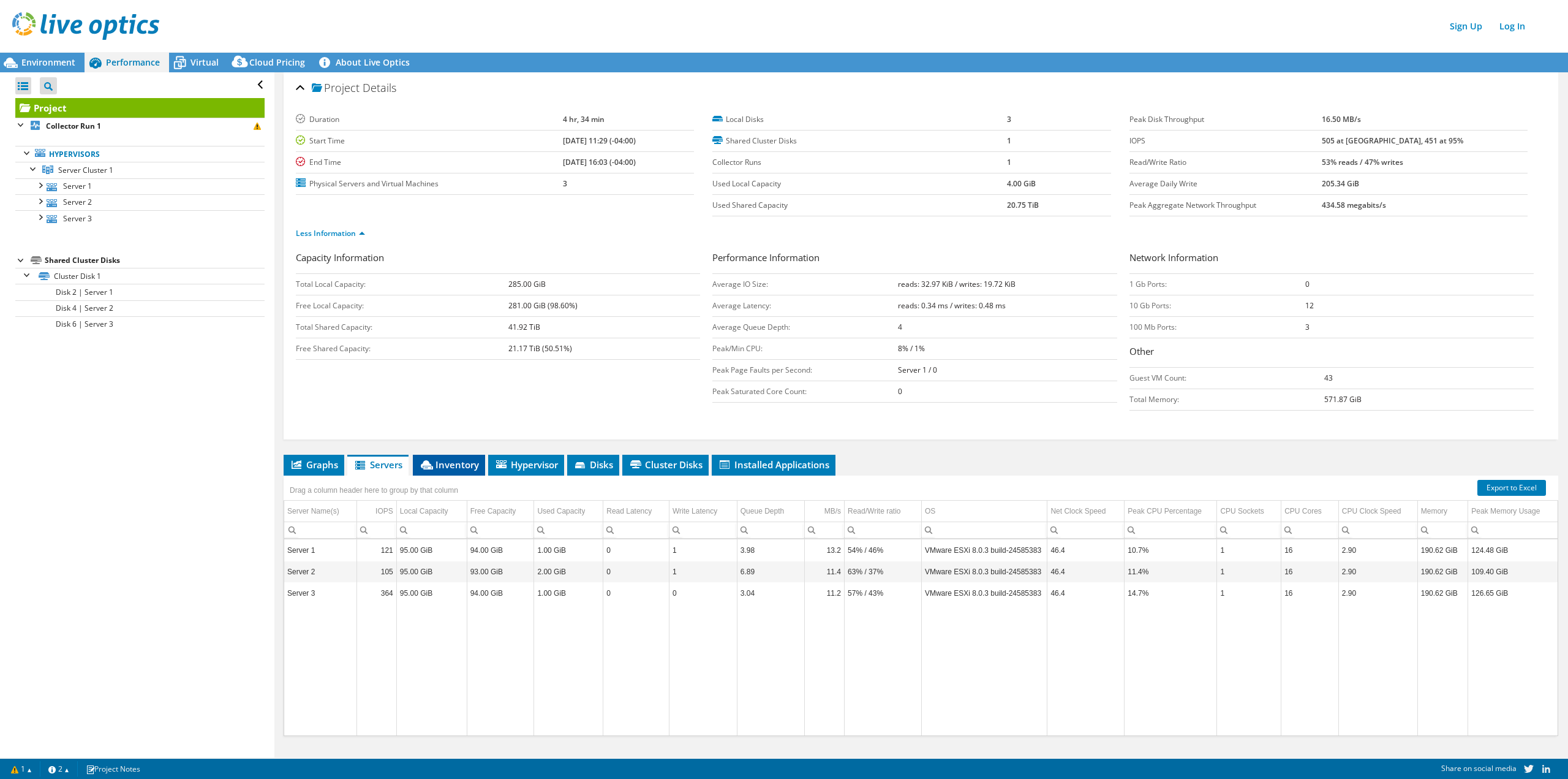
click at [469, 456] on li "Inventory" at bounding box center [448, 465] width 72 height 21
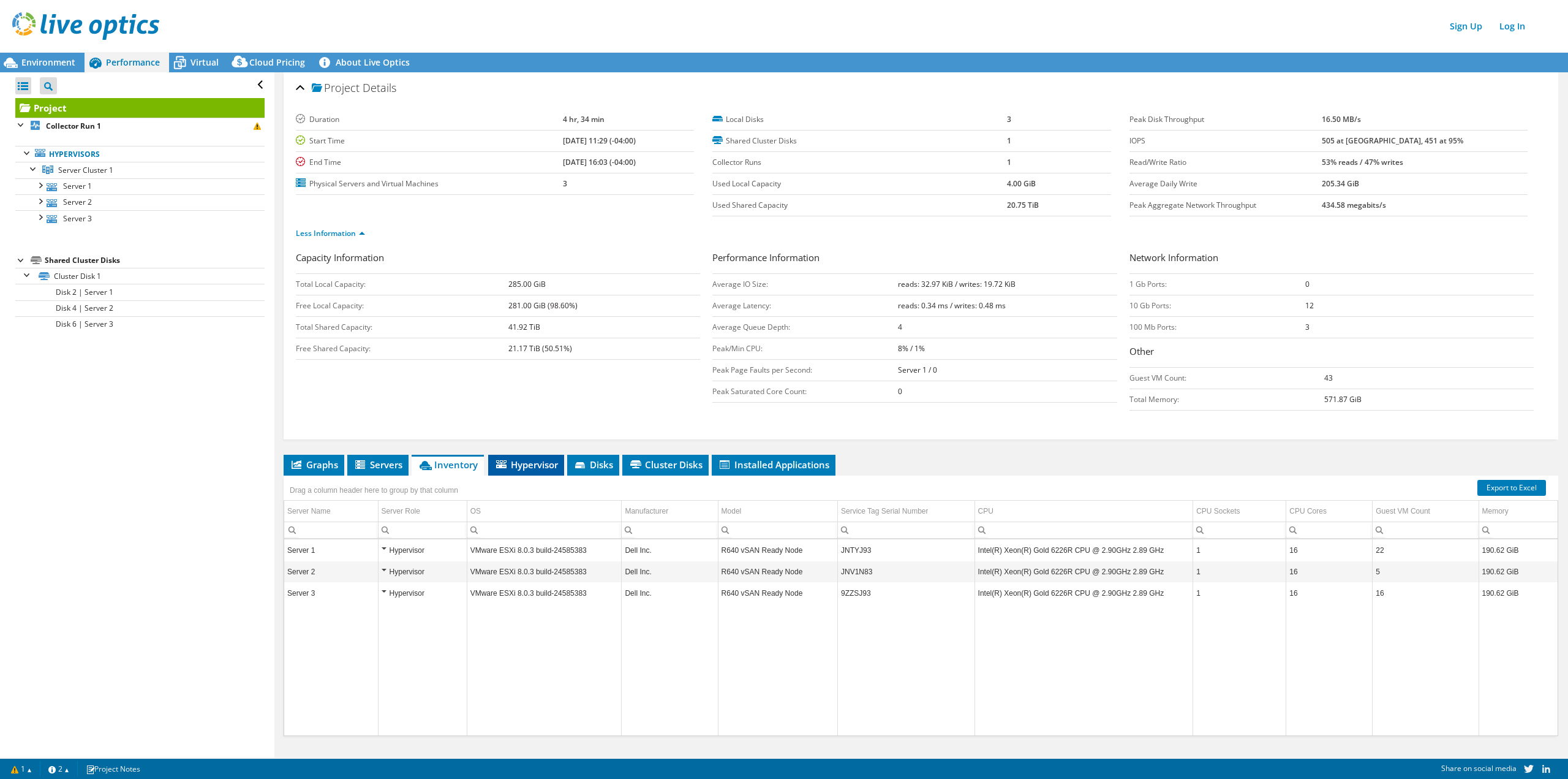
click at [520, 466] on span "Hypervisor" at bounding box center [526, 465] width 64 height 13
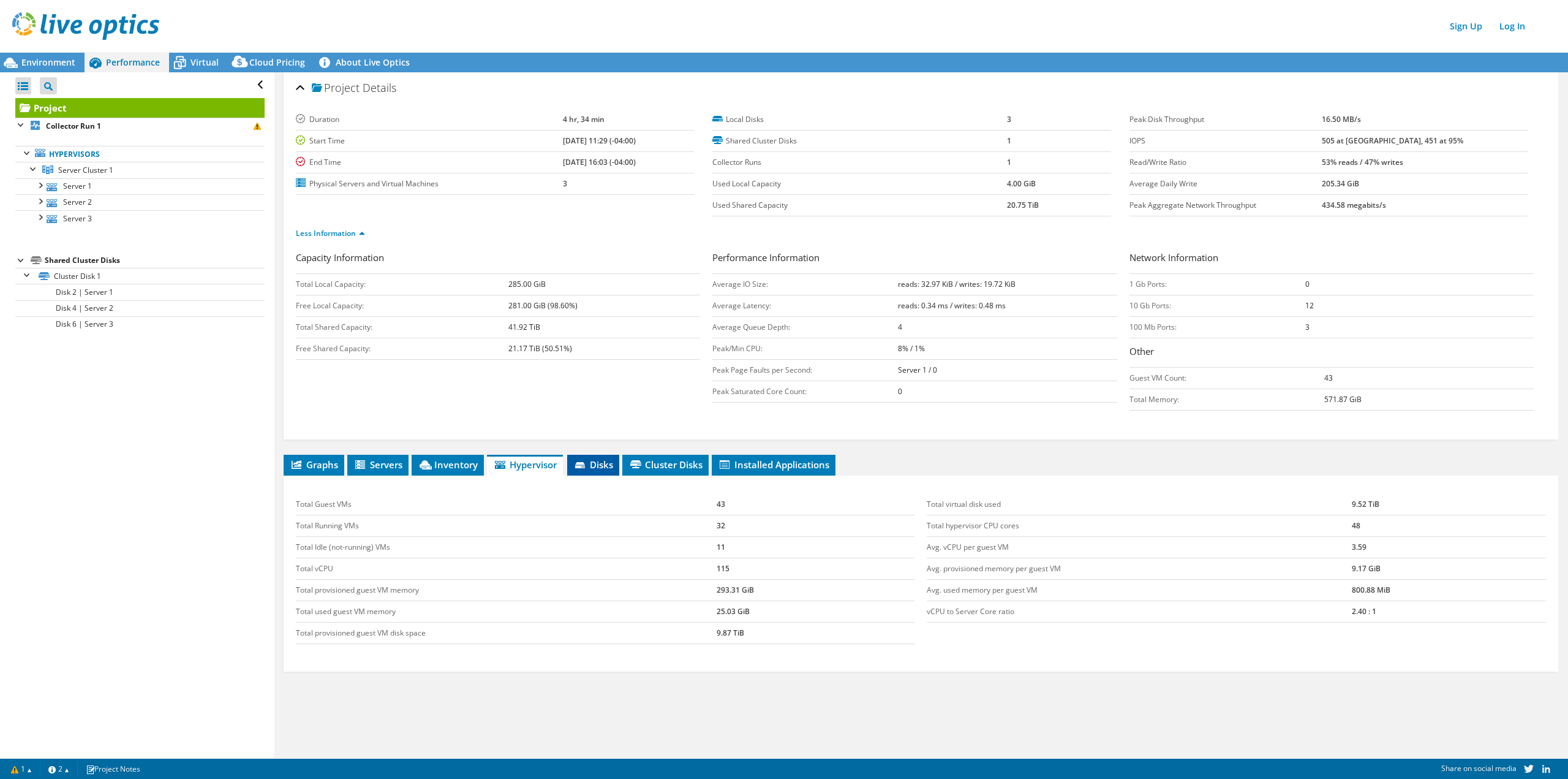
click at [613, 464] on span "Disks" at bounding box center [593, 465] width 40 height 13
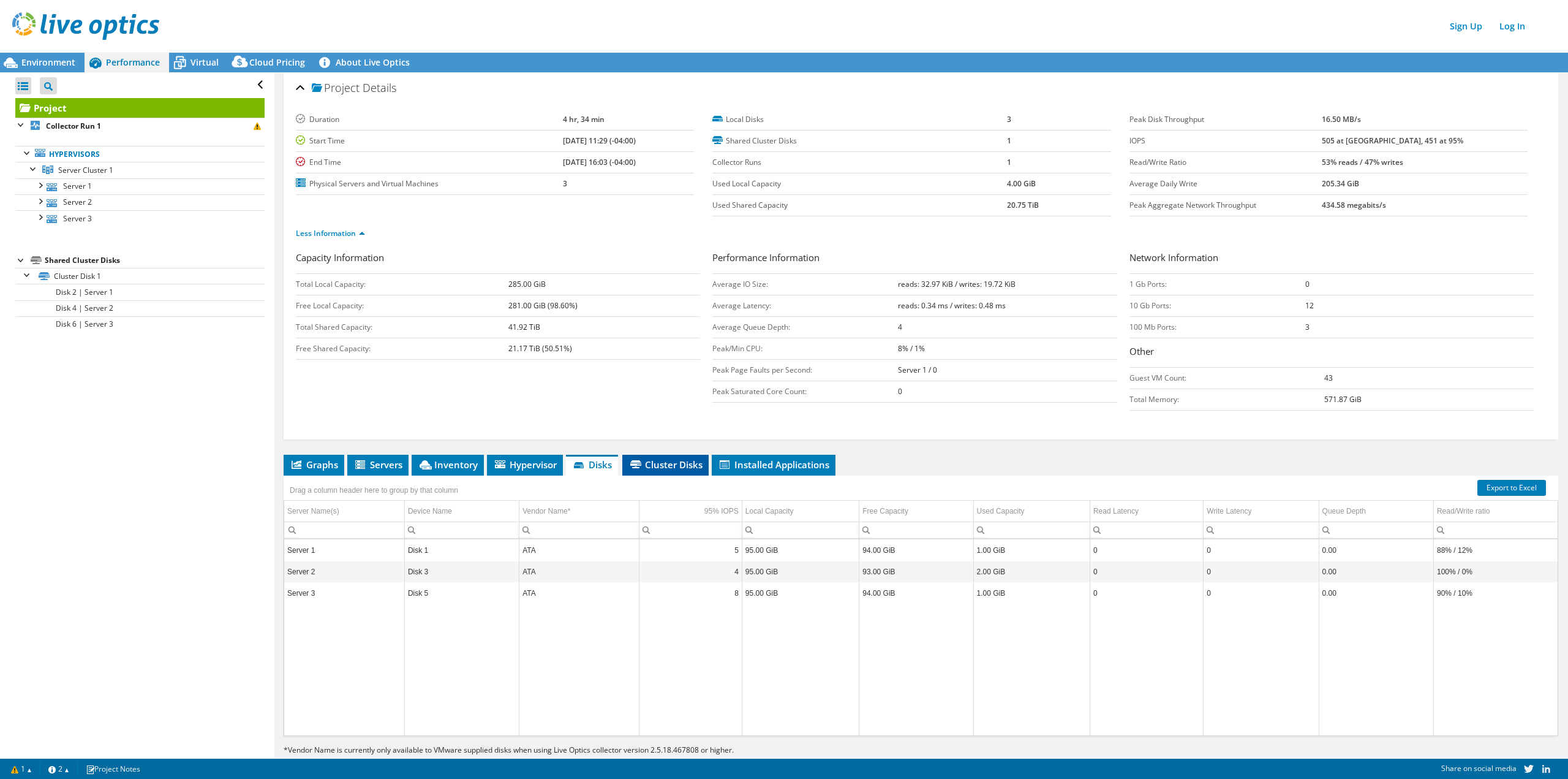
click at [670, 465] on span "Cluster Disks" at bounding box center [666, 465] width 74 height 13
click at [795, 465] on span "Installed Applications" at bounding box center [774, 465] width 112 height 13
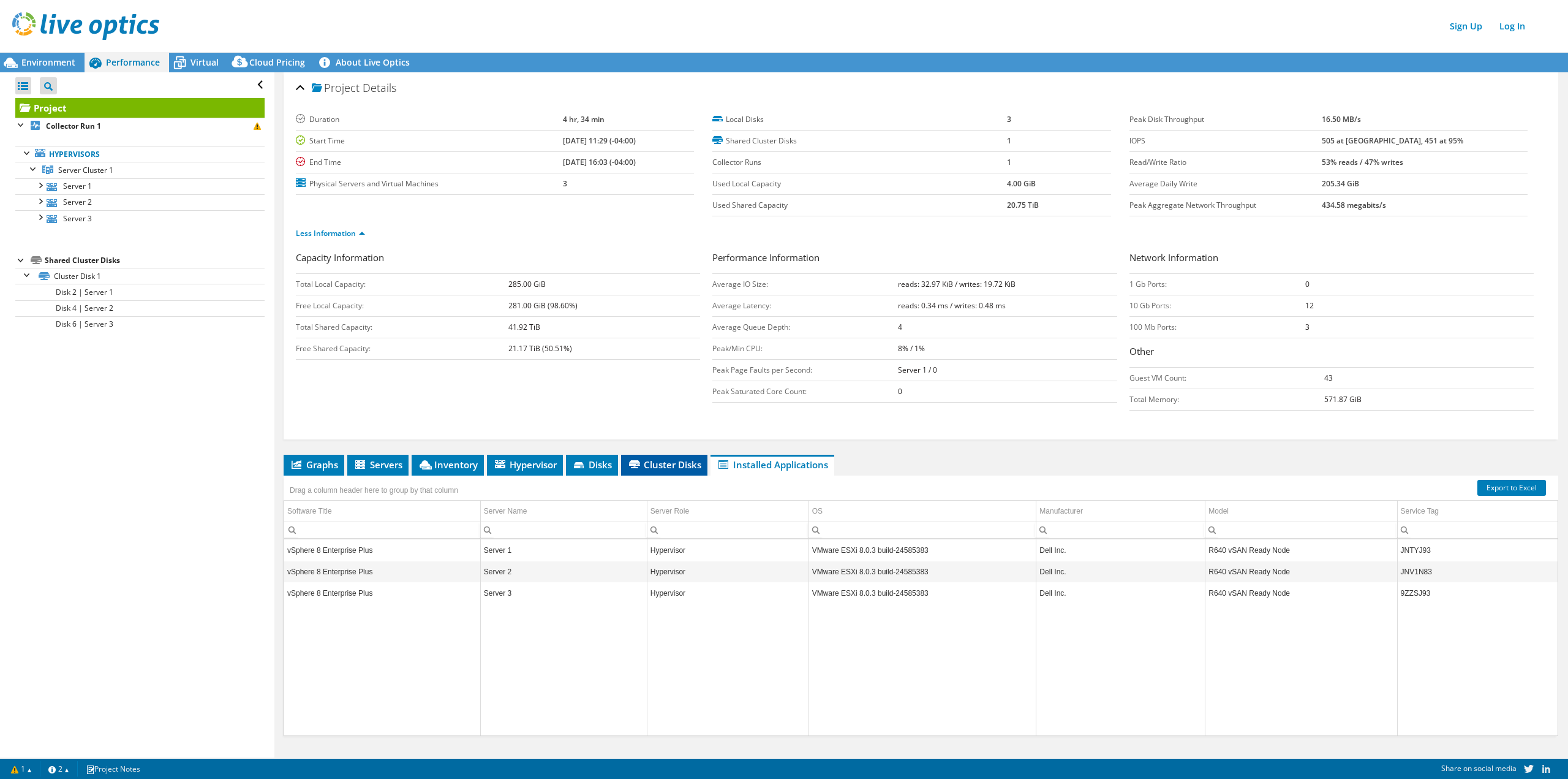
click at [682, 463] on span "Cluster Disks" at bounding box center [664, 465] width 74 height 13
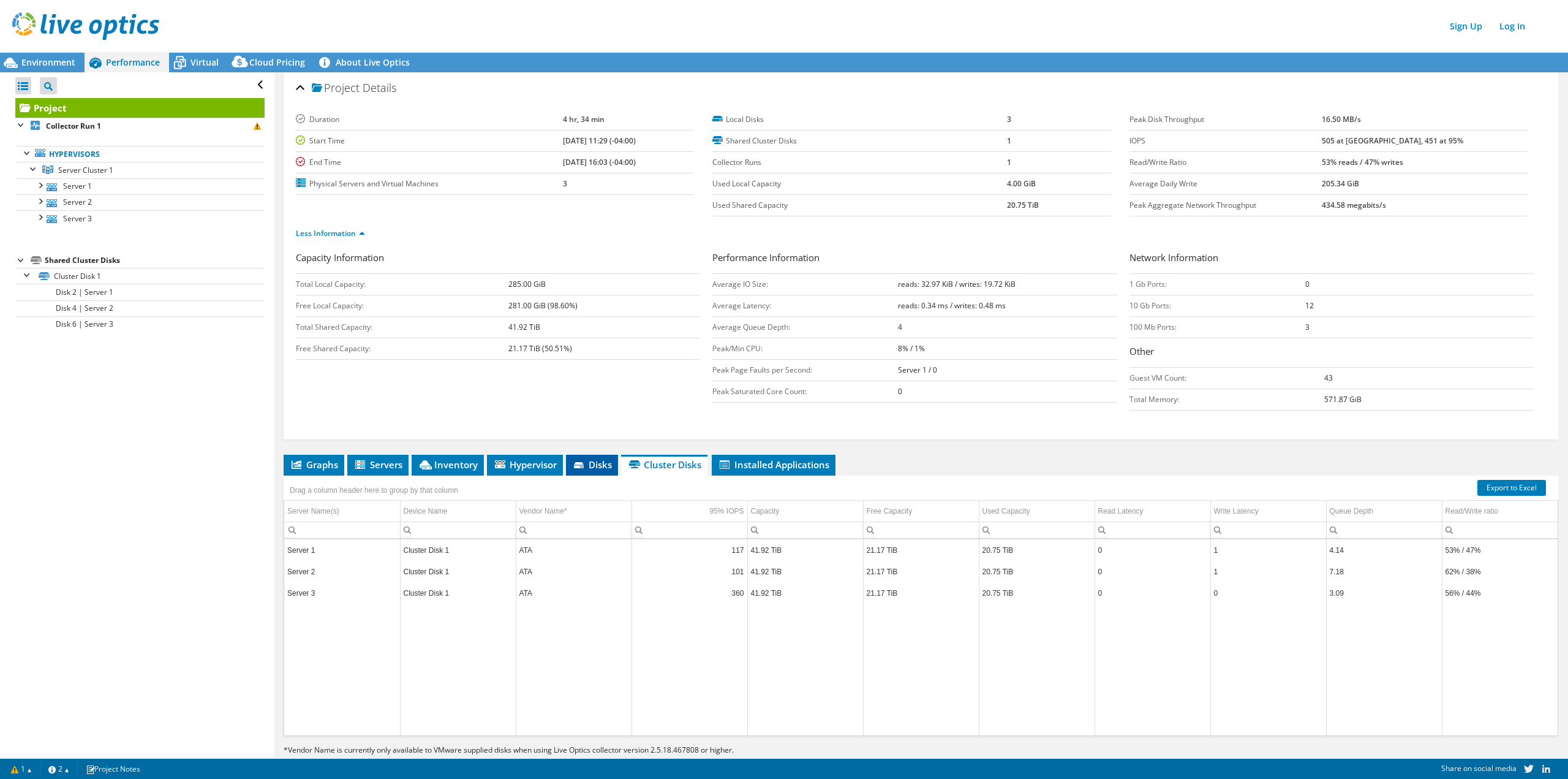
click at [606, 460] on span "Disks" at bounding box center [592, 465] width 40 height 13
click at [522, 460] on span "Hypervisor" at bounding box center [525, 465] width 64 height 13
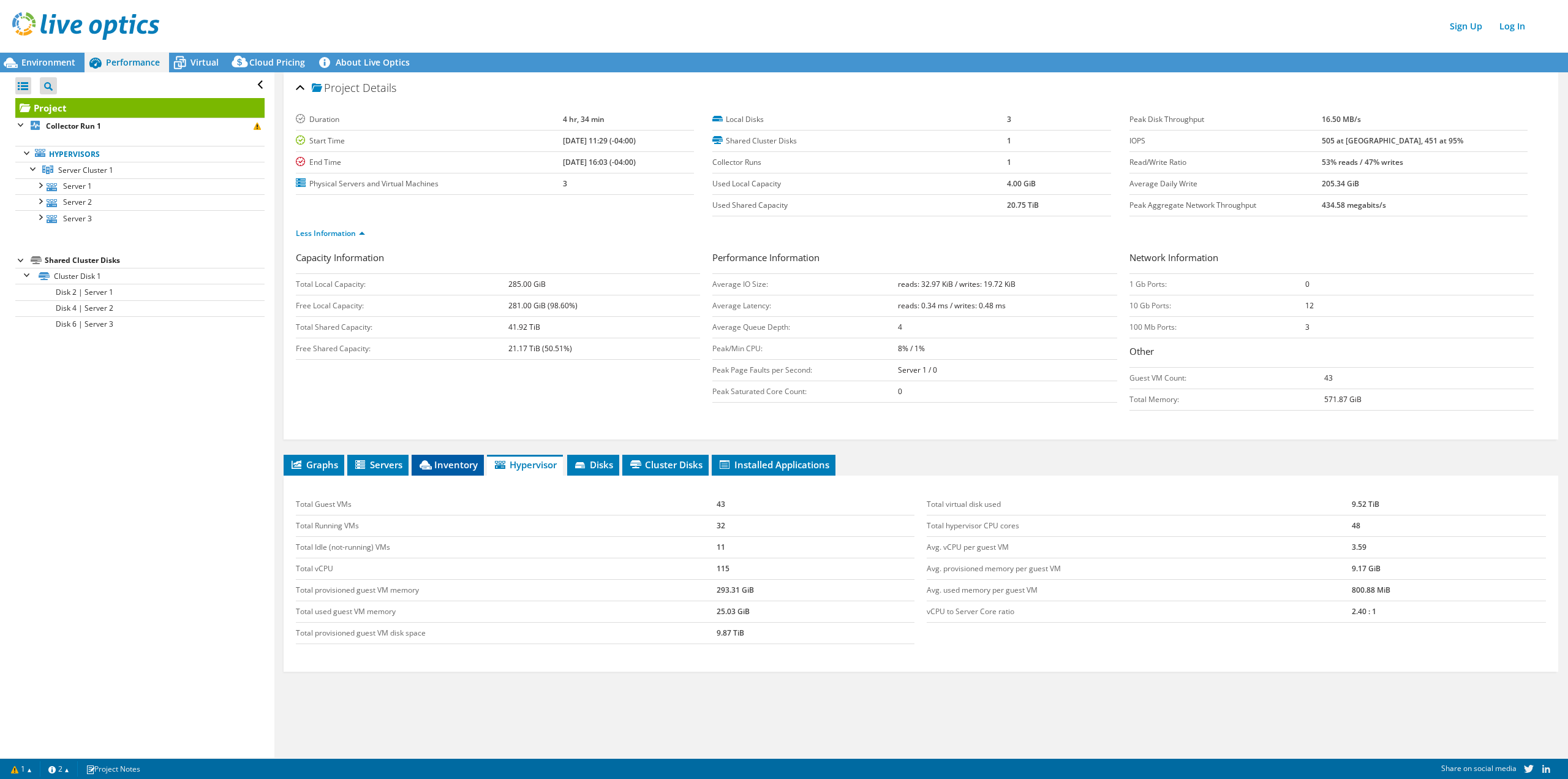
click at [453, 463] on span "Inventory" at bounding box center [448, 465] width 60 height 13
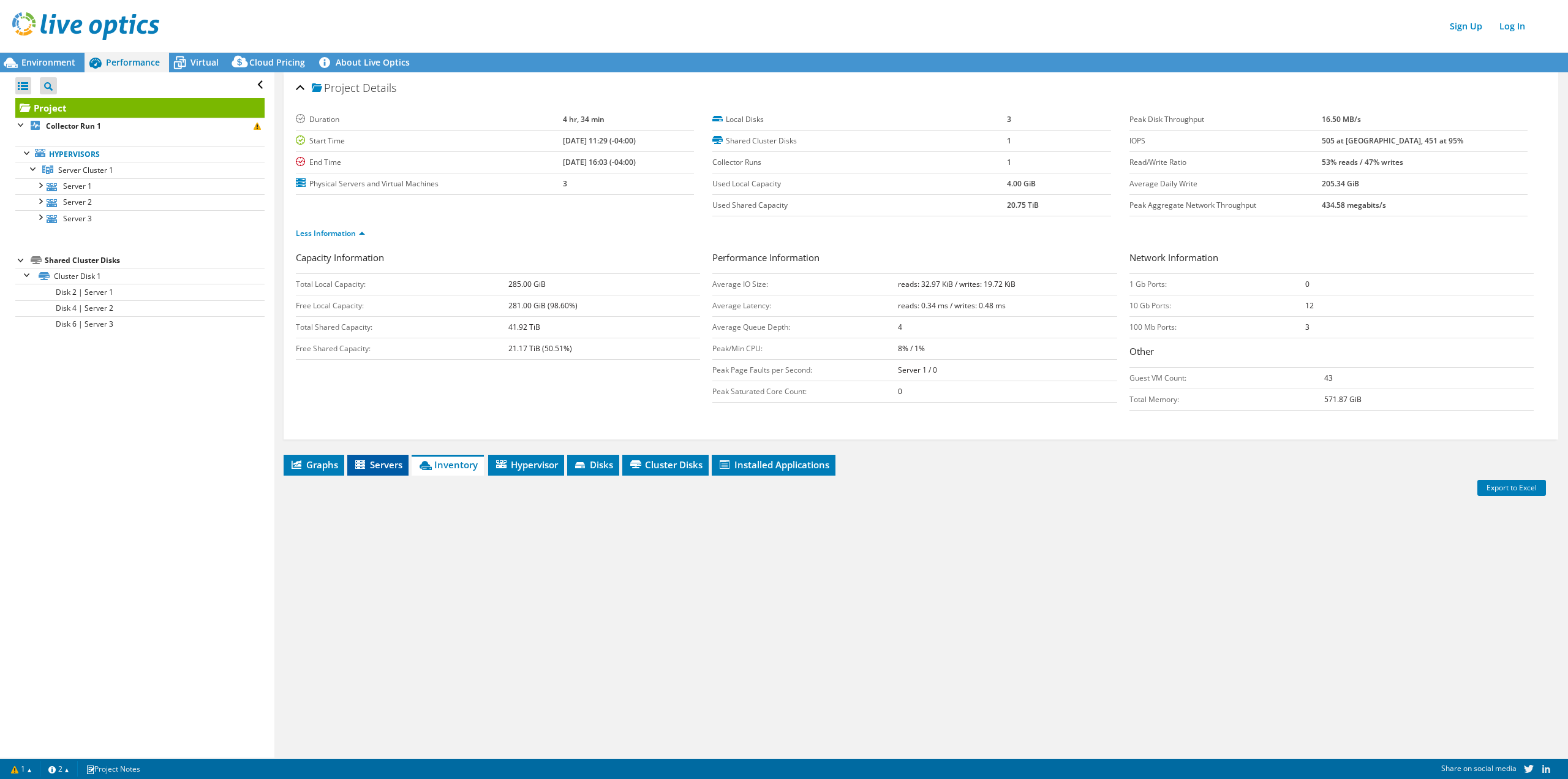
click at [354, 456] on li "Servers" at bounding box center [378, 465] width 61 height 21
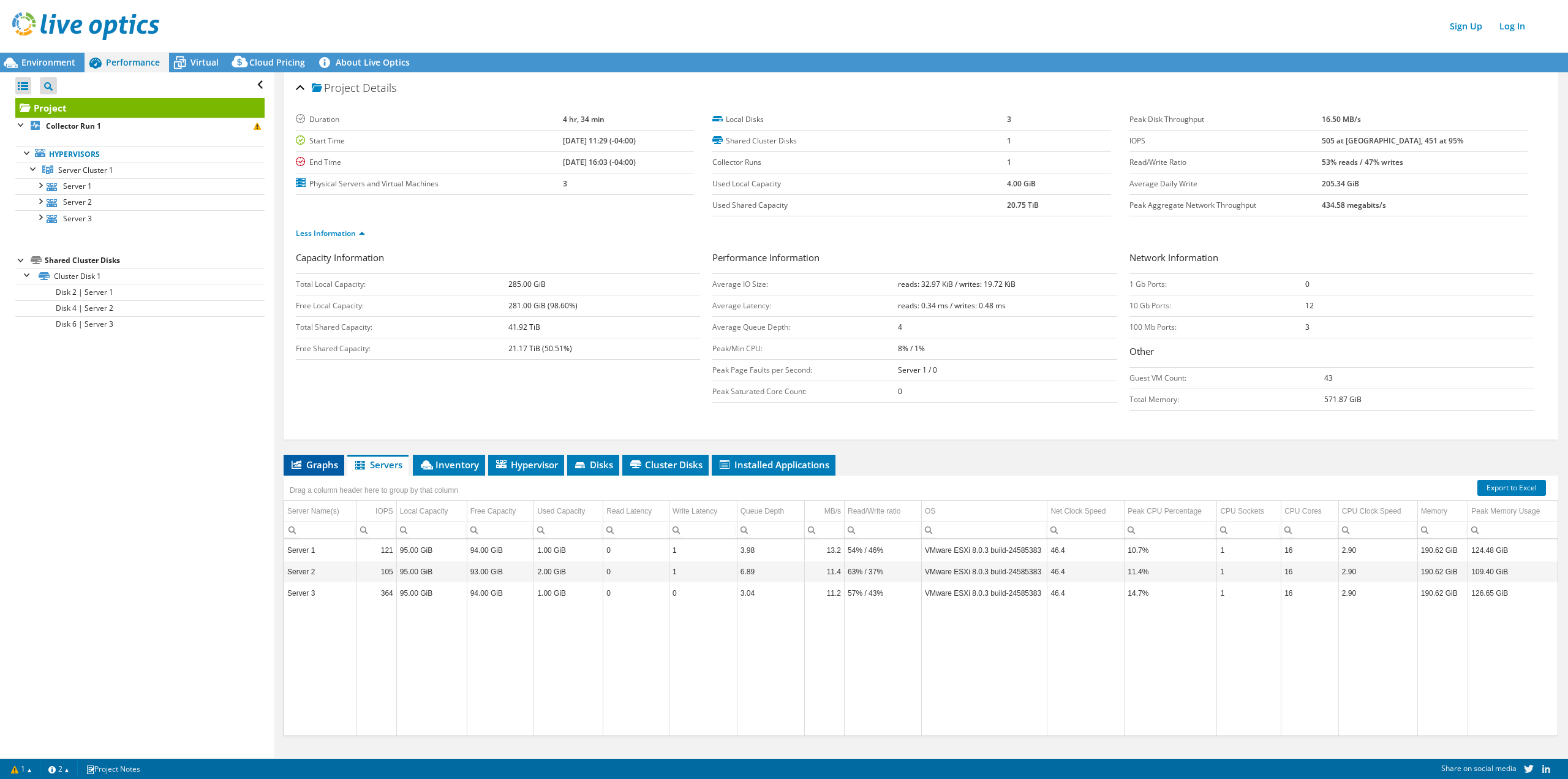
click at [319, 461] on span "Graphs" at bounding box center [314, 465] width 48 height 13
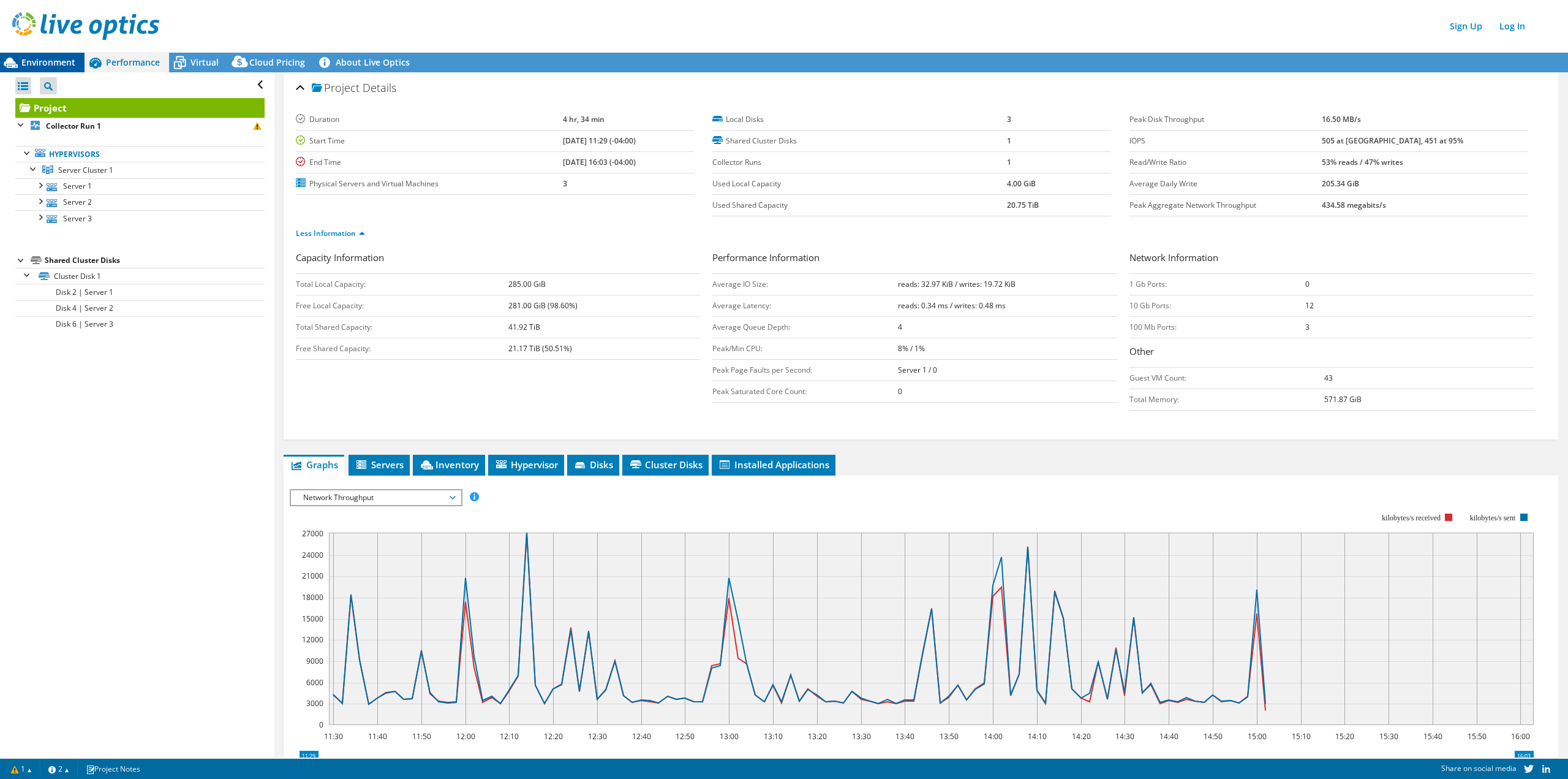
click at [64, 64] on span "Environment" at bounding box center [48, 62] width 54 height 12
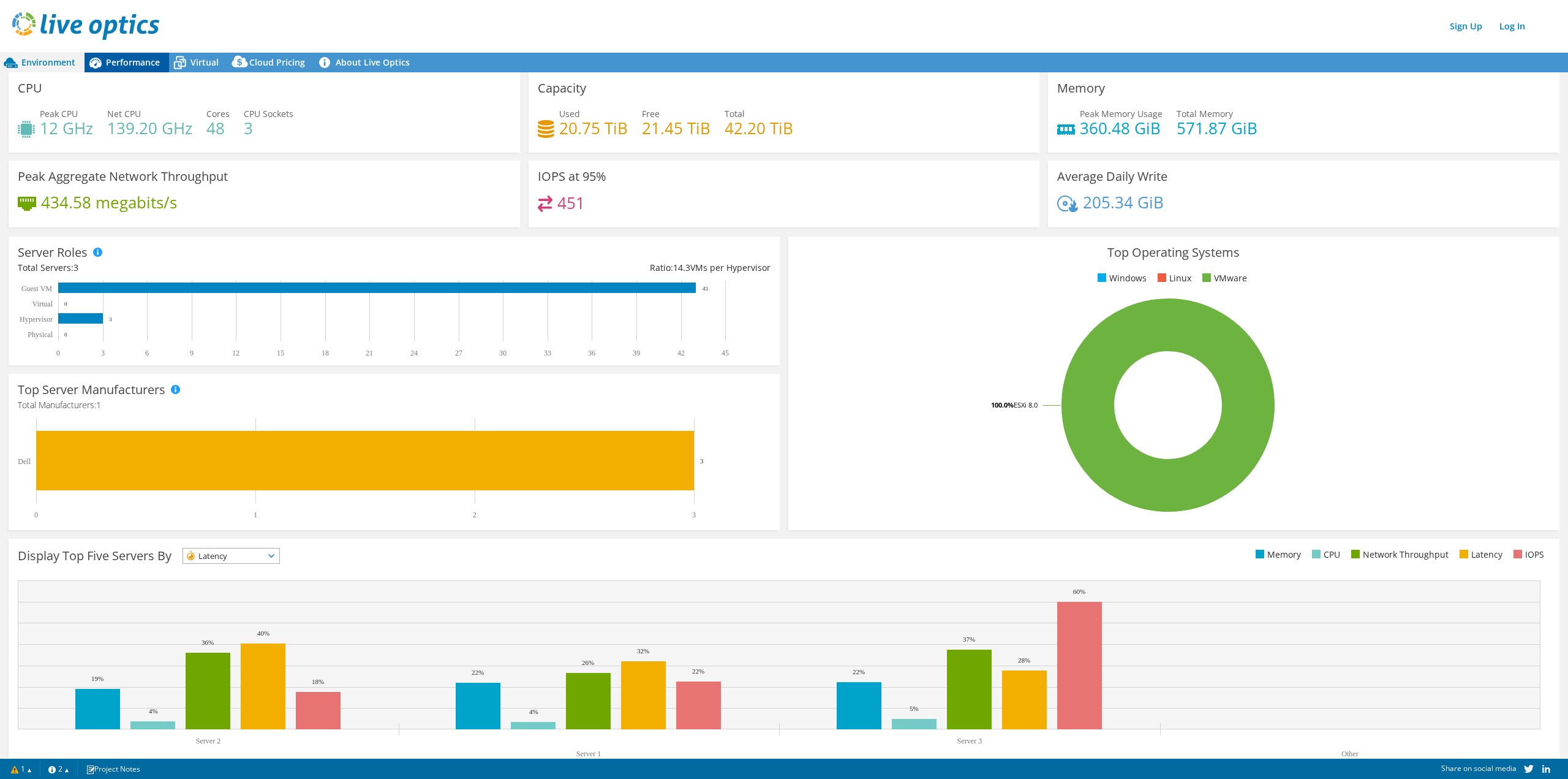
click at [133, 62] on span "Performance" at bounding box center [133, 62] width 54 height 12
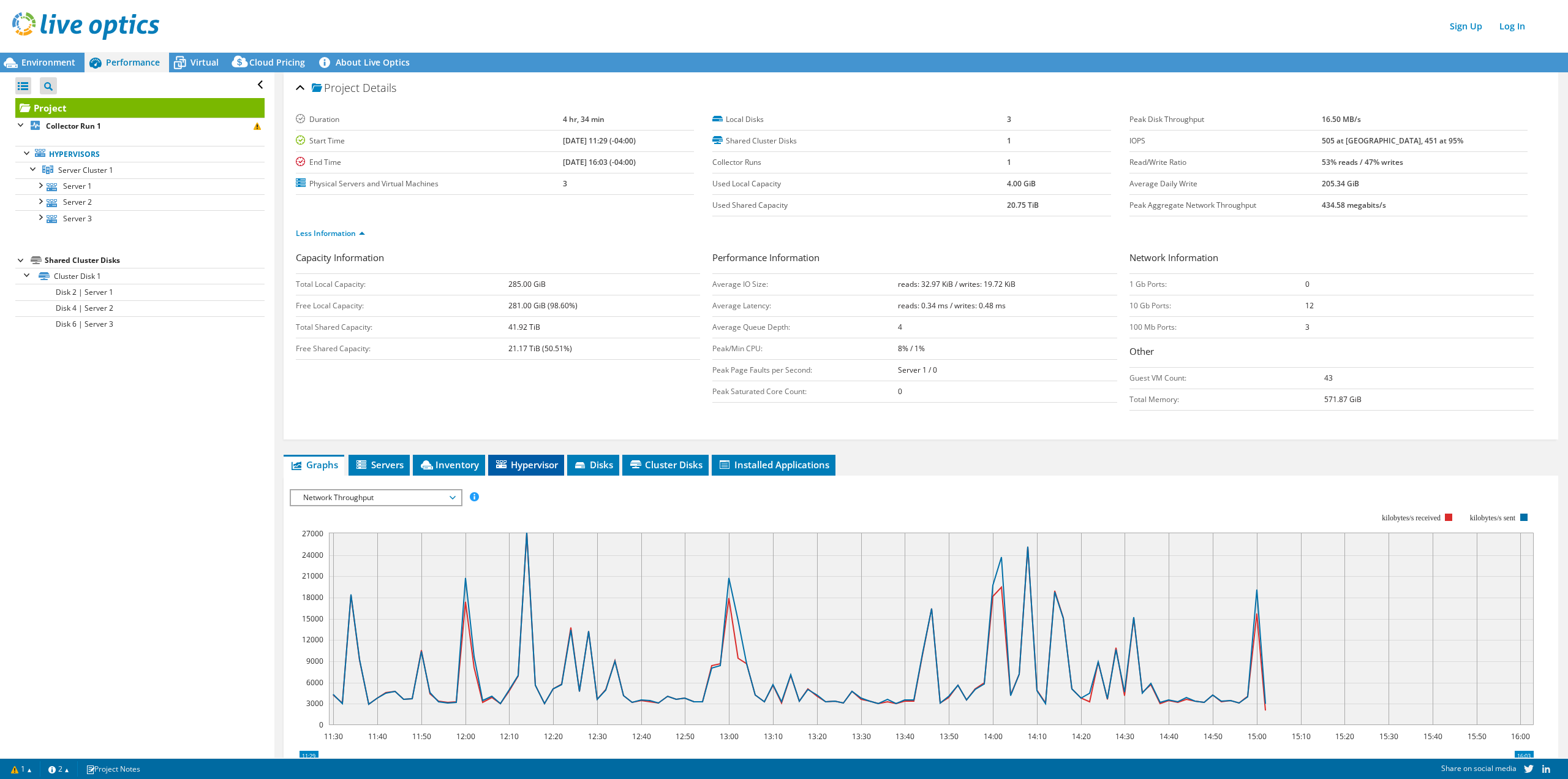
click at [522, 462] on span "Hypervisor" at bounding box center [526, 465] width 64 height 13
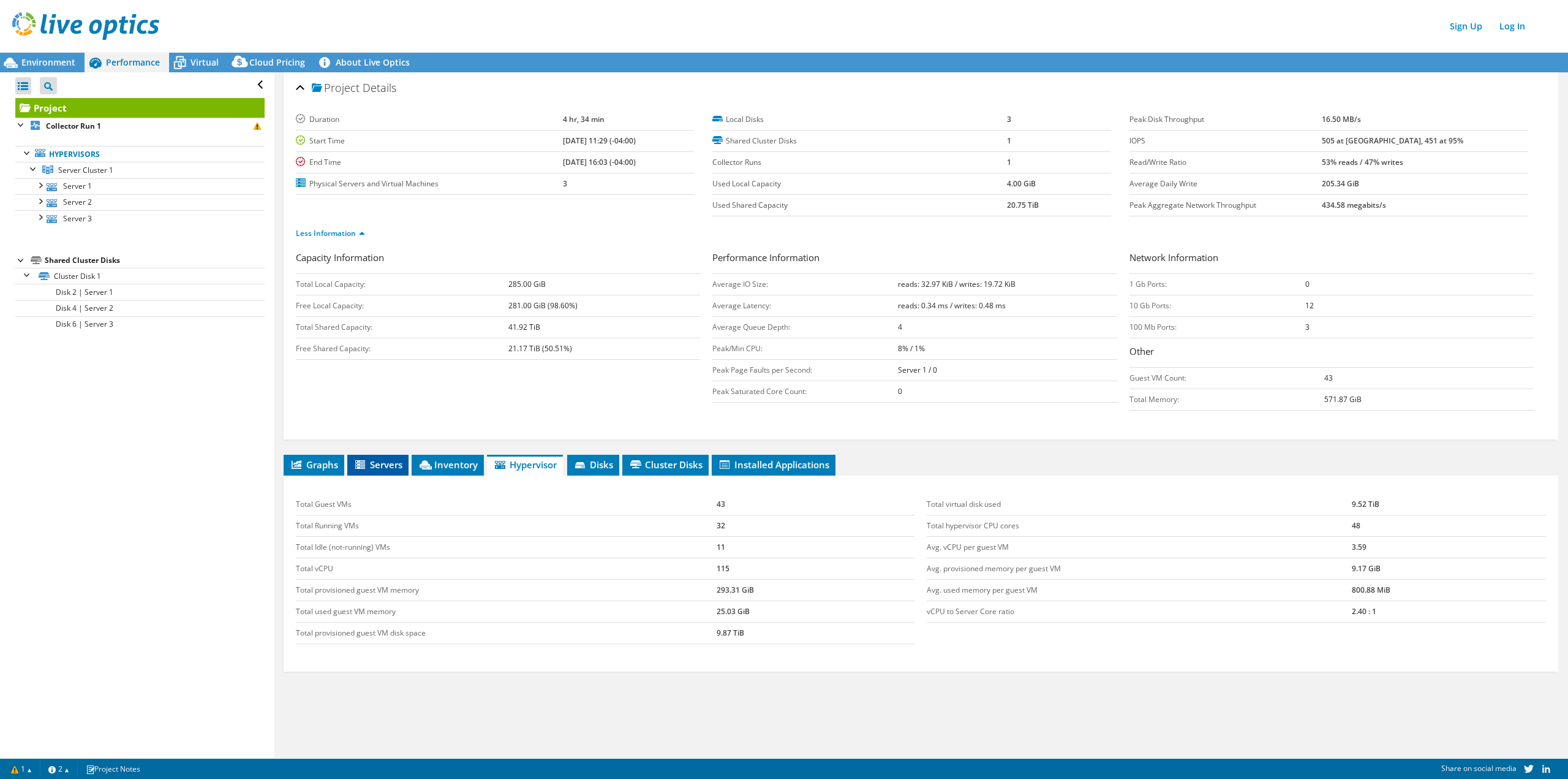
click at [375, 460] on span "Servers" at bounding box center [378, 465] width 49 height 13
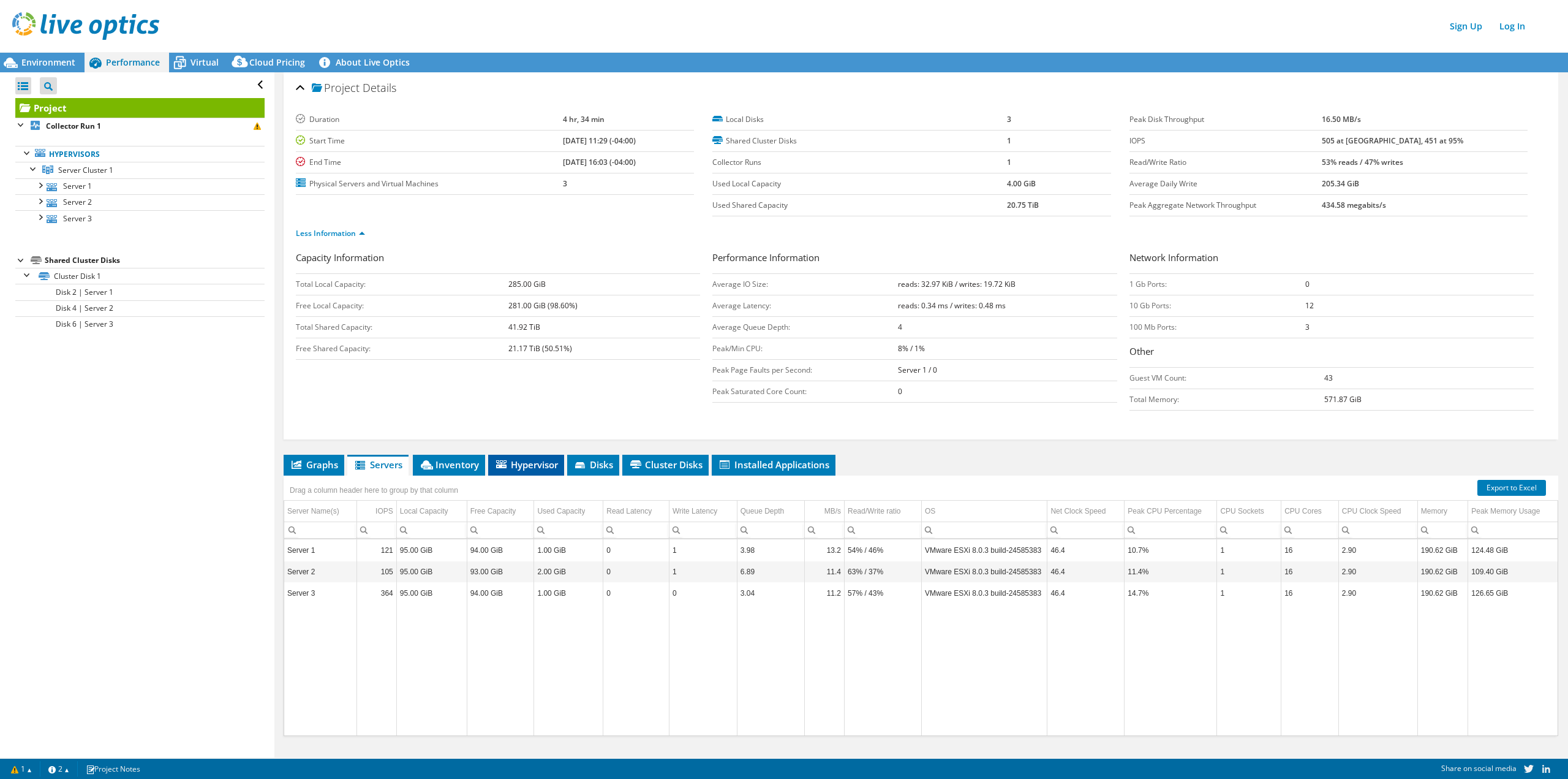
click at [529, 462] on span "Hypervisor" at bounding box center [526, 465] width 64 height 13
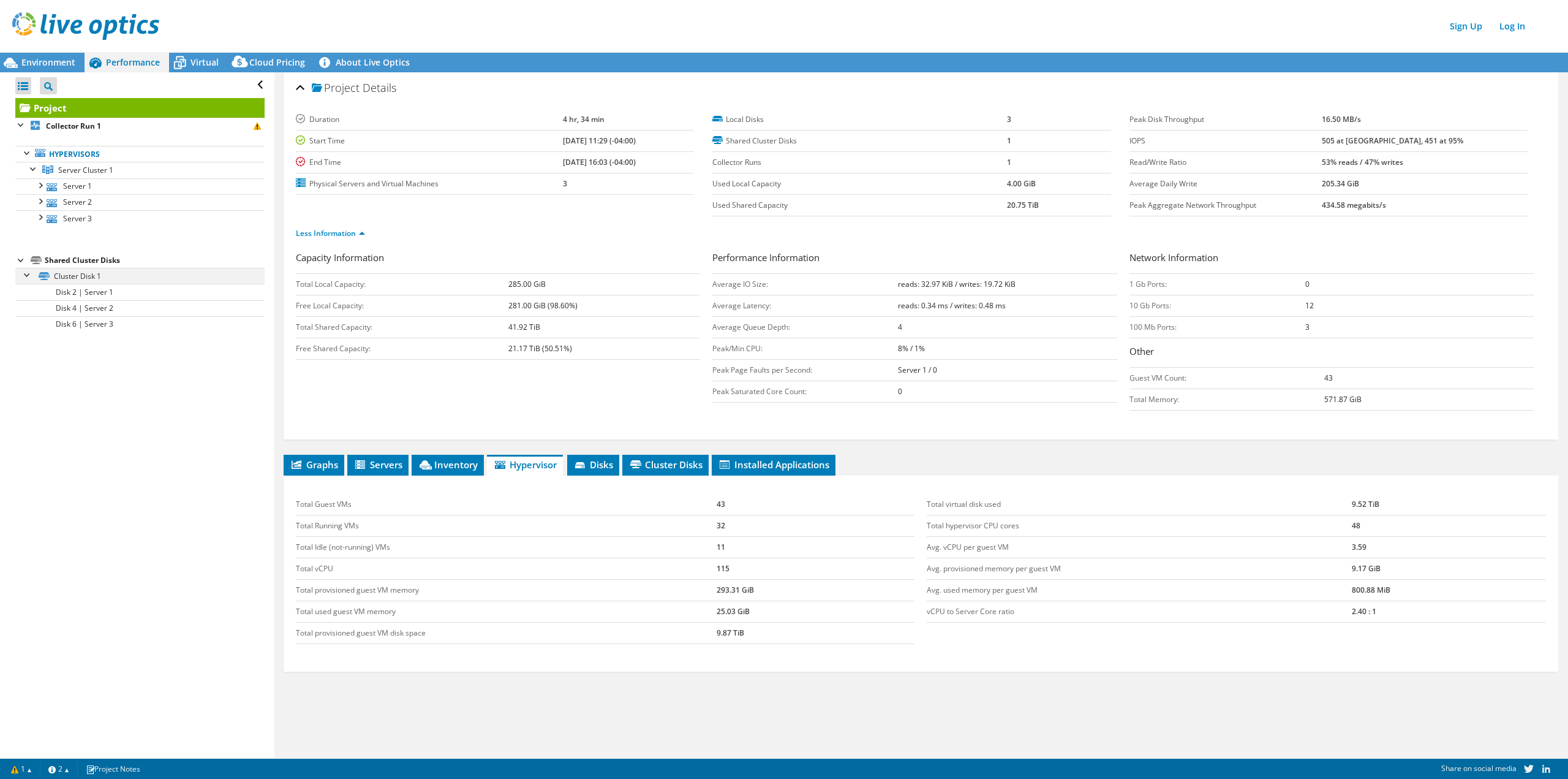
click at [26, 275] on div at bounding box center [28, 274] width 13 height 13
click at [212, 64] on span "Virtual" at bounding box center [205, 62] width 28 height 12
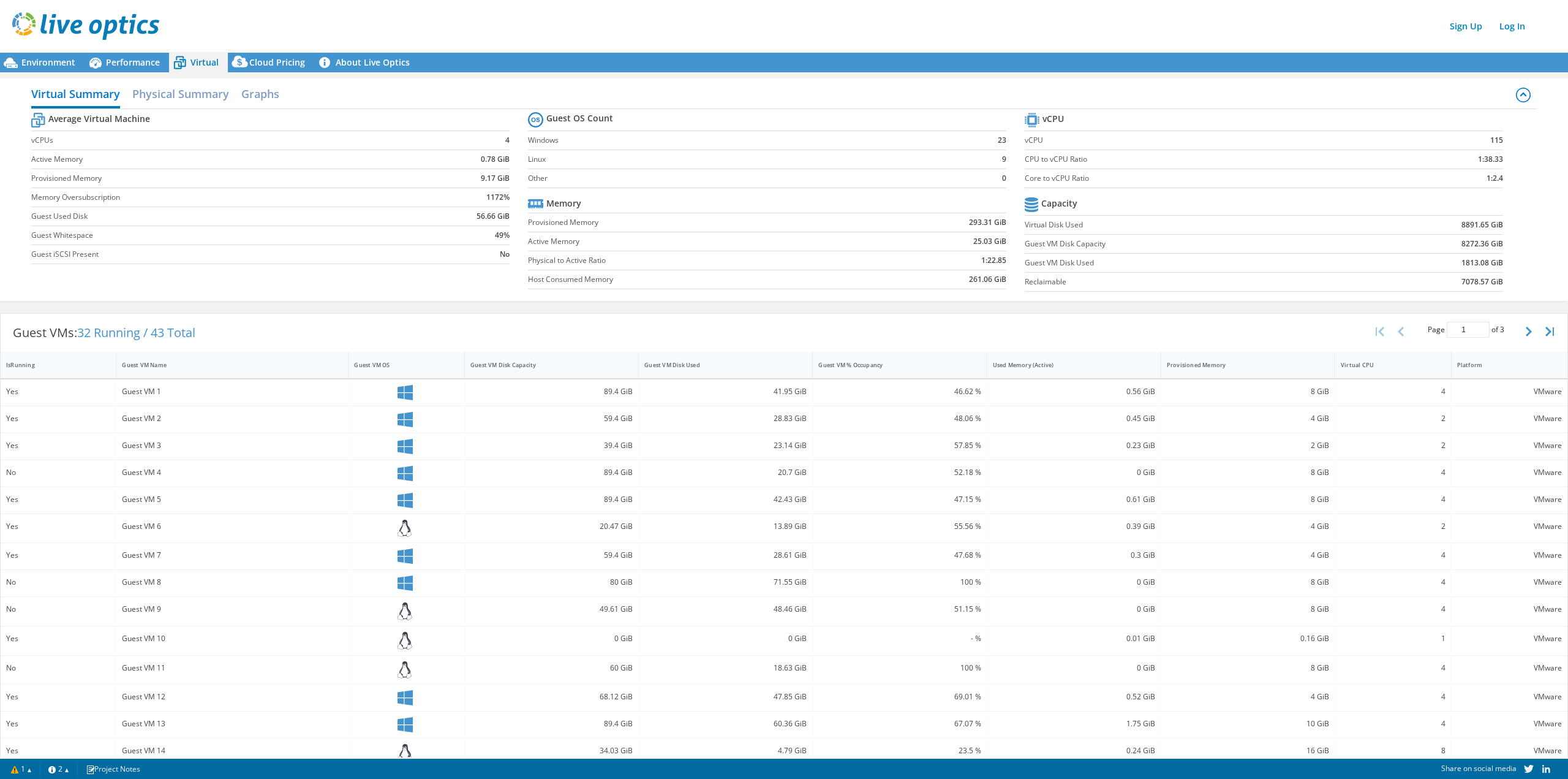
scroll to position [25, 0]
click at [1390, 371] on div "Virtual CPU" at bounding box center [1386, 365] width 101 height 19
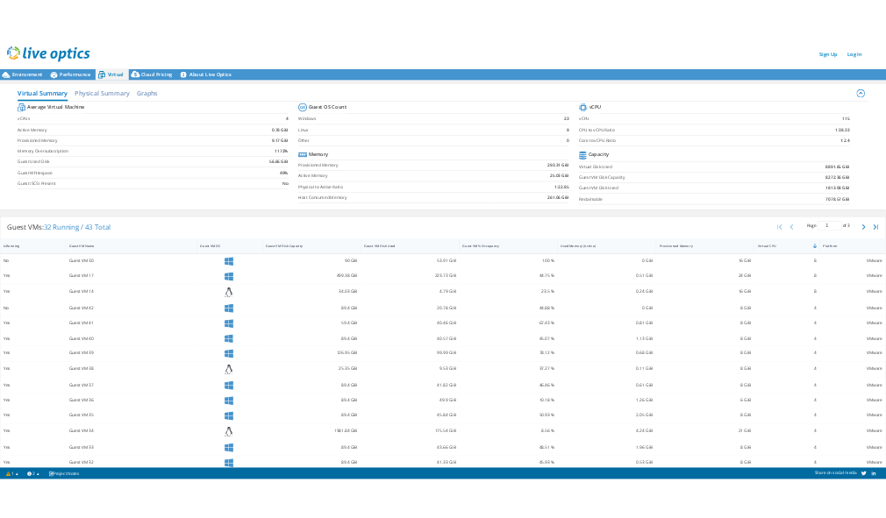
scroll to position [0, 0]
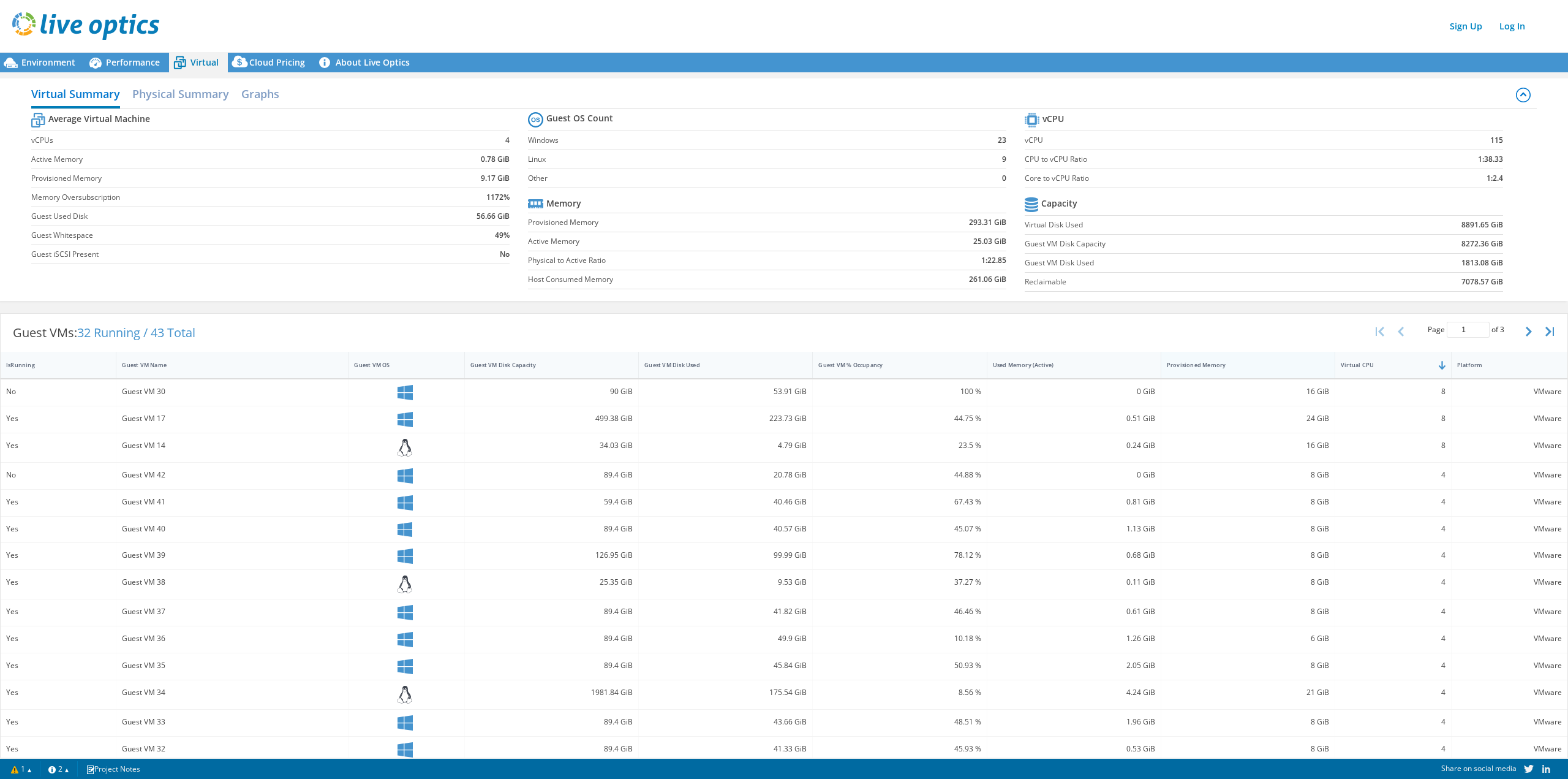
click at [1250, 366] on div "Provisioned Memory" at bounding box center [1240, 365] width 147 height 8
click at [703, 365] on div "Guest VM Disk Used" at bounding box center [718, 365] width 147 height 8
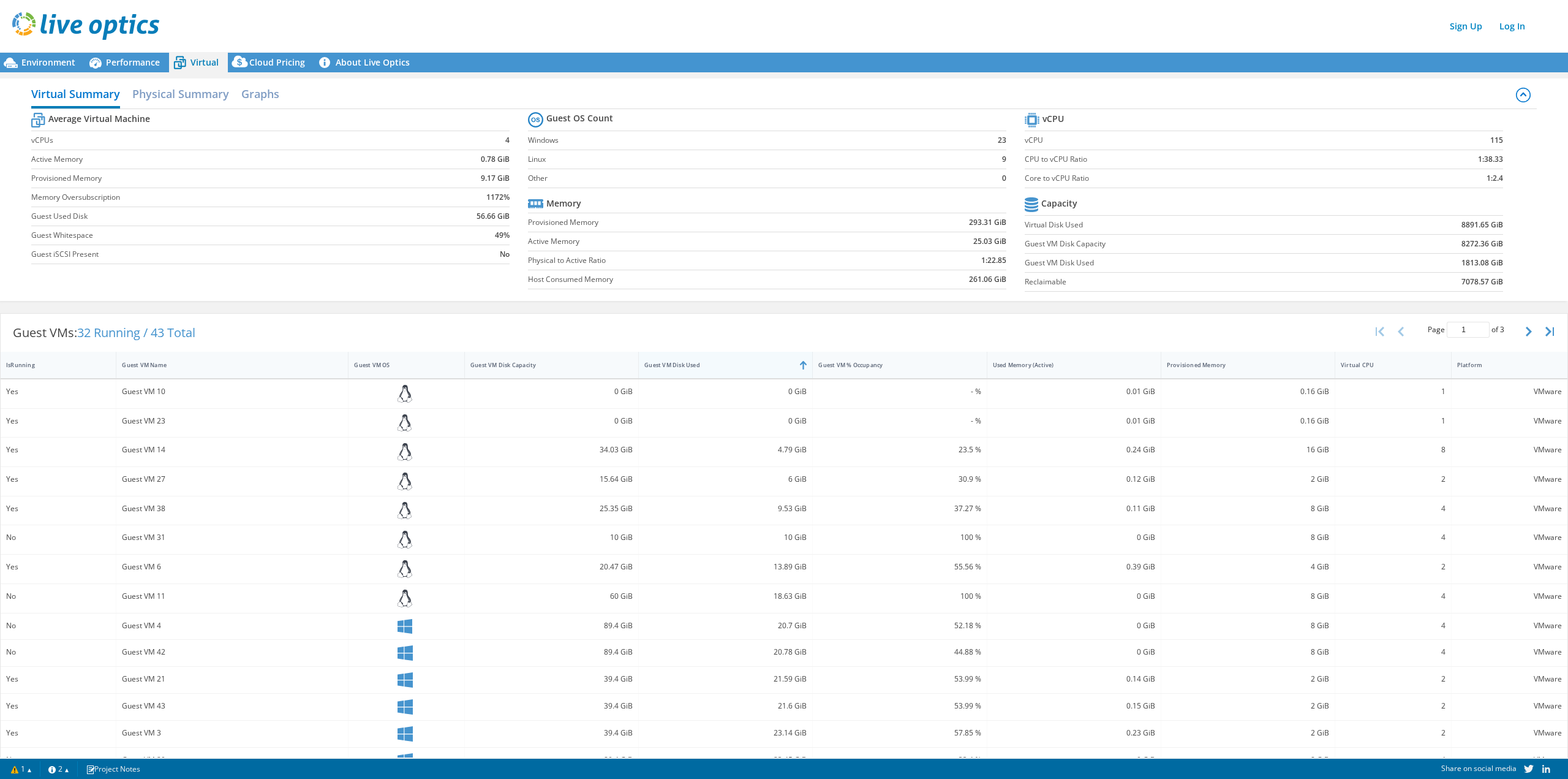
click at [703, 365] on div "Guest VM Disk Used" at bounding box center [718, 365] width 147 height 8
click at [563, 367] on div "Guest VM Disk Capacity" at bounding box center [544, 365] width 147 height 8
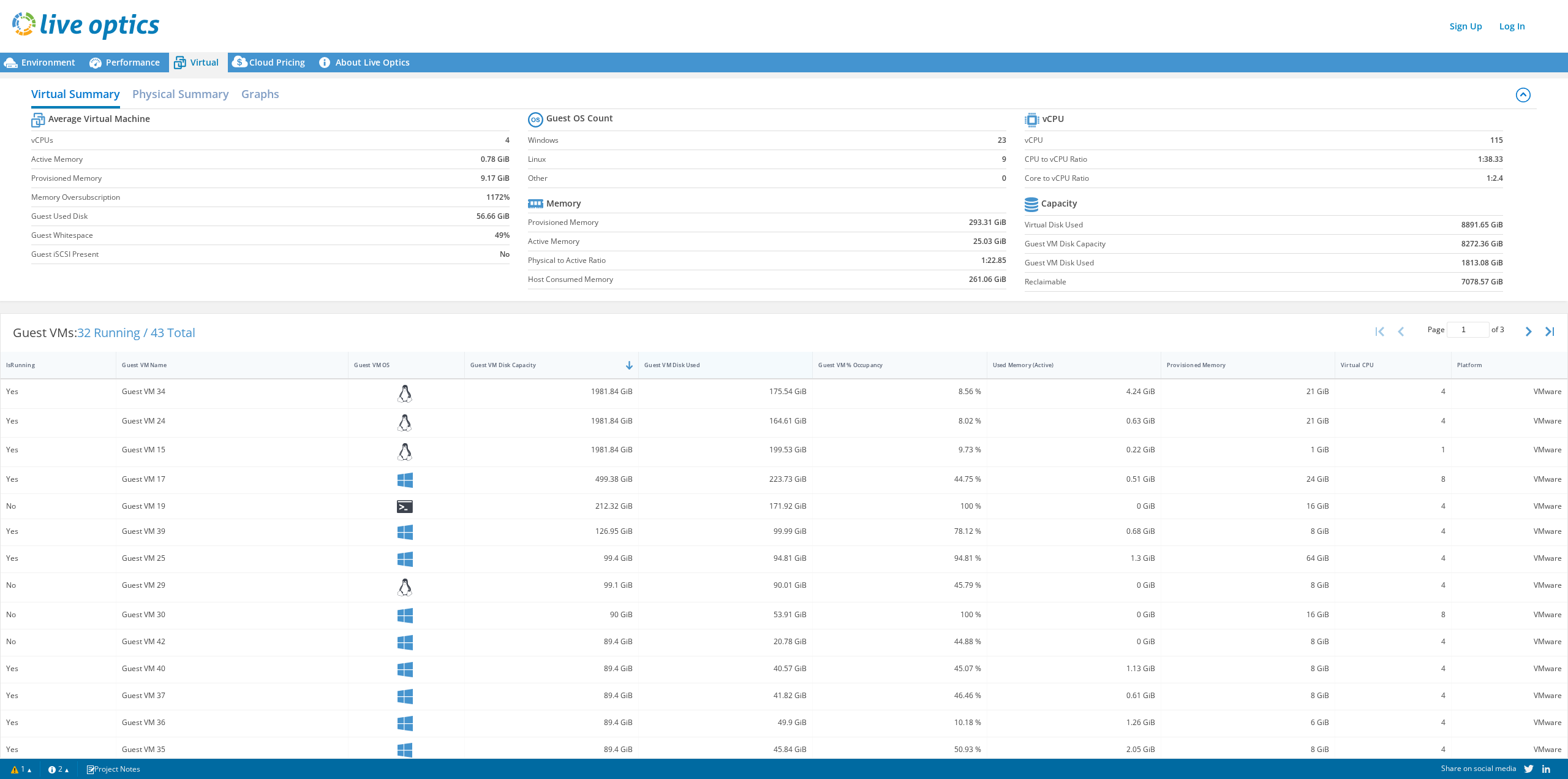
click at [665, 359] on div "Guest VM Disk Used" at bounding box center [718, 365] width 159 height 19
click at [529, 363] on div "Guest VM Disk Capacity" at bounding box center [544, 365] width 147 height 8
click at [529, 364] on div "Guest VM Disk Capacity" at bounding box center [544, 365] width 147 height 8
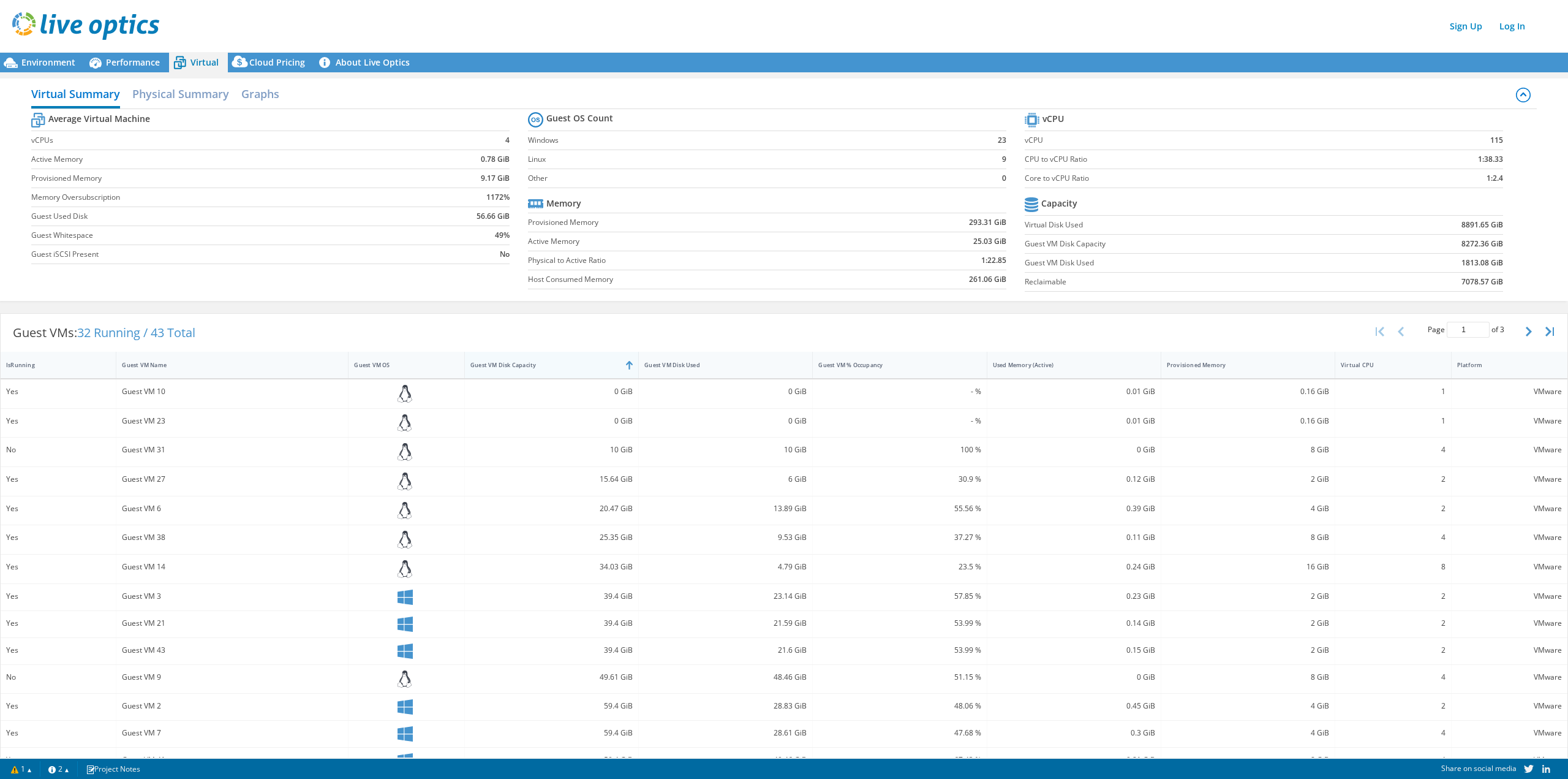
click at [529, 364] on div "Guest VM Disk Capacity" at bounding box center [544, 365] width 147 height 8
click at [530, 364] on div "Guest VM Disk Capacity" at bounding box center [544, 365] width 147 height 8
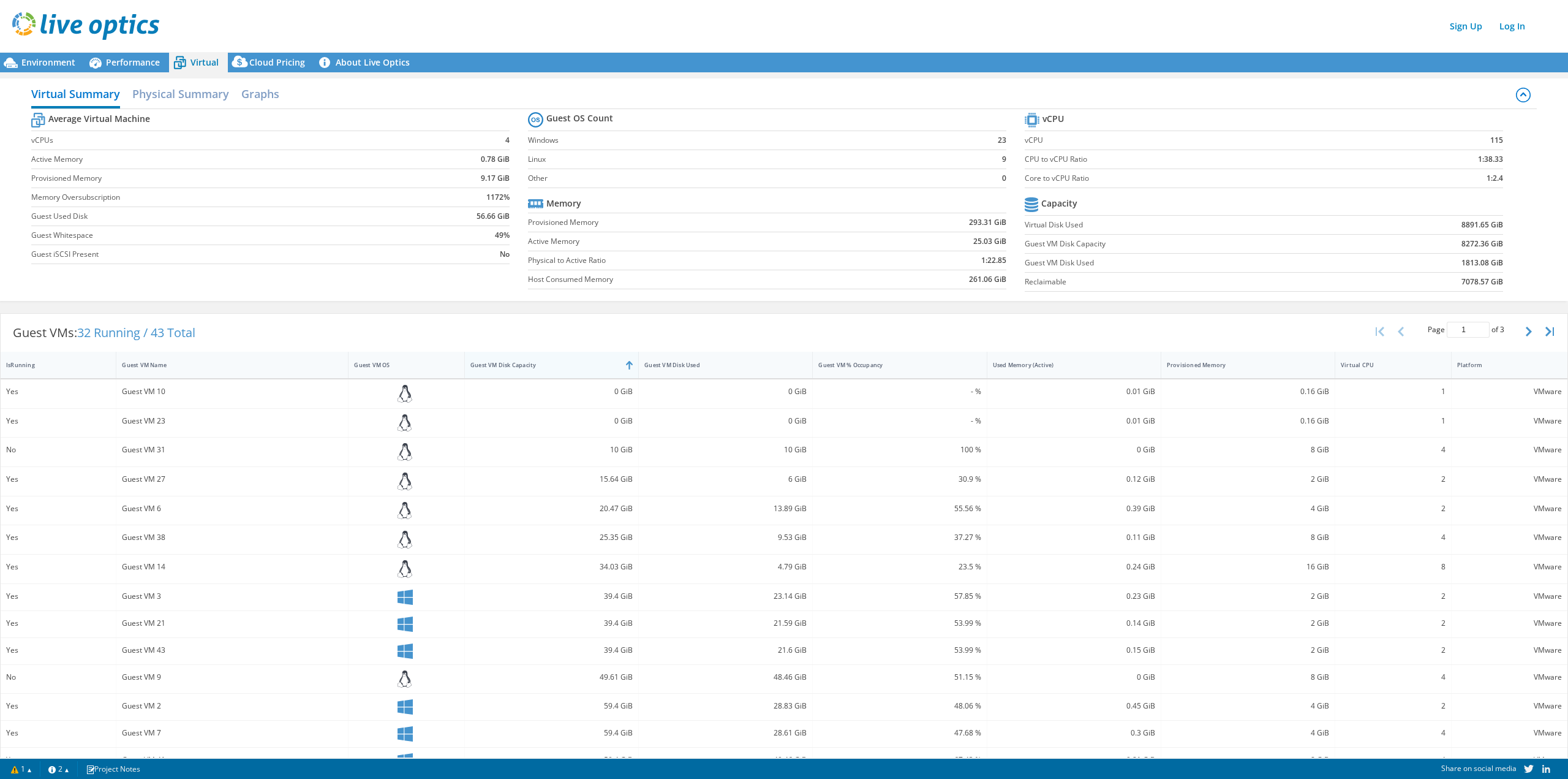
click at [530, 364] on div "Guest VM Disk Capacity" at bounding box center [544, 365] width 147 height 8
click at [759, 368] on div "Guest VM Disk Used" at bounding box center [718, 365] width 147 height 8
click at [759, 370] on div "Guest VM Disk Used" at bounding box center [718, 365] width 159 height 19
click at [140, 60] on span "Performance" at bounding box center [133, 62] width 54 height 12
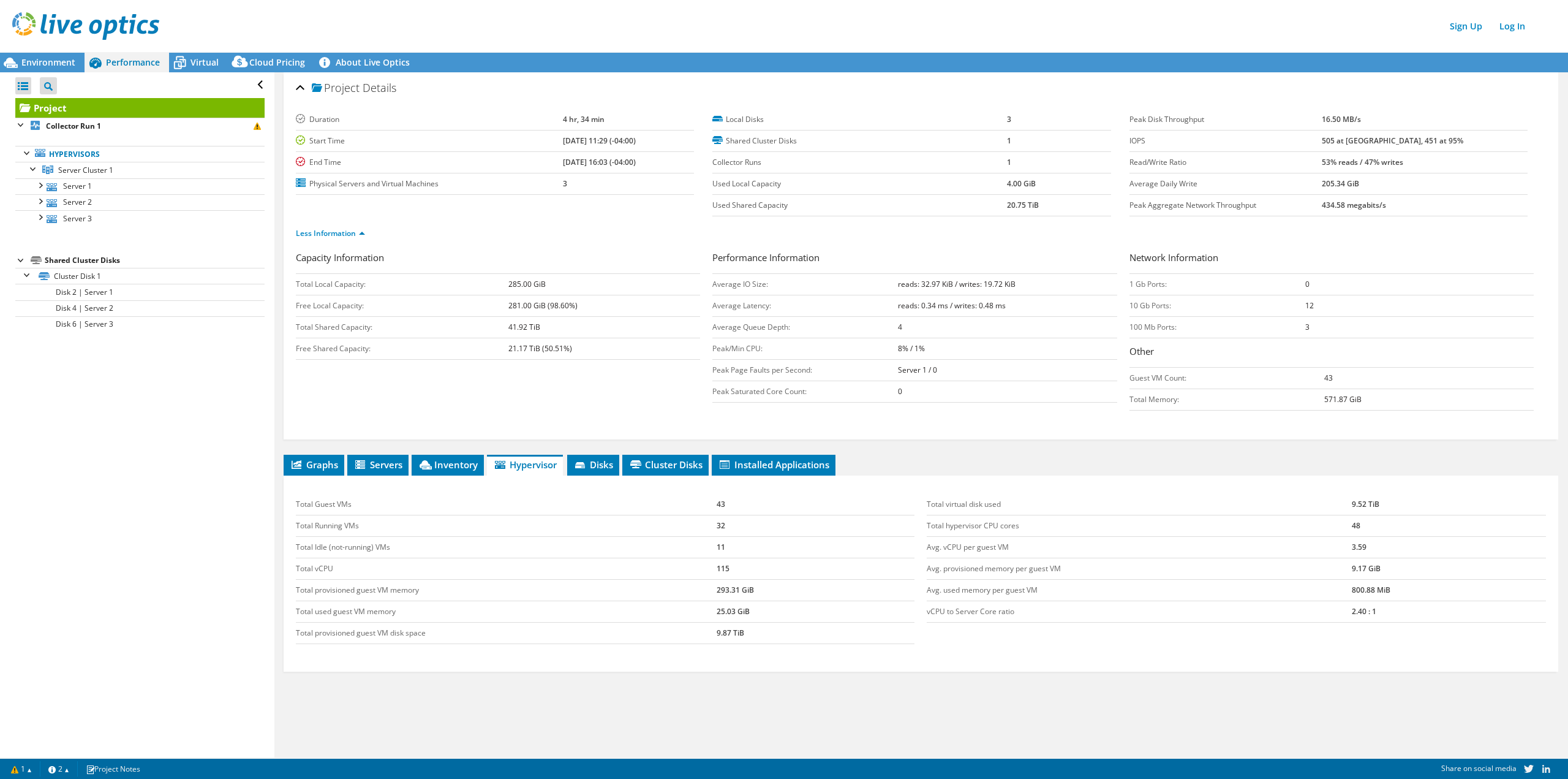
click at [652, 699] on div "Graphs Servers Inventory Hypervisor Disks Cluster Disks Installed Applications …" at bounding box center [921, 608] width 1275 height 306
click at [190, 64] on icon at bounding box center [179, 63] width 22 height 22
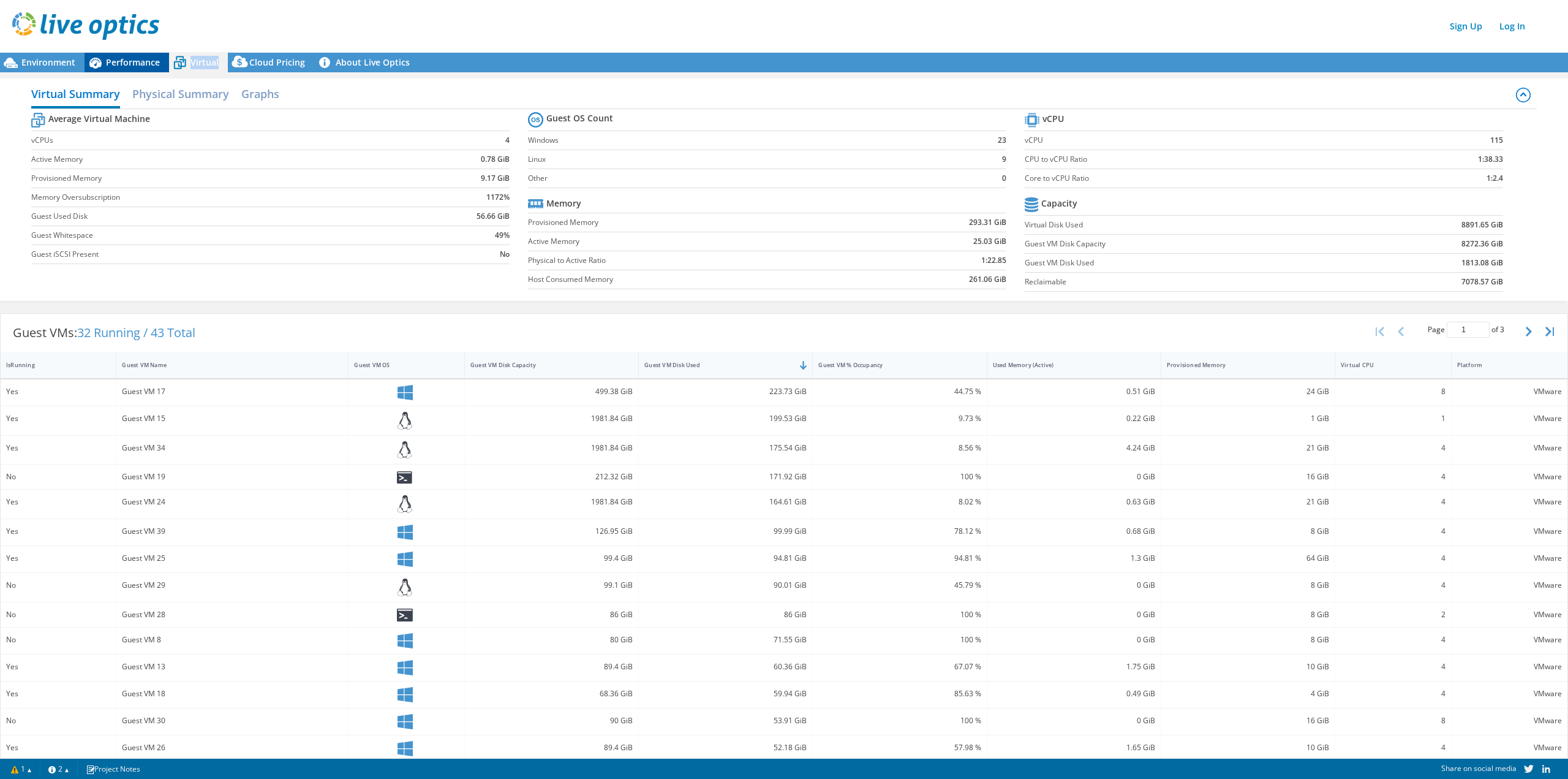
click at [101, 63] on icon at bounding box center [96, 63] width 13 height 11
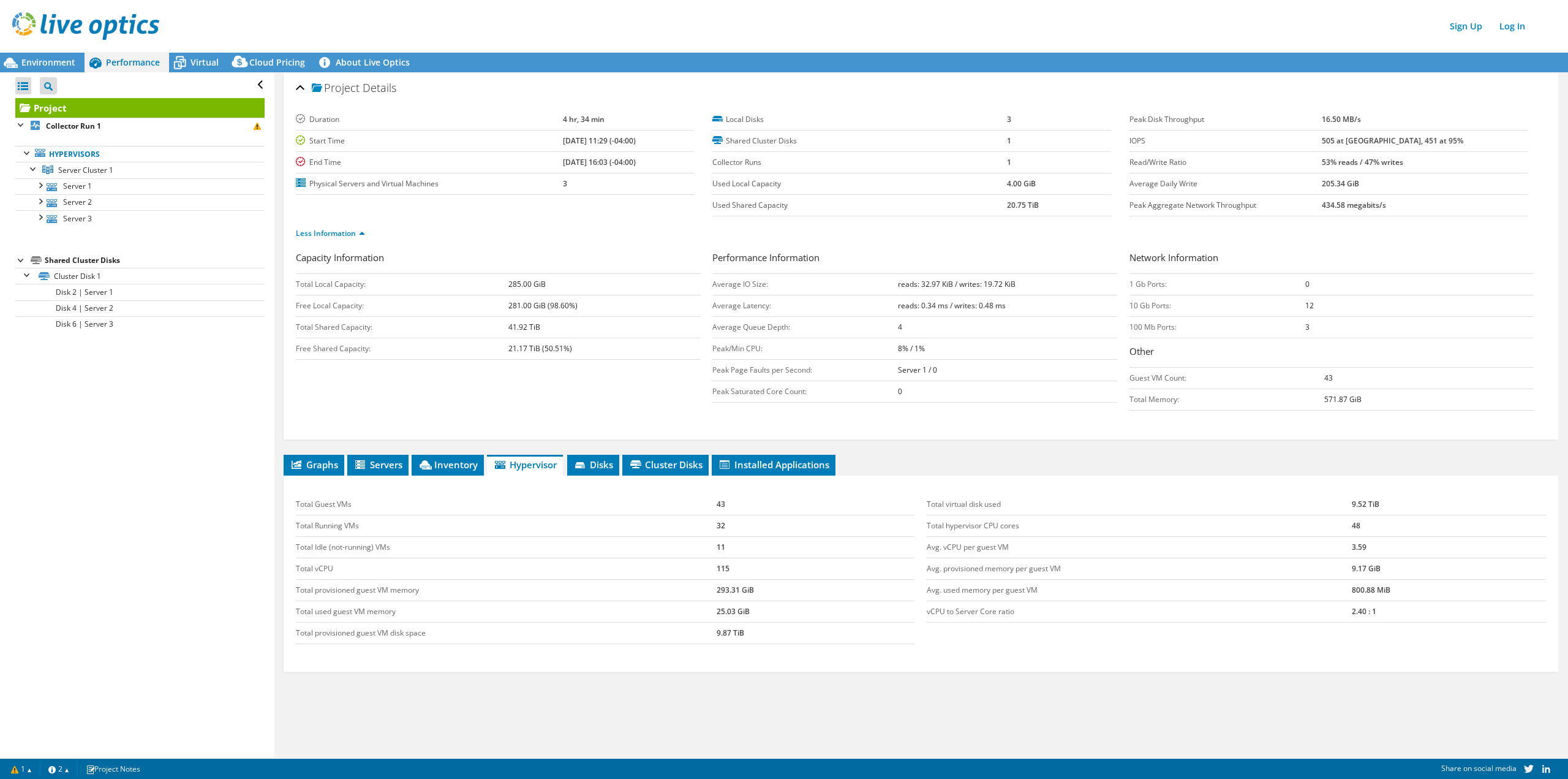
click at [101, 63] on icon at bounding box center [96, 63] width 13 height 11
click at [439, 460] on span "Inventory" at bounding box center [448, 465] width 60 height 13
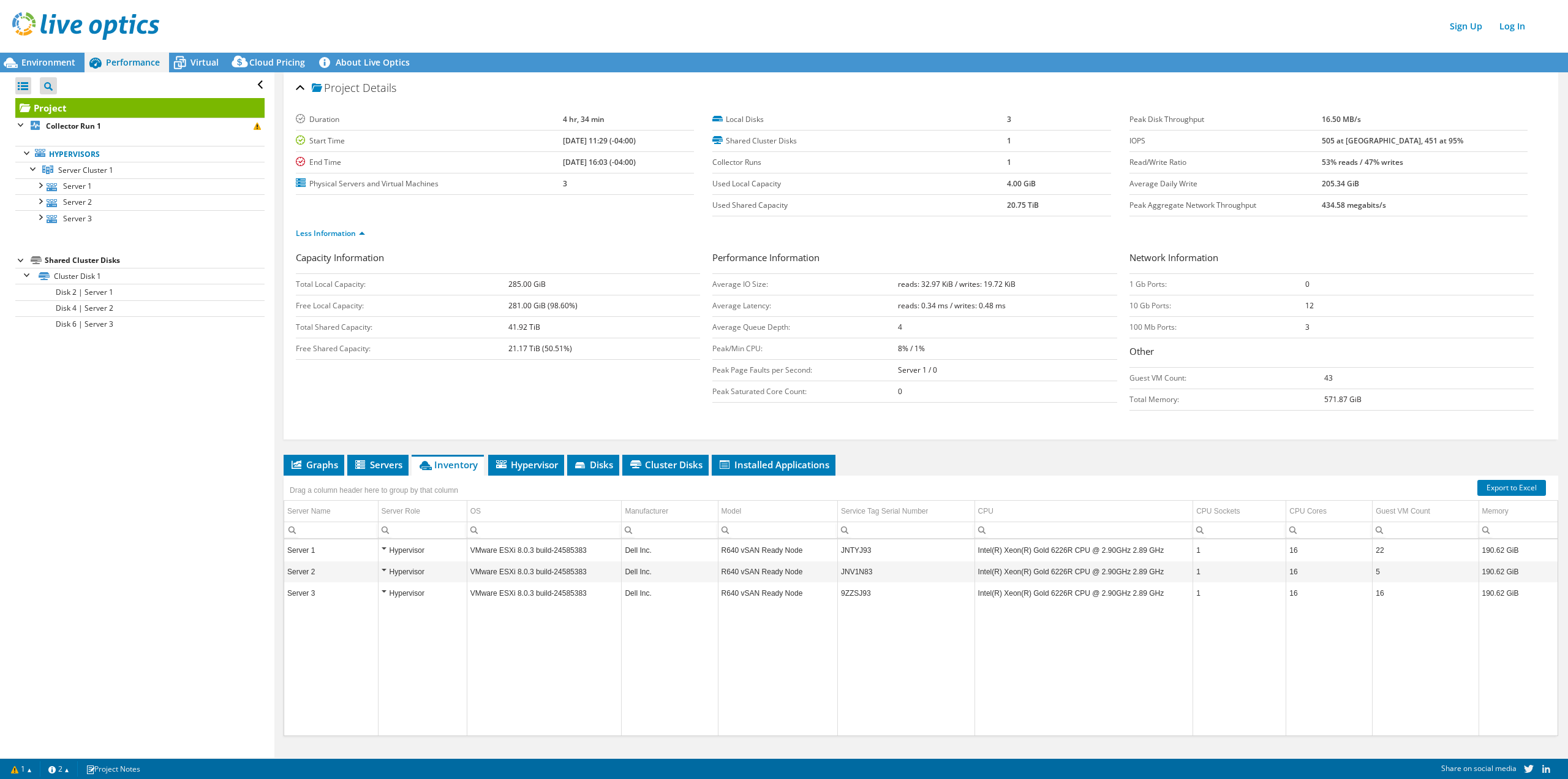
drag, startPoint x: 864, startPoint y: 555, endPoint x: 855, endPoint y: 555, distance: 9.0
click at [855, 555] on td "JNTYJ93" at bounding box center [906, 551] width 137 height 22
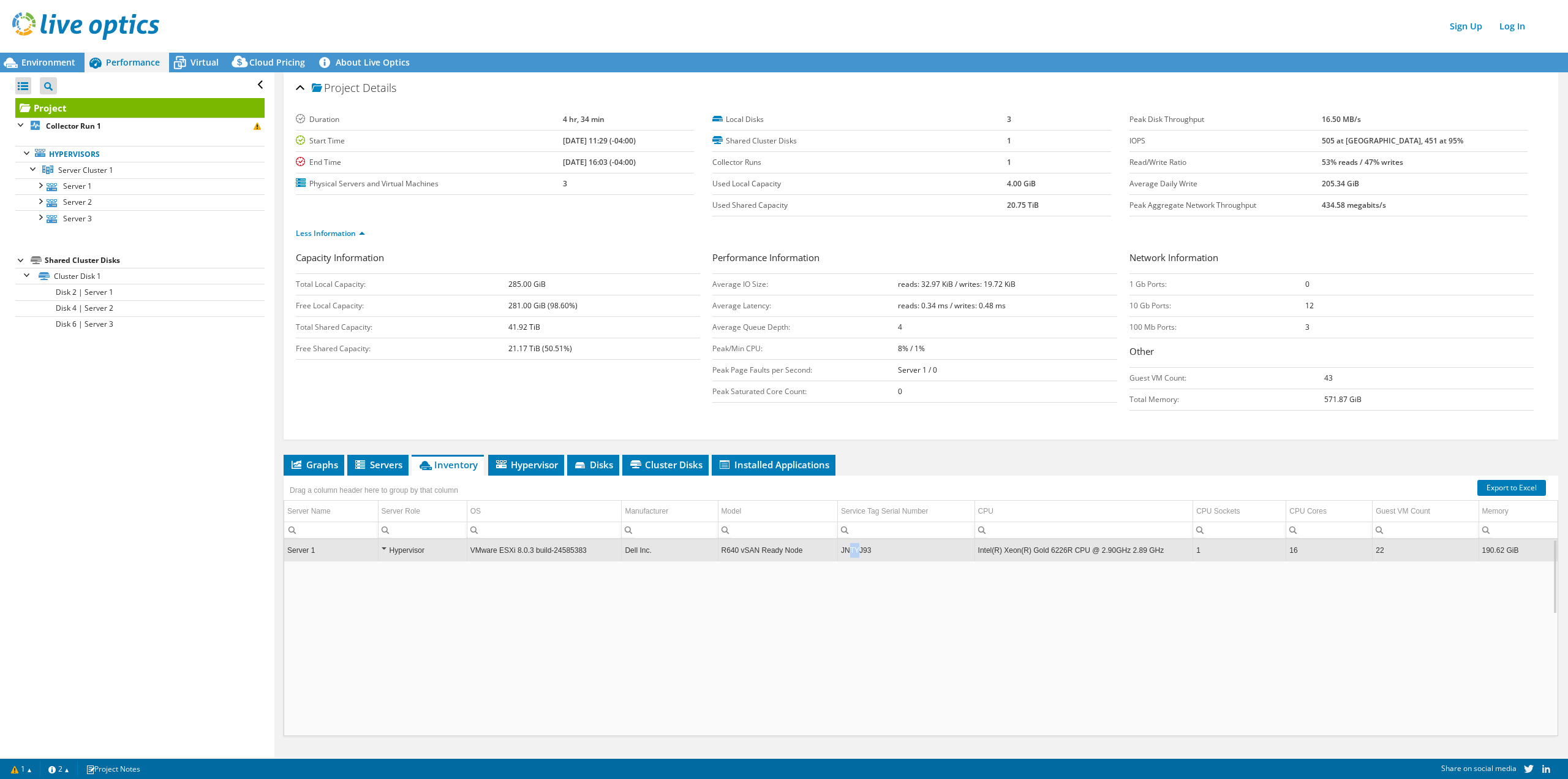
click at [846, 555] on td "JNTYJ93" at bounding box center [906, 551] width 137 height 22
click at [847, 555] on td "JNTYJ93" at bounding box center [906, 551] width 137 height 22
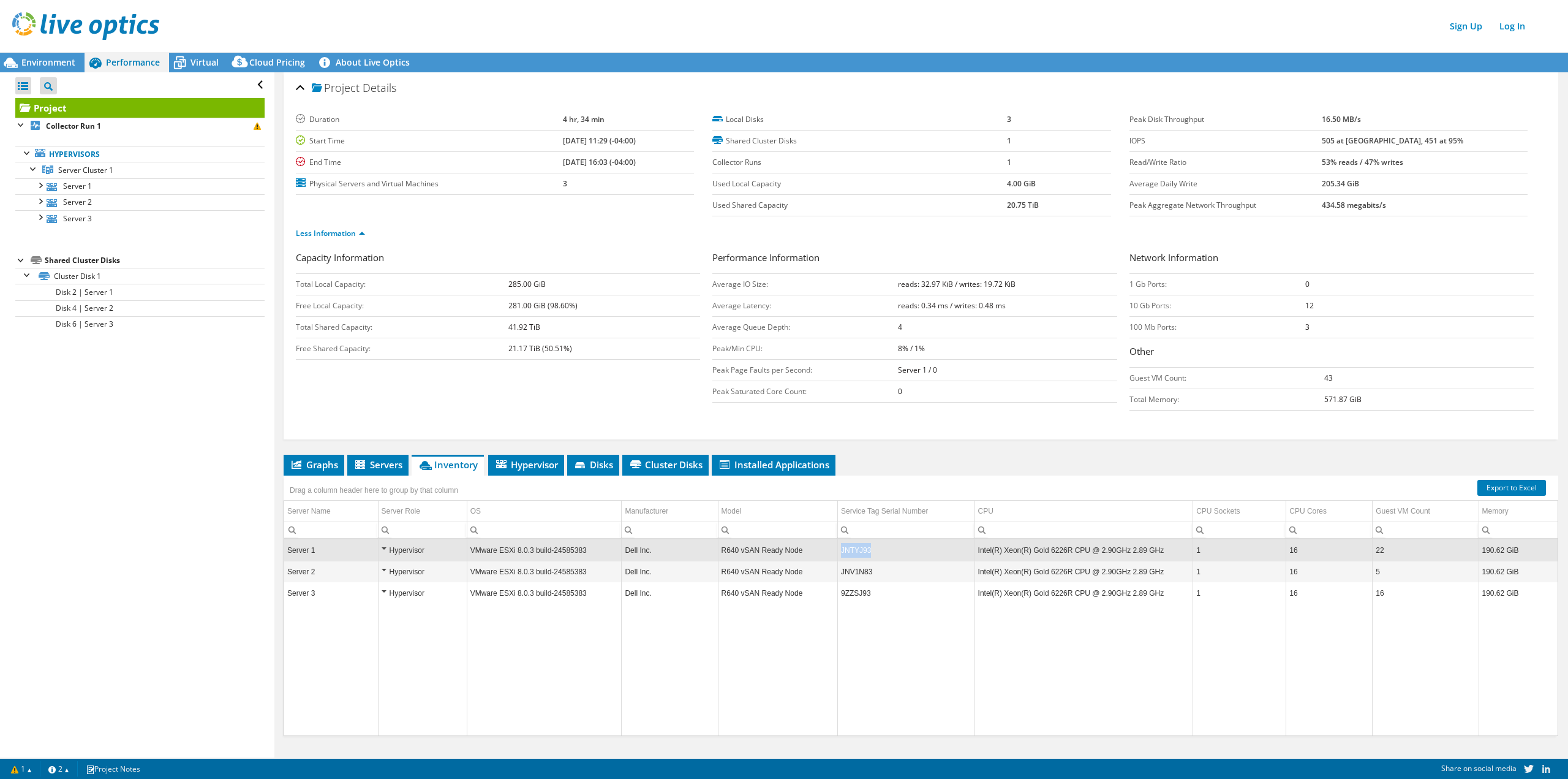
click at [847, 555] on td "JNTYJ93" at bounding box center [906, 551] width 137 height 22
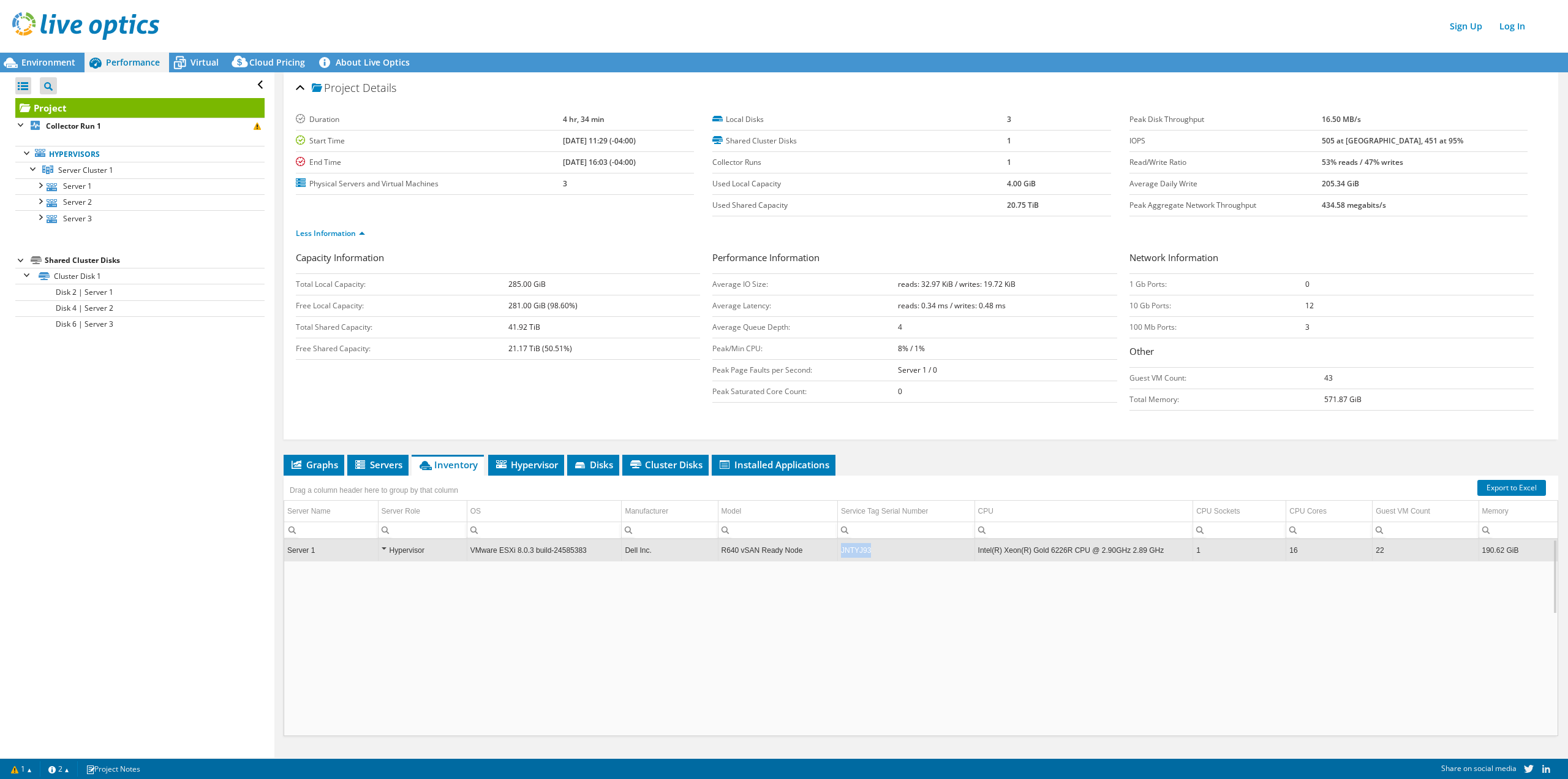
click at [847, 555] on td "JNTYJ93" at bounding box center [906, 551] width 137 height 22
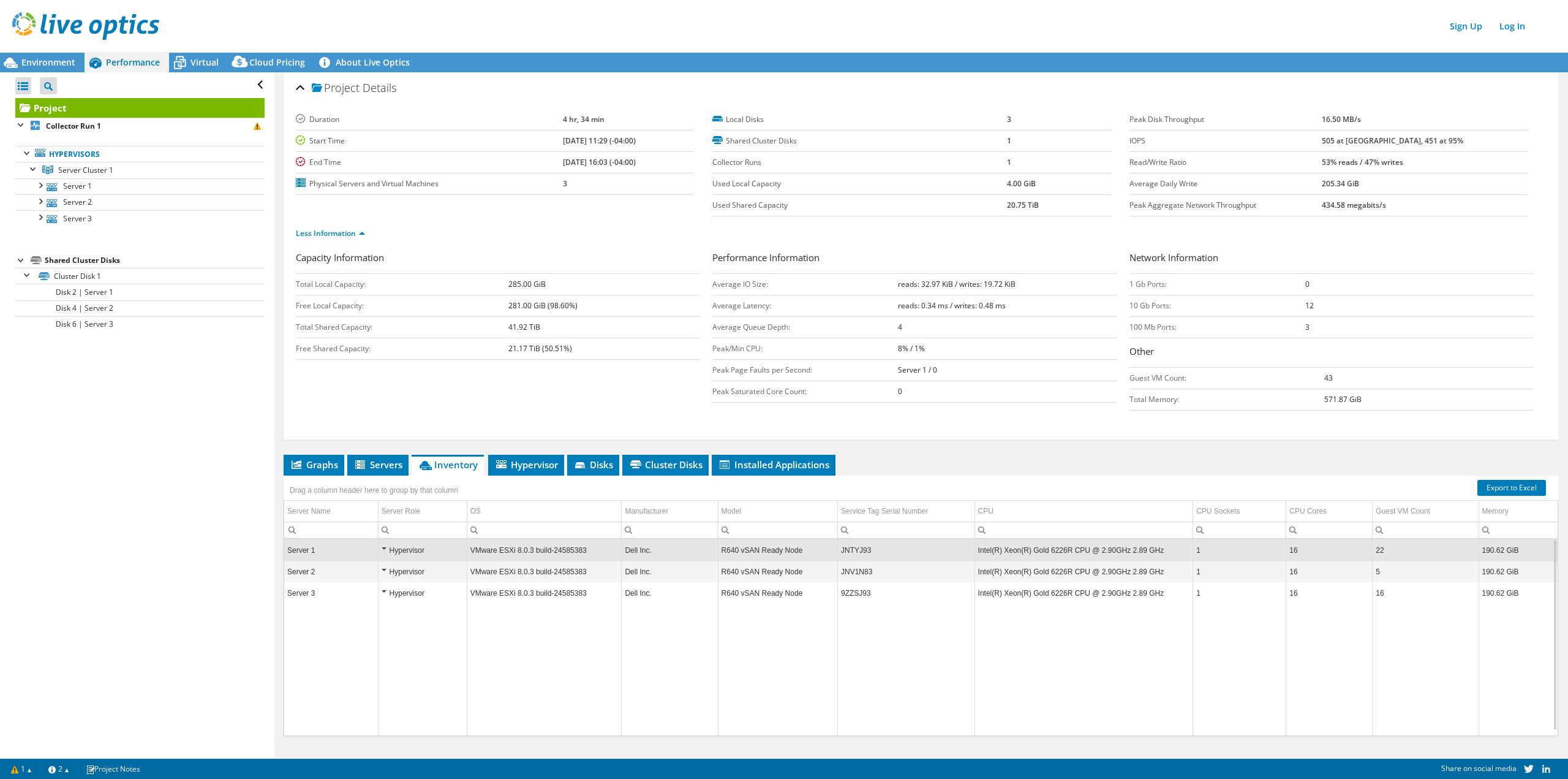
click at [849, 554] on td "JNTYJ93" at bounding box center [906, 551] width 137 height 22
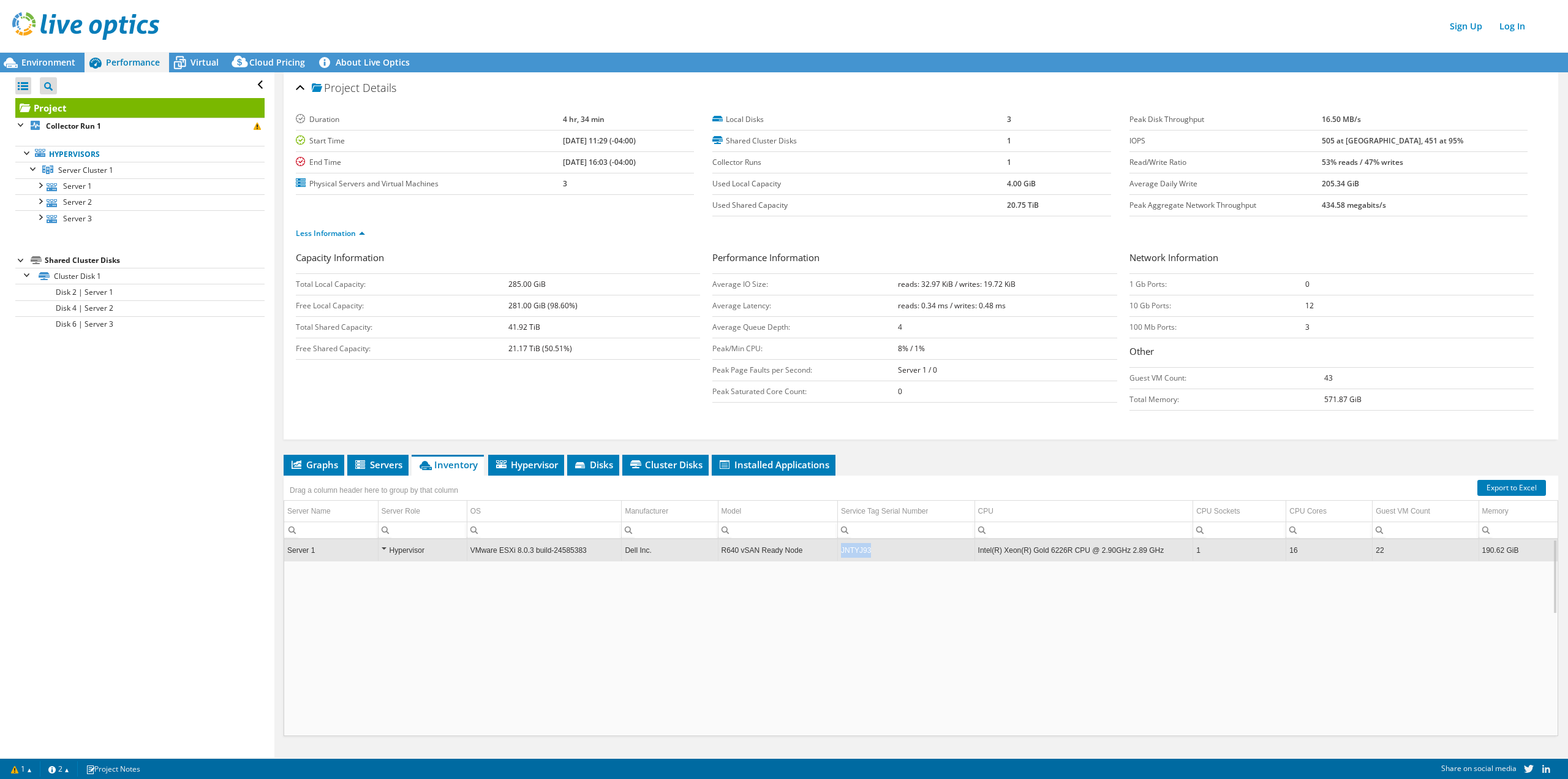
click at [849, 553] on td "JNTYJ93" at bounding box center [906, 551] width 137 height 22
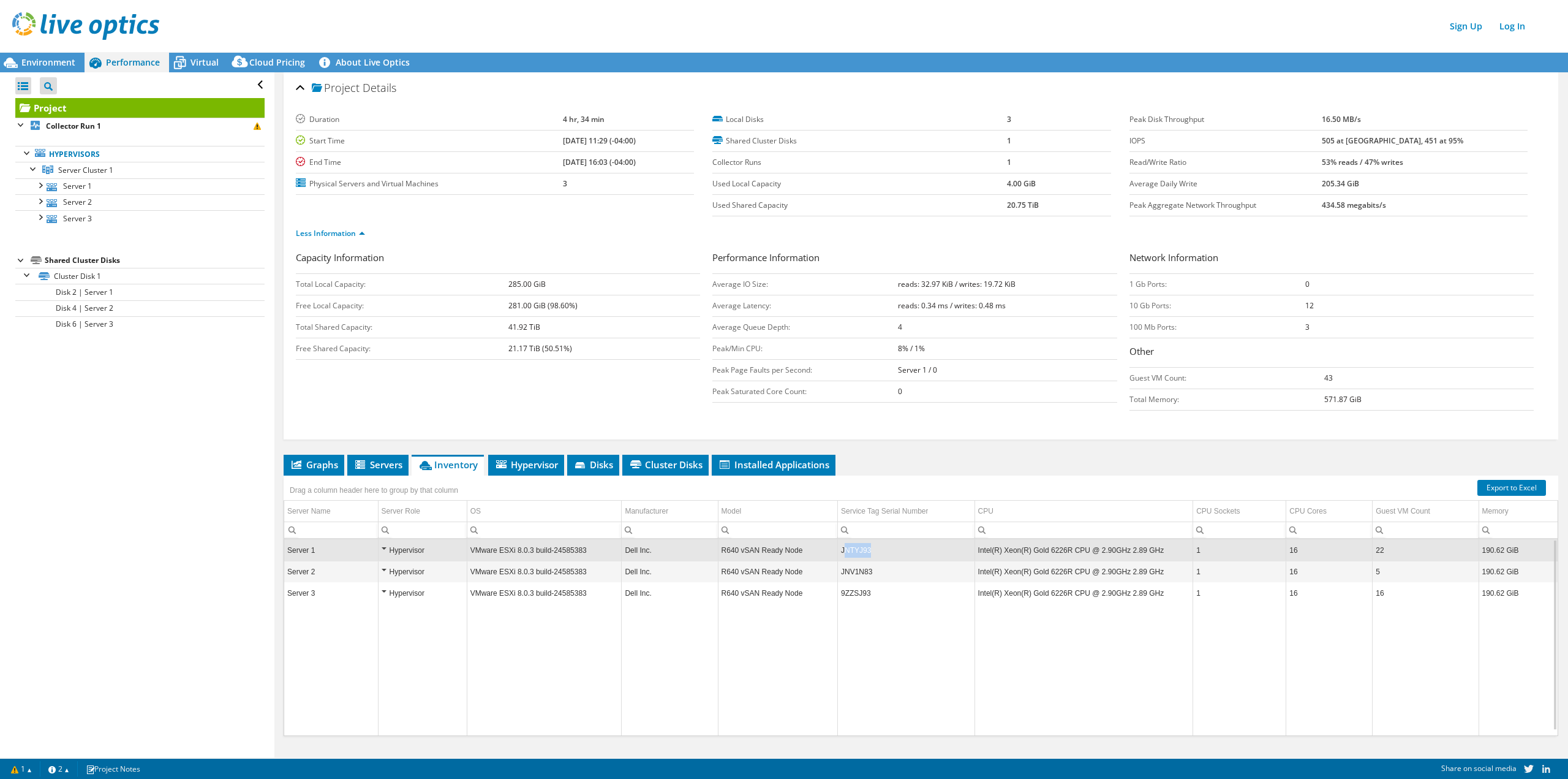
drag, startPoint x: 865, startPoint y: 547, endPoint x: 839, endPoint y: 553, distance: 26.7
click at [839, 553] on td "JNTYJ93" at bounding box center [906, 551] width 137 height 22
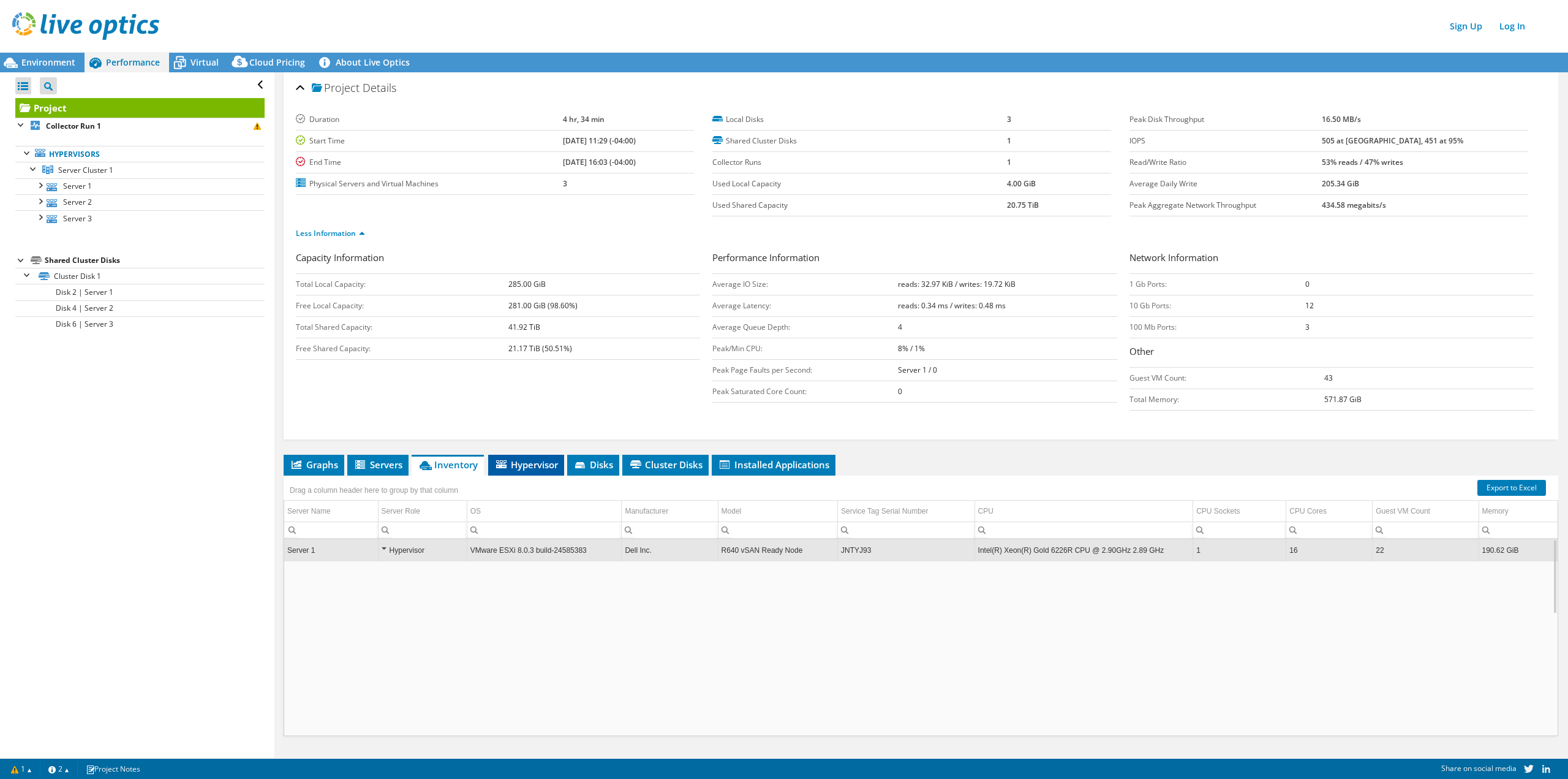
click at [520, 461] on span "Hypervisor" at bounding box center [526, 465] width 64 height 13
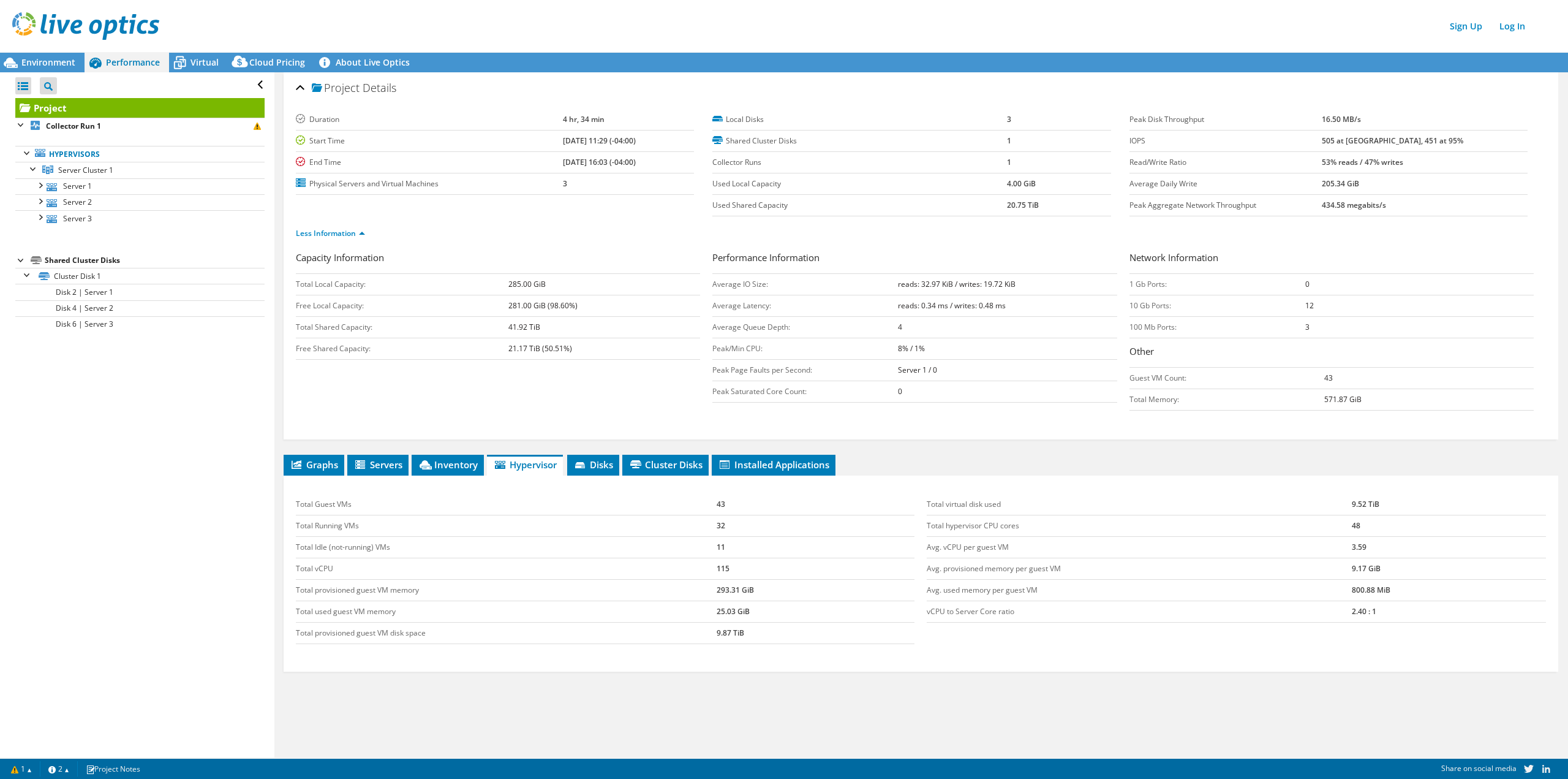
click at [840, 711] on div "Graphs Servers Inventory Hypervisor Disks Cluster Disks Installed Applications …" at bounding box center [921, 608] width 1275 height 306
